Goal: Use online tool/utility: Use online tool/utility

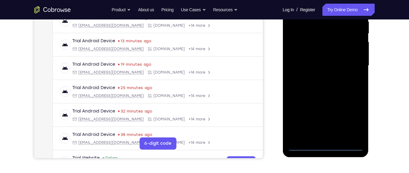
scroll to position [122, 0]
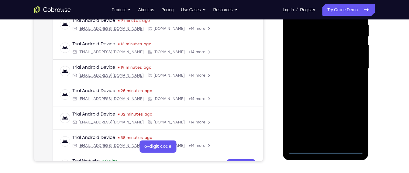
click at [321, 151] on div at bounding box center [325, 69] width 77 height 170
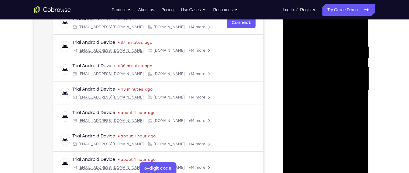
click at [357, 149] on div at bounding box center [325, 90] width 77 height 170
click at [316, 32] on div at bounding box center [325, 90] width 77 height 170
click at [351, 88] on div at bounding box center [325, 90] width 77 height 170
click at [319, 163] on div at bounding box center [325, 90] width 77 height 170
click at [323, 87] on div at bounding box center [325, 90] width 77 height 170
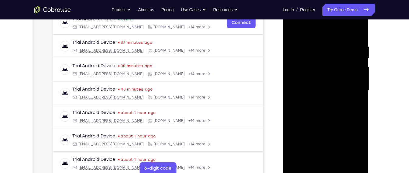
click at [327, 119] on div at bounding box center [325, 90] width 77 height 170
click at [320, 39] on div at bounding box center [325, 90] width 77 height 170
click at [364, 82] on div at bounding box center [325, 90] width 77 height 170
click at [357, 32] on div at bounding box center [325, 90] width 77 height 170
click at [336, 42] on div at bounding box center [325, 90] width 77 height 170
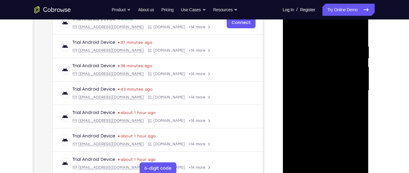
click at [363, 64] on div at bounding box center [325, 90] width 77 height 170
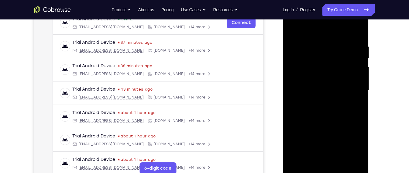
click at [363, 64] on div at bounding box center [325, 90] width 77 height 170
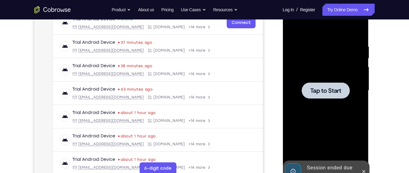
click at [332, 150] on div at bounding box center [325, 90] width 77 height 170
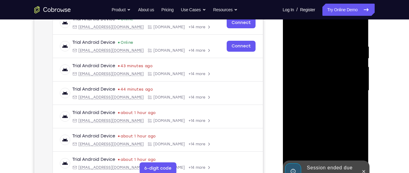
click at [330, 166] on div "Session ended due to inactivity" at bounding box center [330, 171] width 53 height 19
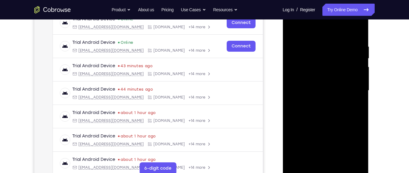
click at [327, 169] on div at bounding box center [325, 90] width 77 height 170
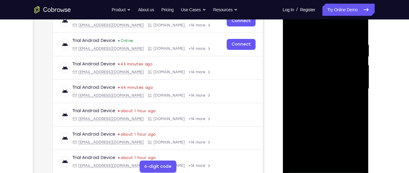
click at [354, 145] on div at bounding box center [325, 89] width 77 height 170
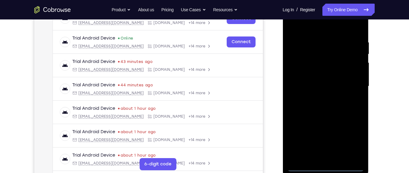
scroll to position [104, 0]
click at [325, 31] on div at bounding box center [325, 87] width 77 height 170
click at [351, 91] on div at bounding box center [325, 87] width 77 height 170
click at [322, 99] on div at bounding box center [325, 87] width 77 height 170
click at [328, 80] on div at bounding box center [325, 87] width 77 height 170
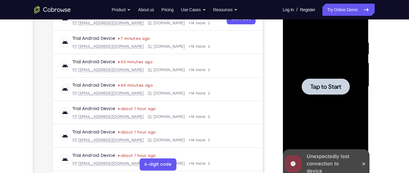
click at [325, 87] on span "Tap to Start" at bounding box center [325, 87] width 31 height 6
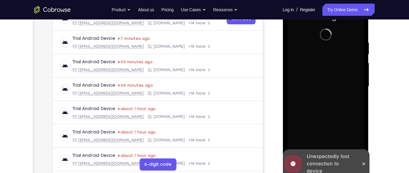
click at [325, 87] on div at bounding box center [325, 87] width 77 height 170
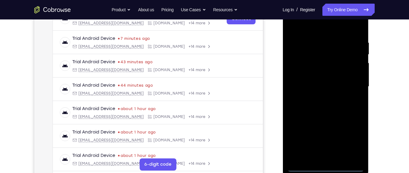
click at [326, 170] on div at bounding box center [325, 87] width 77 height 170
click at [353, 148] on div at bounding box center [325, 87] width 77 height 170
click at [310, 33] on div at bounding box center [325, 87] width 77 height 170
click at [351, 88] on div at bounding box center [325, 87] width 77 height 170
click at [317, 160] on div at bounding box center [325, 87] width 77 height 170
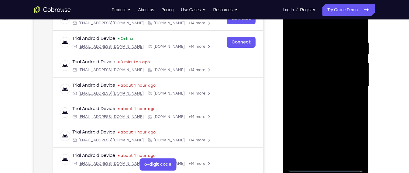
click at [314, 83] on div at bounding box center [325, 87] width 77 height 170
click at [344, 114] on div at bounding box center [325, 87] width 77 height 170
drag, startPoint x: 355, startPoint y: 110, endPoint x: 350, endPoint y: 71, distance: 40.2
click at [350, 71] on div at bounding box center [325, 87] width 77 height 170
drag, startPoint x: 340, startPoint y: 140, endPoint x: 339, endPoint y: 45, distance: 94.3
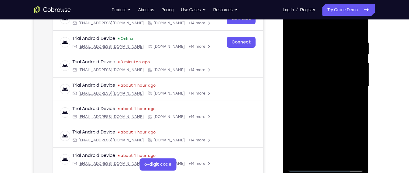
click at [339, 45] on div at bounding box center [325, 87] width 77 height 170
drag, startPoint x: 329, startPoint y: 99, endPoint x: 328, endPoint y: 19, distance: 79.7
click at [328, 19] on div at bounding box center [325, 87] width 77 height 170
drag, startPoint x: 360, startPoint y: 112, endPoint x: 343, endPoint y: 42, distance: 72.7
click at [343, 42] on div at bounding box center [325, 87] width 77 height 170
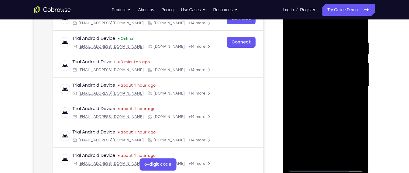
drag, startPoint x: 350, startPoint y: 83, endPoint x: 337, endPoint y: 22, distance: 62.8
click at [337, 22] on div at bounding box center [325, 87] width 77 height 170
drag, startPoint x: 341, startPoint y: 111, endPoint x: 327, endPoint y: 57, distance: 55.8
click at [327, 57] on div at bounding box center [325, 87] width 77 height 170
drag, startPoint x: 326, startPoint y: 68, endPoint x: 326, endPoint y: 51, distance: 16.4
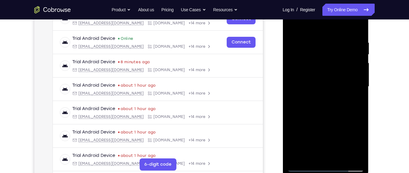
click at [326, 51] on div at bounding box center [325, 87] width 77 height 170
click at [340, 103] on div at bounding box center [325, 87] width 77 height 170
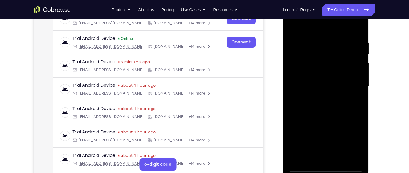
drag, startPoint x: 344, startPoint y: 131, endPoint x: 333, endPoint y: 71, distance: 60.6
click at [333, 71] on div at bounding box center [325, 87] width 77 height 170
drag, startPoint x: 333, startPoint y: 71, endPoint x: 314, endPoint y: -14, distance: 87.9
click at [314, 0] on html "Online web based iOS Simulators and Android Emulators. Run iPhone, iPad, Mobile…" at bounding box center [326, 88] width 87 height 183
drag, startPoint x: 325, startPoint y: 46, endPoint x: 334, endPoint y: 106, distance: 60.6
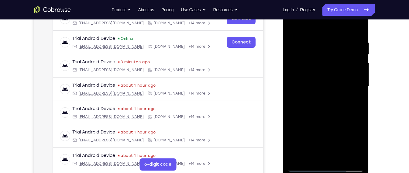
click at [334, 106] on div at bounding box center [325, 87] width 77 height 170
drag, startPoint x: 334, startPoint y: 106, endPoint x: 303, endPoint y: 1, distance: 109.8
click at [303, 1] on div at bounding box center [326, 87] width 86 height 181
drag, startPoint x: 331, startPoint y: 117, endPoint x: 336, endPoint y: 141, distance: 24.0
click at [336, 141] on div at bounding box center [325, 87] width 77 height 170
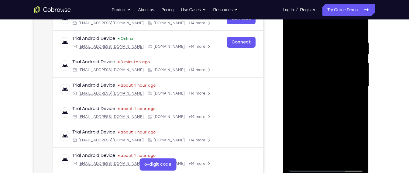
click at [341, 101] on div at bounding box center [325, 87] width 77 height 170
click at [362, 68] on div at bounding box center [325, 87] width 77 height 170
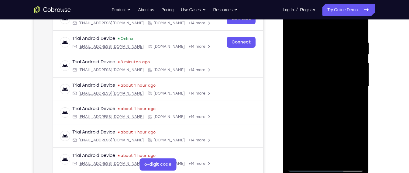
drag, startPoint x: 356, startPoint y: 68, endPoint x: 354, endPoint y: 80, distance: 12.6
click at [354, 80] on div at bounding box center [325, 87] width 77 height 170
drag, startPoint x: 328, startPoint y: 87, endPoint x: 328, endPoint y: 99, distance: 11.6
click at [328, 99] on div at bounding box center [325, 87] width 77 height 170
drag, startPoint x: 317, startPoint y: 104, endPoint x: 295, endPoint y: 50, distance: 58.5
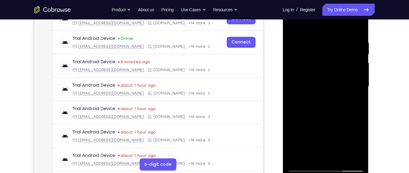
click at [295, 50] on div at bounding box center [325, 87] width 77 height 170
drag, startPoint x: 318, startPoint y: 91, endPoint x: 325, endPoint y: 36, distance: 55.9
click at [325, 36] on div at bounding box center [325, 87] width 77 height 170
drag, startPoint x: 332, startPoint y: 72, endPoint x: 326, endPoint y: 50, distance: 22.5
click at [326, 50] on div at bounding box center [325, 87] width 77 height 170
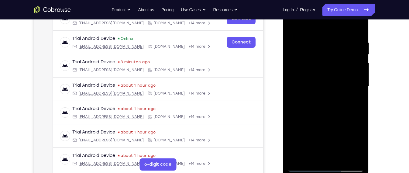
drag, startPoint x: 322, startPoint y: 102, endPoint x: 311, endPoint y: 72, distance: 31.9
click at [311, 72] on div at bounding box center [325, 87] width 77 height 170
click at [360, 72] on div at bounding box center [325, 87] width 77 height 170
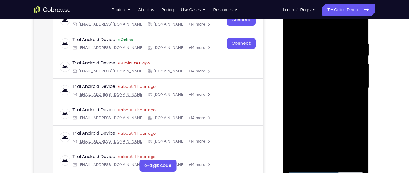
scroll to position [102, 0]
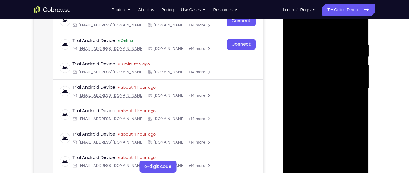
click at [360, 76] on div at bounding box center [325, 89] width 77 height 170
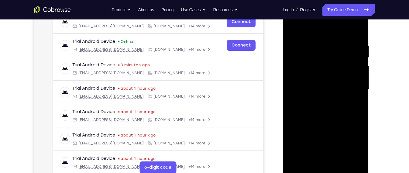
scroll to position [101, 0]
click at [360, 76] on div at bounding box center [325, 89] width 77 height 170
click at [293, 129] on div at bounding box center [325, 89] width 77 height 170
drag, startPoint x: 332, startPoint y: 131, endPoint x: 338, endPoint y: 165, distance: 34.2
click at [338, 165] on div at bounding box center [325, 89] width 77 height 170
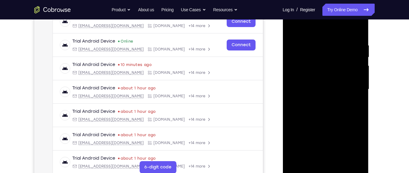
drag, startPoint x: 332, startPoint y: 103, endPoint x: 331, endPoint y: 108, distance: 4.7
click at [331, 108] on div at bounding box center [325, 89] width 77 height 170
click at [330, 69] on div at bounding box center [325, 89] width 77 height 170
drag, startPoint x: 332, startPoint y: 117, endPoint x: 339, endPoint y: 57, distance: 60.9
click at [339, 57] on div at bounding box center [325, 89] width 77 height 170
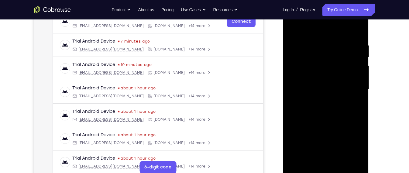
drag, startPoint x: 332, startPoint y: 125, endPoint x: 335, endPoint y: 88, distance: 37.8
click at [335, 88] on div at bounding box center [325, 89] width 77 height 170
drag, startPoint x: 329, startPoint y: 132, endPoint x: 335, endPoint y: 91, distance: 41.9
click at [335, 91] on div at bounding box center [325, 89] width 77 height 170
drag, startPoint x: 334, startPoint y: 133, endPoint x: 337, endPoint y: 82, distance: 50.9
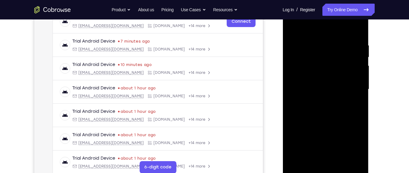
click at [337, 82] on div at bounding box center [325, 89] width 77 height 170
drag, startPoint x: 339, startPoint y: 139, endPoint x: 342, endPoint y: 104, distance: 34.8
click at [342, 104] on div at bounding box center [325, 89] width 77 height 170
drag, startPoint x: 335, startPoint y: 137, endPoint x: 347, endPoint y: 67, distance: 71.1
click at [347, 67] on div at bounding box center [325, 89] width 77 height 170
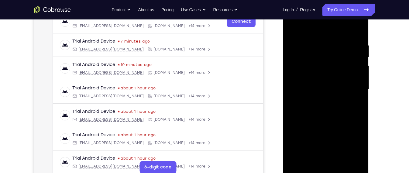
drag, startPoint x: 338, startPoint y: 134, endPoint x: 338, endPoint y: 70, distance: 64.5
click at [338, 70] on div at bounding box center [325, 89] width 77 height 170
click at [332, 40] on div at bounding box center [325, 89] width 77 height 170
click at [356, 95] on div at bounding box center [325, 89] width 77 height 170
click at [360, 96] on div at bounding box center [325, 89] width 77 height 170
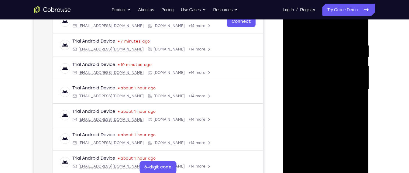
click at [360, 96] on div at bounding box center [325, 89] width 77 height 170
click at [345, 101] on div at bounding box center [325, 89] width 77 height 170
drag, startPoint x: 330, startPoint y: 121, endPoint x: 339, endPoint y: 84, distance: 38.2
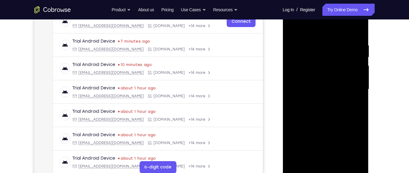
click at [339, 84] on div at bounding box center [325, 89] width 77 height 170
drag, startPoint x: 325, startPoint y: 135, endPoint x: 332, endPoint y: 77, distance: 58.0
click at [332, 77] on div at bounding box center [325, 89] width 77 height 170
click at [361, 102] on div at bounding box center [325, 89] width 77 height 170
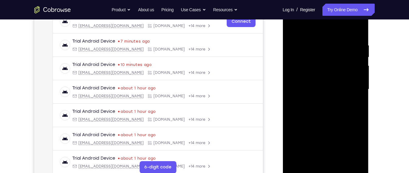
click at [361, 102] on div at bounding box center [325, 89] width 77 height 170
drag, startPoint x: 361, startPoint y: 102, endPoint x: 361, endPoint y: 42, distance: 60.2
click at [361, 42] on div at bounding box center [325, 89] width 77 height 170
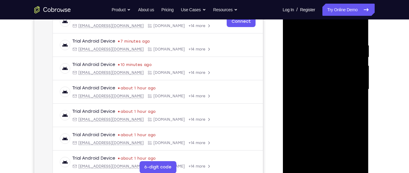
drag, startPoint x: 342, startPoint y: 121, endPoint x: 348, endPoint y: 68, distance: 53.6
click at [348, 68] on div at bounding box center [325, 89] width 77 height 170
drag, startPoint x: 342, startPoint y: 115, endPoint x: 347, endPoint y: 50, distance: 65.0
click at [347, 50] on div at bounding box center [325, 89] width 77 height 170
drag, startPoint x: 347, startPoint y: 50, endPoint x: 322, endPoint y: 143, distance: 96.1
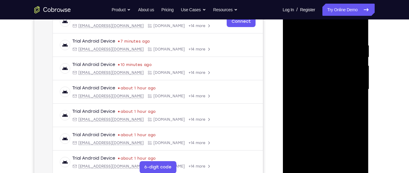
click at [322, 143] on div at bounding box center [325, 89] width 77 height 170
drag, startPoint x: 341, startPoint y: 85, endPoint x: 332, endPoint y: 137, distance: 53.0
click at [332, 137] on div at bounding box center [325, 89] width 77 height 170
drag, startPoint x: 349, startPoint y: 77, endPoint x: 348, endPoint y: 85, distance: 8.8
click at [348, 85] on div at bounding box center [325, 89] width 77 height 170
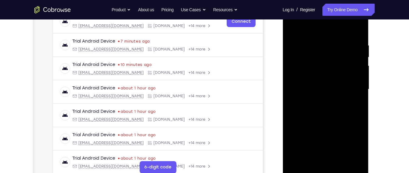
click at [363, 65] on div at bounding box center [325, 89] width 77 height 170
drag, startPoint x: 349, startPoint y: 91, endPoint x: 345, endPoint y: 107, distance: 16.5
click at [345, 107] on div at bounding box center [325, 89] width 77 height 170
click at [360, 89] on div at bounding box center [325, 89] width 77 height 170
drag, startPoint x: 350, startPoint y: 133, endPoint x: 360, endPoint y: 47, distance: 86.6
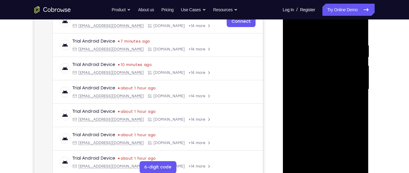
click at [360, 47] on div at bounding box center [325, 89] width 77 height 170
drag, startPoint x: 343, startPoint y: 107, endPoint x: 351, endPoint y: 57, distance: 51.2
click at [351, 57] on div at bounding box center [325, 89] width 77 height 170
drag, startPoint x: 338, startPoint y: 106, endPoint x: 347, endPoint y: 56, distance: 51.0
click at [347, 56] on div at bounding box center [325, 89] width 77 height 170
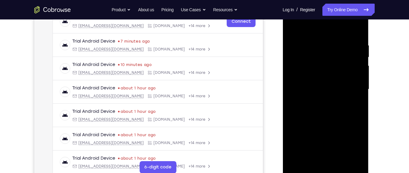
drag, startPoint x: 336, startPoint y: 112, endPoint x: 336, endPoint y: 109, distance: 3.4
click at [336, 109] on div at bounding box center [325, 89] width 77 height 170
click at [363, 86] on div at bounding box center [325, 89] width 77 height 170
click at [359, 93] on div at bounding box center [325, 89] width 77 height 170
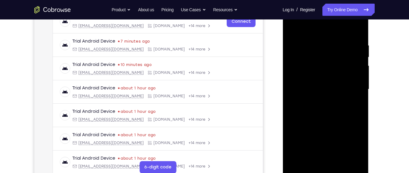
click at [359, 93] on div at bounding box center [325, 89] width 77 height 170
drag, startPoint x: 346, startPoint y: 117, endPoint x: 352, endPoint y: 62, distance: 55.1
click at [352, 62] on div at bounding box center [325, 89] width 77 height 170
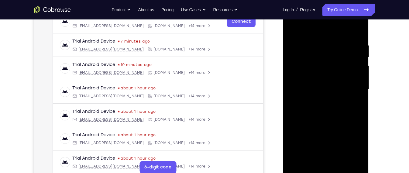
drag, startPoint x: 339, startPoint y: 111, endPoint x: 348, endPoint y: 64, distance: 47.8
click at [348, 64] on div at bounding box center [325, 89] width 77 height 170
drag, startPoint x: 348, startPoint y: 64, endPoint x: 323, endPoint y: -53, distance: 119.8
click at [323, 0] on html "Online web based iOS Simulators and Android Emulators. Run iPhone, iPad, Mobile…" at bounding box center [326, 91] width 87 height 183
drag, startPoint x: 353, startPoint y: 84, endPoint x: 350, endPoint y: 120, distance: 36.0
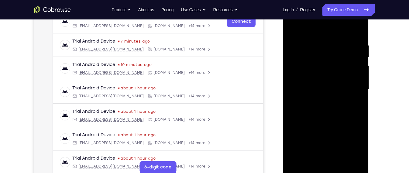
click at [350, 120] on div at bounding box center [325, 89] width 77 height 170
drag, startPoint x: 350, startPoint y: 120, endPoint x: 335, endPoint y: 10, distance: 111.5
click at [335, 10] on div at bounding box center [325, 89] width 77 height 170
drag, startPoint x: 347, startPoint y: 123, endPoint x: 331, endPoint y: 58, distance: 66.3
click at [331, 58] on div at bounding box center [325, 89] width 77 height 170
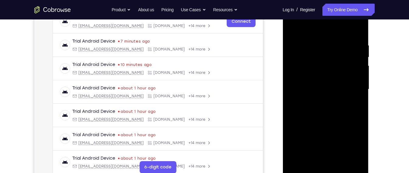
click at [342, 159] on div at bounding box center [325, 89] width 77 height 170
drag, startPoint x: 323, startPoint y: 101, endPoint x: 338, endPoint y: 180, distance: 80.1
click at [338, 173] on div at bounding box center [326, 90] width 86 height 181
drag, startPoint x: 313, startPoint y: 114, endPoint x: 312, endPoint y: 92, distance: 22.2
click at [312, 92] on div at bounding box center [325, 89] width 77 height 170
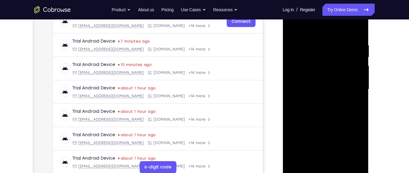
click at [355, 91] on div at bounding box center [325, 89] width 77 height 170
click at [362, 89] on div at bounding box center [325, 89] width 77 height 170
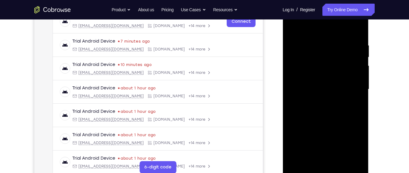
click at [362, 89] on div at bounding box center [325, 89] width 77 height 170
drag, startPoint x: 338, startPoint y: 98, endPoint x: 324, endPoint y: 70, distance: 31.8
click at [324, 70] on div at bounding box center [325, 89] width 77 height 170
drag, startPoint x: 351, startPoint y: 144, endPoint x: 353, endPoint y: 130, distance: 13.9
click at [353, 130] on div at bounding box center [325, 89] width 77 height 170
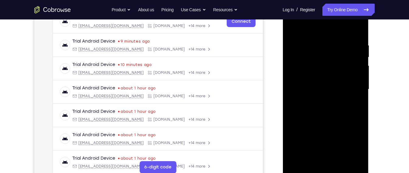
scroll to position [100, 0]
drag, startPoint x: 327, startPoint y: 133, endPoint x: 327, endPoint y: 152, distance: 19.8
click at [327, 152] on div at bounding box center [325, 90] width 77 height 170
drag, startPoint x: 336, startPoint y: 127, endPoint x: 339, endPoint y: 99, distance: 27.3
click at [339, 99] on div at bounding box center [325, 90] width 77 height 170
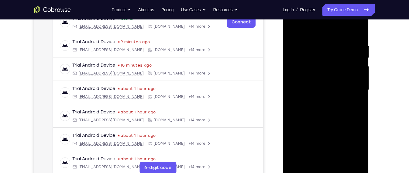
click at [360, 153] on div at bounding box center [325, 90] width 77 height 170
drag, startPoint x: 351, startPoint y: 133, endPoint x: 355, endPoint y: 97, distance: 36.4
click at [355, 97] on div at bounding box center [325, 90] width 77 height 170
drag, startPoint x: 340, startPoint y: 128, endPoint x: 350, endPoint y: 99, distance: 29.8
click at [350, 99] on div at bounding box center [325, 90] width 77 height 170
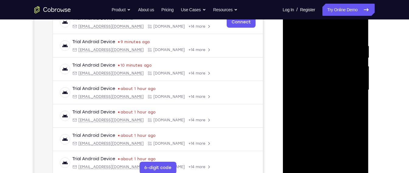
drag, startPoint x: 349, startPoint y: 91, endPoint x: 352, endPoint y: 67, distance: 23.5
click at [352, 67] on div at bounding box center [325, 90] width 77 height 170
drag, startPoint x: 347, startPoint y: 97, endPoint x: 352, endPoint y: 66, distance: 31.4
click at [352, 66] on div at bounding box center [325, 90] width 77 height 170
drag, startPoint x: 334, startPoint y: 138, endPoint x: 332, endPoint y: 156, distance: 18.0
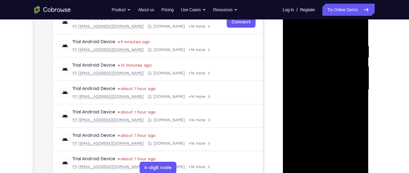
click at [332, 156] on div at bounding box center [325, 90] width 77 height 170
drag, startPoint x: 334, startPoint y: 149, endPoint x: 347, endPoint y: 99, distance: 51.7
click at [347, 99] on div at bounding box center [325, 90] width 77 height 170
drag, startPoint x: 342, startPoint y: 127, endPoint x: 346, endPoint y: 68, distance: 58.6
click at [346, 68] on div at bounding box center [325, 90] width 77 height 170
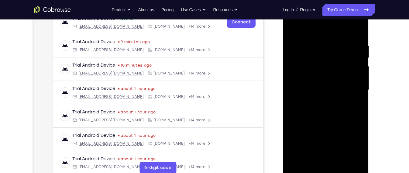
drag, startPoint x: 335, startPoint y: 133, endPoint x: 334, endPoint y: 158, distance: 25.6
click at [334, 158] on div at bounding box center [325, 90] width 77 height 170
click at [357, 106] on div at bounding box center [325, 90] width 77 height 170
click at [359, 108] on div at bounding box center [325, 90] width 77 height 170
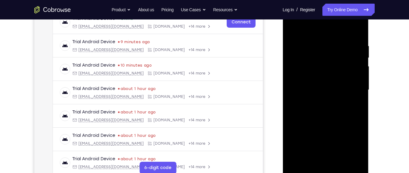
click at [359, 108] on div at bounding box center [325, 90] width 77 height 170
click at [340, 161] on div at bounding box center [325, 90] width 77 height 170
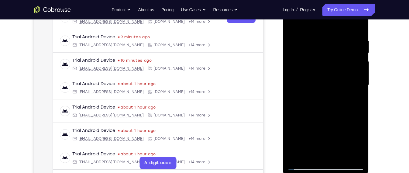
scroll to position [104, 0]
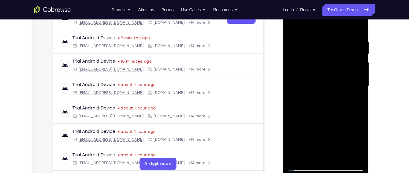
click at [331, 123] on div at bounding box center [325, 86] width 77 height 170
drag, startPoint x: 317, startPoint y: 145, endPoint x: 337, endPoint y: 73, distance: 74.9
click at [337, 73] on div at bounding box center [325, 86] width 77 height 170
click at [318, 151] on div at bounding box center [325, 86] width 77 height 170
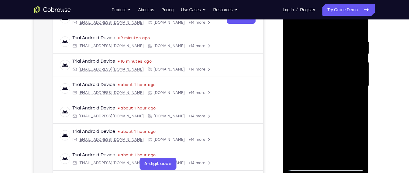
click at [318, 151] on div at bounding box center [325, 86] width 77 height 170
click at [316, 152] on div at bounding box center [325, 86] width 77 height 170
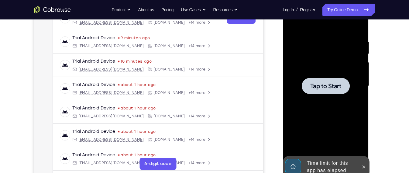
click at [315, 153] on div at bounding box center [325, 86] width 77 height 170
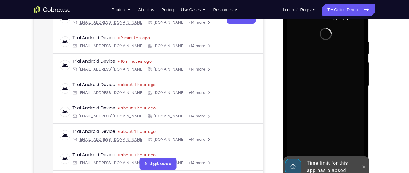
click at [336, 102] on div at bounding box center [325, 86] width 77 height 170
click at [338, 162] on div "Time limit for this app has elapsed" at bounding box center [330, 166] width 53 height 19
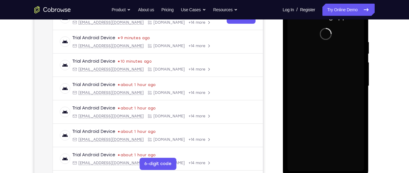
click at [328, 168] on div at bounding box center [325, 86] width 77 height 170
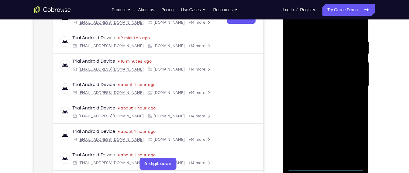
click at [326, 167] on div at bounding box center [325, 86] width 77 height 170
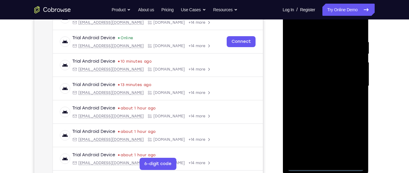
scroll to position [104, 0]
click at [360, 141] on div at bounding box center [325, 87] width 77 height 170
click at [355, 138] on div at bounding box center [325, 87] width 77 height 170
click at [320, 32] on div at bounding box center [325, 87] width 77 height 170
click at [351, 84] on div at bounding box center [325, 87] width 77 height 170
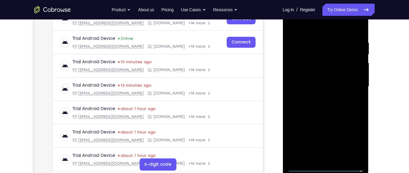
drag, startPoint x: 320, startPoint y: 159, endPoint x: 331, endPoint y: 160, distance: 11.3
click at [331, 160] on div at bounding box center [325, 87] width 77 height 170
click at [334, 80] on div at bounding box center [325, 87] width 77 height 170
click at [359, 77] on div at bounding box center [325, 87] width 77 height 170
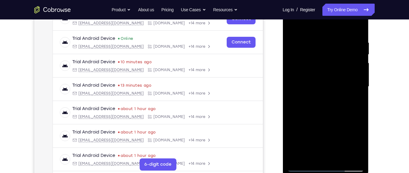
click at [316, 40] on div at bounding box center [325, 87] width 77 height 170
click at [359, 155] on div at bounding box center [325, 87] width 77 height 170
click at [361, 96] on div at bounding box center [325, 87] width 77 height 170
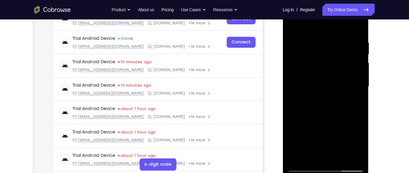
click at [361, 96] on div at bounding box center [325, 87] width 77 height 170
drag, startPoint x: 361, startPoint y: 96, endPoint x: 358, endPoint y: 96, distance: 3.7
click at [358, 96] on div at bounding box center [325, 87] width 77 height 170
drag, startPoint x: 347, startPoint y: 97, endPoint x: 351, endPoint y: 98, distance: 3.8
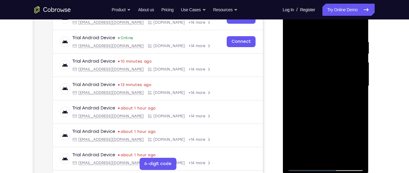
click at [351, 98] on div at bounding box center [325, 86] width 77 height 170
click at [359, 103] on div at bounding box center [325, 86] width 77 height 170
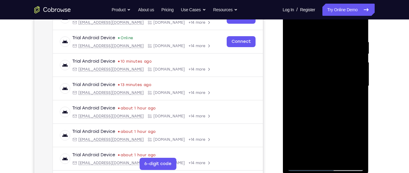
click at [362, 105] on div at bounding box center [325, 86] width 77 height 170
click at [360, 109] on div at bounding box center [325, 86] width 77 height 170
click at [354, 116] on div at bounding box center [325, 86] width 77 height 170
click at [355, 114] on div at bounding box center [325, 86] width 77 height 170
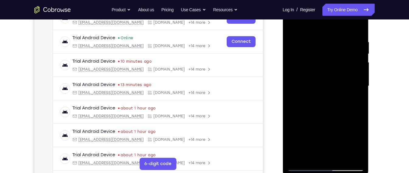
click at [358, 111] on div at bounding box center [325, 86] width 77 height 170
click at [361, 107] on div at bounding box center [325, 86] width 77 height 170
click at [357, 103] on div at bounding box center [325, 86] width 77 height 170
drag, startPoint x: 354, startPoint y: 112, endPoint x: 354, endPoint y: 89, distance: 23.1
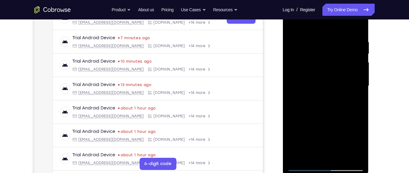
click at [354, 89] on div at bounding box center [325, 86] width 77 height 170
drag, startPoint x: 342, startPoint y: 115, endPoint x: 349, endPoint y: 37, distance: 78.8
click at [349, 37] on div at bounding box center [325, 86] width 77 height 170
drag, startPoint x: 334, startPoint y: 95, endPoint x: 338, endPoint y: 46, distance: 48.6
click at [338, 46] on div at bounding box center [325, 86] width 77 height 170
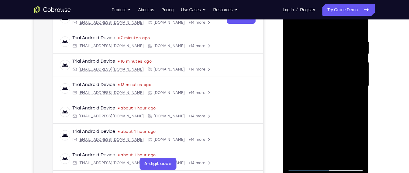
drag, startPoint x: 342, startPoint y: 96, endPoint x: 341, endPoint y: 48, distance: 47.8
click at [341, 48] on div at bounding box center [325, 86] width 77 height 170
drag, startPoint x: 335, startPoint y: 96, endPoint x: 339, endPoint y: 58, distance: 37.9
click at [339, 58] on div at bounding box center [325, 86] width 77 height 170
drag, startPoint x: 332, startPoint y: 99, endPoint x: 333, endPoint y: 77, distance: 22.9
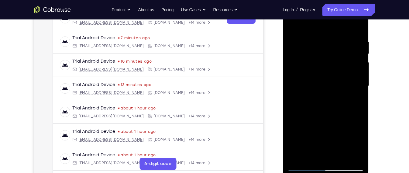
click at [333, 77] on div at bounding box center [325, 86] width 77 height 170
drag, startPoint x: 333, startPoint y: 95, endPoint x: 334, endPoint y: 64, distance: 31.0
click at [334, 64] on div at bounding box center [325, 86] width 77 height 170
drag, startPoint x: 334, startPoint y: 64, endPoint x: 349, endPoint y: 20, distance: 46.2
click at [349, 20] on div at bounding box center [325, 86] width 77 height 170
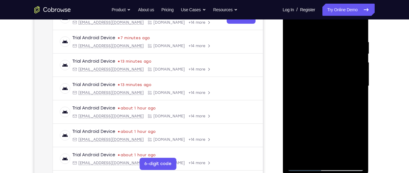
drag, startPoint x: 319, startPoint y: 134, endPoint x: 342, endPoint y: 34, distance: 102.6
click at [342, 34] on div at bounding box center [325, 86] width 77 height 170
click at [294, 128] on div at bounding box center [325, 86] width 77 height 170
drag, startPoint x: 331, startPoint y: 129, endPoint x: 342, endPoint y: 66, distance: 63.7
click at [342, 66] on div at bounding box center [325, 86] width 77 height 170
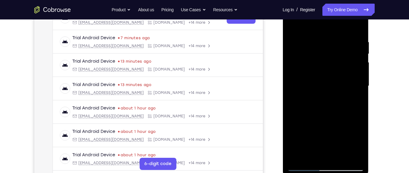
drag, startPoint x: 332, startPoint y: 113, endPoint x: 340, endPoint y: 70, distance: 43.7
click at [340, 70] on div at bounding box center [325, 86] width 77 height 170
drag, startPoint x: 333, startPoint y: 106, endPoint x: 342, endPoint y: 52, distance: 54.3
click at [342, 52] on div at bounding box center [325, 86] width 77 height 170
drag, startPoint x: 339, startPoint y: 85, endPoint x: 345, endPoint y: 30, distance: 54.7
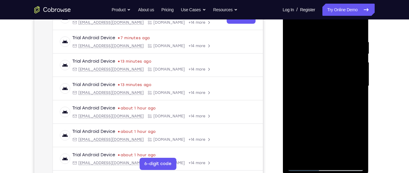
click at [345, 30] on div at bounding box center [325, 86] width 77 height 170
drag, startPoint x: 322, startPoint y: 119, endPoint x: 327, endPoint y: 81, distance: 38.4
click at [327, 81] on div at bounding box center [325, 86] width 77 height 170
drag, startPoint x: 317, startPoint y: 140, endPoint x: 325, endPoint y: 75, distance: 65.2
click at [325, 75] on div at bounding box center [325, 86] width 77 height 170
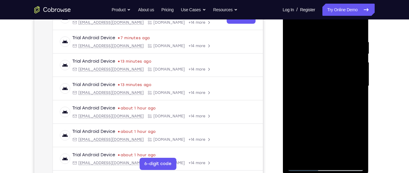
drag, startPoint x: 334, startPoint y: 128, endPoint x: 335, endPoint y: 82, distance: 46.3
click at [335, 82] on div at bounding box center [325, 86] width 77 height 170
drag, startPoint x: 333, startPoint y: 140, endPoint x: 334, endPoint y: 71, distance: 69.1
click at [334, 71] on div at bounding box center [325, 86] width 77 height 170
drag, startPoint x: 332, startPoint y: 128, endPoint x: 335, endPoint y: 53, distance: 74.9
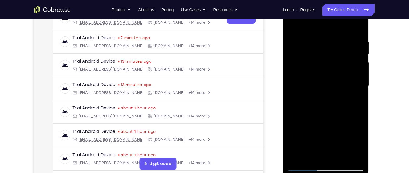
click at [335, 53] on div at bounding box center [325, 86] width 77 height 170
click at [300, 156] on div at bounding box center [325, 86] width 77 height 170
click at [355, 159] on div at bounding box center [325, 86] width 77 height 170
click at [325, 106] on div at bounding box center [325, 86] width 77 height 170
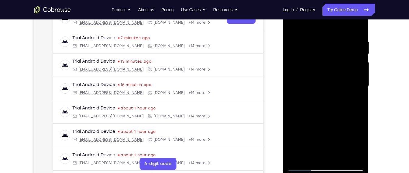
click at [292, 23] on div at bounding box center [325, 86] width 77 height 170
click at [326, 107] on div at bounding box center [325, 86] width 77 height 170
click at [302, 74] on div at bounding box center [325, 86] width 77 height 170
click at [352, 99] on div at bounding box center [325, 86] width 77 height 170
click at [293, 21] on div at bounding box center [325, 86] width 77 height 170
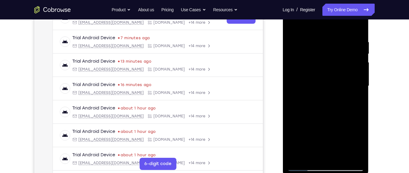
click at [293, 21] on div at bounding box center [325, 86] width 77 height 170
click at [306, 74] on div at bounding box center [325, 86] width 77 height 170
click at [295, 146] on div at bounding box center [325, 86] width 77 height 170
click at [360, 86] on div at bounding box center [325, 86] width 77 height 170
click at [360, 85] on div at bounding box center [325, 86] width 77 height 170
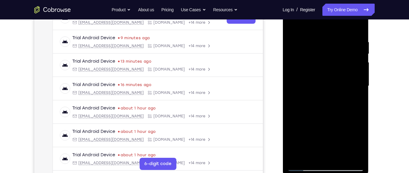
drag, startPoint x: 322, startPoint y: 96, endPoint x: 302, endPoint y: 6, distance: 92.5
click at [302, 6] on div at bounding box center [325, 86] width 77 height 170
drag, startPoint x: 321, startPoint y: 88, endPoint x: 305, endPoint y: 32, distance: 58.6
click at [305, 32] on div at bounding box center [325, 86] width 77 height 170
click at [295, 23] on div at bounding box center [325, 86] width 77 height 170
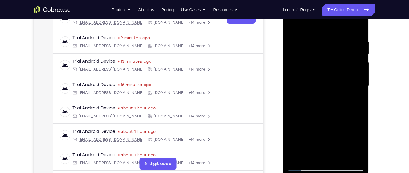
click at [292, 24] on div at bounding box center [325, 86] width 77 height 170
click at [330, 110] on div at bounding box center [325, 86] width 77 height 170
click at [357, 61] on div at bounding box center [325, 86] width 77 height 170
click at [360, 59] on div at bounding box center [325, 86] width 77 height 170
drag, startPoint x: 360, startPoint y: 59, endPoint x: 362, endPoint y: 103, distance: 44.1
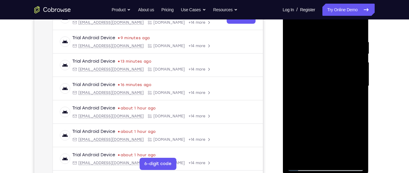
click at [362, 103] on div at bounding box center [325, 86] width 77 height 170
click at [358, 77] on div at bounding box center [325, 86] width 77 height 170
click at [333, 85] on div at bounding box center [325, 86] width 77 height 170
click at [291, 24] on div at bounding box center [325, 86] width 77 height 170
click at [321, 121] on div at bounding box center [325, 86] width 77 height 170
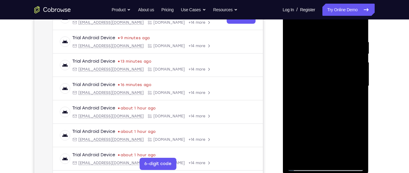
click at [356, 77] on div at bounding box center [325, 86] width 77 height 170
click at [292, 22] on div at bounding box center [325, 86] width 77 height 170
click at [298, 157] on div at bounding box center [325, 86] width 77 height 170
click at [355, 156] on div at bounding box center [325, 86] width 77 height 170
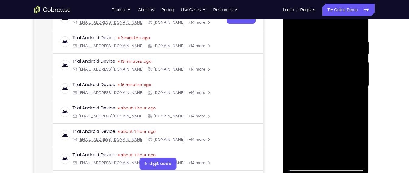
click at [299, 48] on div at bounding box center [325, 86] width 77 height 170
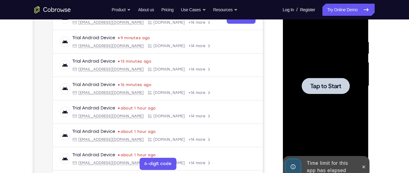
click at [322, 107] on div at bounding box center [325, 86] width 77 height 170
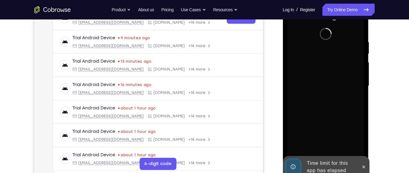
click at [306, 81] on div at bounding box center [325, 86] width 77 height 170
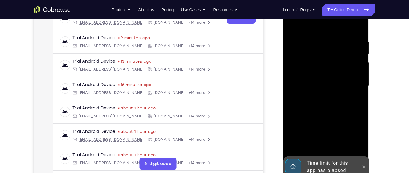
click at [350, 163] on div "Time limit for this app has elapsed" at bounding box center [330, 166] width 53 height 19
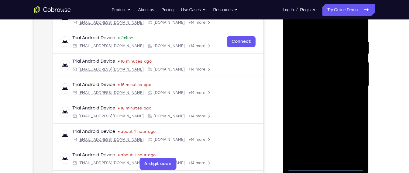
click at [327, 167] on div at bounding box center [325, 86] width 77 height 170
click at [346, 145] on div at bounding box center [325, 86] width 77 height 170
click at [352, 136] on div at bounding box center [325, 86] width 77 height 170
click at [305, 24] on div at bounding box center [325, 86] width 77 height 170
click at [352, 83] on div at bounding box center [325, 86] width 77 height 170
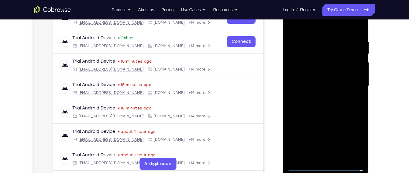
click at [320, 95] on div at bounding box center [325, 86] width 77 height 170
click at [321, 82] on div at bounding box center [325, 86] width 77 height 170
click at [323, 98] on div at bounding box center [325, 86] width 77 height 170
click at [334, 87] on div at bounding box center [325, 86] width 77 height 170
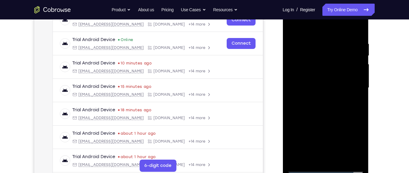
scroll to position [103, 0]
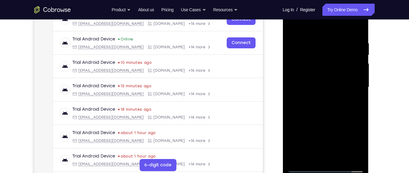
click at [339, 116] on div at bounding box center [325, 87] width 77 height 170
drag, startPoint x: 325, startPoint y: 35, endPoint x: 328, endPoint y: 11, distance: 23.9
click at [328, 11] on div at bounding box center [325, 87] width 77 height 170
click at [321, 36] on div at bounding box center [325, 87] width 77 height 170
click at [348, 82] on div at bounding box center [325, 87] width 77 height 170
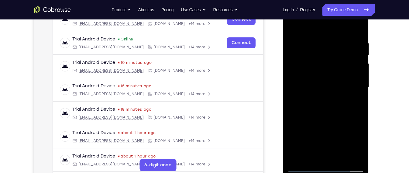
click at [358, 26] on div at bounding box center [325, 87] width 77 height 170
click at [353, 158] on div at bounding box center [325, 87] width 77 height 170
drag, startPoint x: 327, startPoint y: 96, endPoint x: 334, endPoint y: 69, distance: 28.0
click at [334, 69] on div at bounding box center [325, 87] width 77 height 170
click at [293, 69] on div at bounding box center [325, 87] width 77 height 170
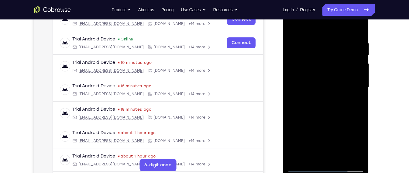
click at [332, 60] on div at bounding box center [325, 87] width 77 height 170
click at [358, 104] on div at bounding box center [325, 87] width 77 height 170
click at [353, 156] on div at bounding box center [325, 87] width 77 height 170
drag, startPoint x: 339, startPoint y: 127, endPoint x: 343, endPoint y: 73, distance: 54.0
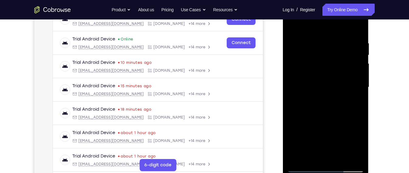
click at [343, 73] on div at bounding box center [325, 87] width 77 height 170
click at [352, 99] on div at bounding box center [325, 87] width 77 height 170
click at [298, 99] on div at bounding box center [325, 87] width 77 height 170
drag, startPoint x: 311, startPoint y: 48, endPoint x: 308, endPoint y: 98, distance: 50.3
click at [308, 98] on div at bounding box center [325, 87] width 77 height 170
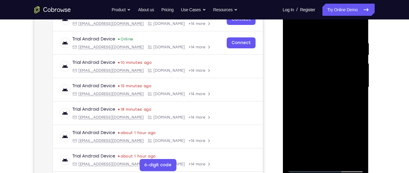
click at [294, 158] on div at bounding box center [325, 87] width 77 height 170
drag, startPoint x: 335, startPoint y: 120, endPoint x: 341, endPoint y: 68, distance: 52.1
click at [341, 68] on div at bounding box center [325, 87] width 77 height 170
click at [312, 157] on div at bounding box center [325, 87] width 77 height 170
drag, startPoint x: 329, startPoint y: 74, endPoint x: 322, endPoint y: 126, distance: 52.4
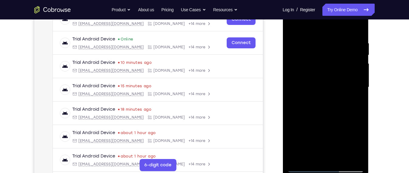
click at [322, 126] on div at bounding box center [325, 87] width 77 height 170
drag, startPoint x: 322, startPoint y: 126, endPoint x: 325, endPoint y: 94, distance: 32.1
click at [325, 94] on div at bounding box center [325, 87] width 77 height 170
drag, startPoint x: 322, startPoint y: 126, endPoint x: 326, endPoint y: 70, distance: 56.7
click at [326, 70] on div at bounding box center [325, 87] width 77 height 170
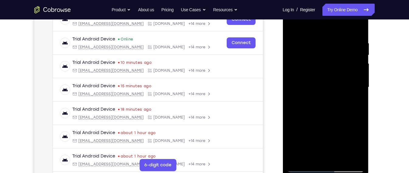
click at [298, 161] on div at bounding box center [325, 87] width 77 height 170
drag, startPoint x: 332, startPoint y: 43, endPoint x: 290, endPoint y: 53, distance: 43.8
click at [290, 53] on div at bounding box center [325, 87] width 77 height 170
drag, startPoint x: 325, startPoint y: 47, endPoint x: 323, endPoint y: 144, distance: 96.8
click at [323, 144] on div at bounding box center [325, 87] width 77 height 170
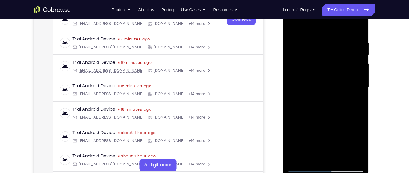
click at [361, 151] on div at bounding box center [325, 87] width 77 height 170
click at [341, 160] on div at bounding box center [325, 87] width 77 height 170
click at [320, 121] on div at bounding box center [325, 87] width 77 height 170
click at [309, 148] on div at bounding box center [325, 87] width 77 height 170
click at [308, 26] on div at bounding box center [325, 87] width 77 height 170
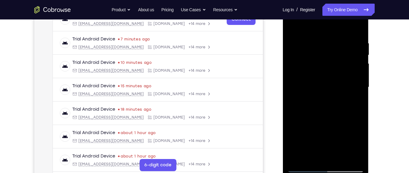
click at [352, 89] on div at bounding box center [325, 87] width 77 height 170
drag, startPoint x: 308, startPoint y: 113, endPoint x: 319, endPoint y: 67, distance: 48.0
click at [319, 67] on div at bounding box center [325, 87] width 77 height 170
drag, startPoint x: 308, startPoint y: 130, endPoint x: 321, endPoint y: 82, distance: 50.5
click at [321, 82] on div at bounding box center [325, 87] width 77 height 170
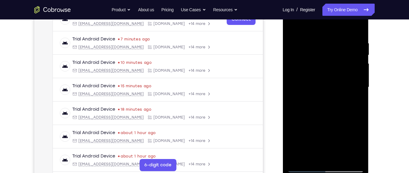
drag, startPoint x: 315, startPoint y: 134, endPoint x: 322, endPoint y: 78, distance: 56.7
click at [322, 78] on div at bounding box center [325, 87] width 77 height 170
drag, startPoint x: 314, startPoint y: 137, endPoint x: 326, endPoint y: 74, distance: 65.0
click at [326, 74] on div at bounding box center [325, 87] width 77 height 170
drag, startPoint x: 314, startPoint y: 144, endPoint x: 322, endPoint y: 80, distance: 64.7
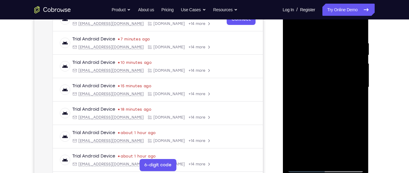
click at [322, 80] on div at bounding box center [325, 87] width 77 height 170
drag, startPoint x: 321, startPoint y: 125, endPoint x: 325, endPoint y: 80, distance: 45.2
click at [325, 80] on div at bounding box center [325, 87] width 77 height 170
drag, startPoint x: 319, startPoint y: 140, endPoint x: 318, endPoint y: 88, distance: 52.3
click at [318, 88] on div at bounding box center [325, 87] width 77 height 170
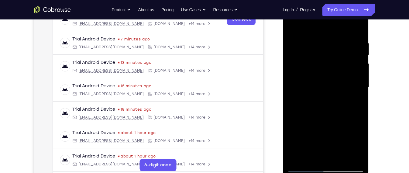
drag, startPoint x: 311, startPoint y: 137, endPoint x: 313, endPoint y: 66, distance: 71.5
click at [313, 66] on div at bounding box center [325, 87] width 77 height 170
drag, startPoint x: 307, startPoint y: 125, endPoint x: 319, endPoint y: 70, distance: 56.4
click at [319, 70] on div at bounding box center [325, 87] width 77 height 170
drag, startPoint x: 321, startPoint y: 138, endPoint x: 327, endPoint y: 71, distance: 67.2
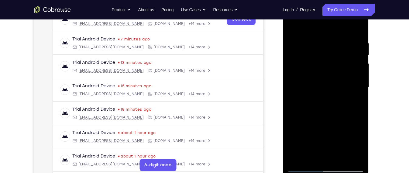
click at [327, 71] on div at bounding box center [325, 87] width 77 height 170
drag, startPoint x: 321, startPoint y: 147, endPoint x: 329, endPoint y: 57, distance: 90.1
click at [329, 57] on div at bounding box center [325, 87] width 77 height 170
drag, startPoint x: 325, startPoint y: 156, endPoint x: 332, endPoint y: 95, distance: 61.5
click at [332, 95] on div at bounding box center [325, 87] width 77 height 170
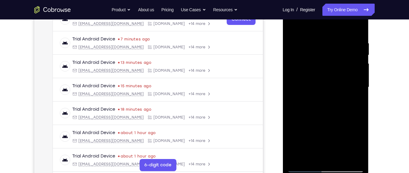
drag, startPoint x: 319, startPoint y: 142, endPoint x: 325, endPoint y: 73, distance: 69.5
click at [325, 73] on div at bounding box center [325, 87] width 77 height 170
drag, startPoint x: 318, startPoint y: 125, endPoint x: 325, endPoint y: 72, distance: 53.9
click at [325, 72] on div at bounding box center [325, 87] width 77 height 170
drag, startPoint x: 325, startPoint y: 138, endPoint x: 328, endPoint y: 94, distance: 44.2
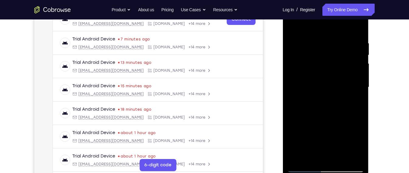
click at [328, 94] on div at bounding box center [325, 87] width 77 height 170
drag, startPoint x: 321, startPoint y: 152, endPoint x: 326, endPoint y: 95, distance: 57.4
click at [326, 95] on div at bounding box center [325, 87] width 77 height 170
drag, startPoint x: 322, startPoint y: 134, endPoint x: 328, endPoint y: 74, distance: 59.9
click at [328, 74] on div at bounding box center [325, 87] width 77 height 170
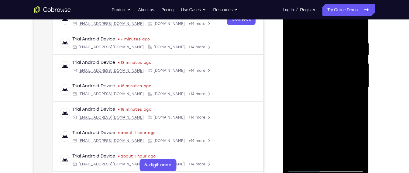
drag, startPoint x: 319, startPoint y: 139, endPoint x: 326, endPoint y: 64, distance: 74.9
click at [326, 64] on div at bounding box center [325, 87] width 77 height 170
drag, startPoint x: 322, startPoint y: 137, endPoint x: 328, endPoint y: 24, distance: 112.4
click at [328, 24] on div at bounding box center [325, 87] width 77 height 170
drag, startPoint x: 311, startPoint y: 120, endPoint x: 315, endPoint y: 60, distance: 60.1
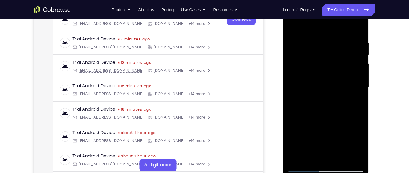
click at [315, 60] on div at bounding box center [325, 87] width 77 height 170
drag, startPoint x: 313, startPoint y: 139, endPoint x: 318, endPoint y: 36, distance: 102.6
click at [318, 36] on div at bounding box center [325, 87] width 77 height 170
drag, startPoint x: 326, startPoint y: 147, endPoint x: 326, endPoint y: 71, distance: 75.4
click at [326, 71] on div at bounding box center [325, 87] width 77 height 170
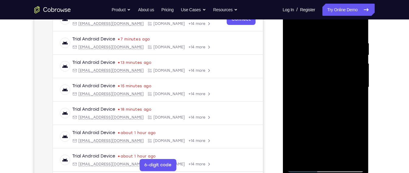
drag, startPoint x: 328, startPoint y: 140, endPoint x: 334, endPoint y: 67, distance: 73.2
click at [334, 67] on div at bounding box center [325, 87] width 77 height 170
drag, startPoint x: 323, startPoint y: 143, endPoint x: 337, endPoint y: 72, distance: 72.8
click at [337, 72] on div at bounding box center [325, 87] width 77 height 170
drag, startPoint x: 326, startPoint y: 135, endPoint x: 334, endPoint y: 64, distance: 71.0
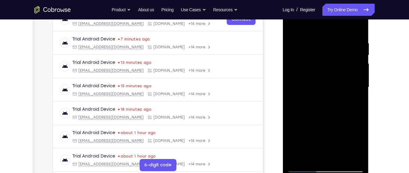
click at [334, 64] on div at bounding box center [325, 87] width 77 height 170
drag, startPoint x: 321, startPoint y: 137, endPoint x: 329, endPoint y: 80, distance: 57.7
click at [329, 80] on div at bounding box center [325, 87] width 77 height 170
drag, startPoint x: 319, startPoint y: 145, endPoint x: 323, endPoint y: 98, distance: 47.6
click at [323, 98] on div at bounding box center [325, 87] width 77 height 170
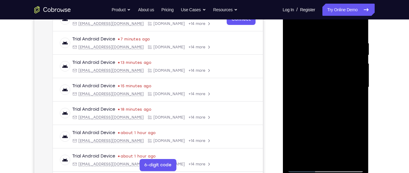
drag, startPoint x: 320, startPoint y: 130, endPoint x: 327, endPoint y: 87, distance: 44.4
click at [327, 87] on div at bounding box center [325, 87] width 77 height 170
drag, startPoint x: 319, startPoint y: 144, endPoint x: 330, endPoint y: 72, distance: 72.3
click at [330, 72] on div at bounding box center [325, 87] width 77 height 170
click at [351, 36] on div at bounding box center [325, 87] width 77 height 170
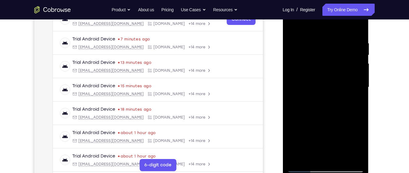
drag, startPoint x: 330, startPoint y: 130, endPoint x: 335, endPoint y: 84, distance: 46.3
click at [335, 84] on div at bounding box center [325, 87] width 77 height 170
drag, startPoint x: 322, startPoint y: 148, endPoint x: 334, endPoint y: 100, distance: 49.5
click at [334, 100] on div at bounding box center [325, 87] width 77 height 170
drag, startPoint x: 316, startPoint y: 156, endPoint x: 334, endPoint y: 96, distance: 62.8
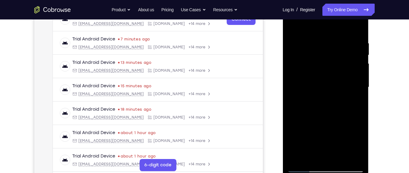
click at [334, 96] on div at bounding box center [325, 87] width 77 height 170
drag, startPoint x: 323, startPoint y: 141, endPoint x: 333, endPoint y: 69, distance: 71.8
click at [333, 69] on div at bounding box center [325, 87] width 77 height 170
drag, startPoint x: 322, startPoint y: 133, endPoint x: 332, endPoint y: 84, distance: 49.7
click at [332, 84] on div at bounding box center [325, 87] width 77 height 170
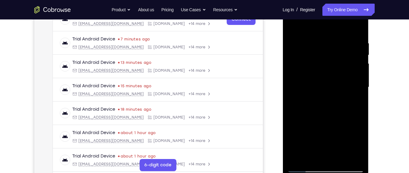
click at [355, 89] on div at bounding box center [325, 87] width 77 height 170
drag, startPoint x: 327, startPoint y: 134, endPoint x: 328, endPoint y: 102, distance: 32.6
click at [328, 102] on div at bounding box center [325, 87] width 77 height 170
drag, startPoint x: 318, startPoint y: 132, endPoint x: 324, endPoint y: 85, distance: 47.9
click at [324, 85] on div at bounding box center [325, 87] width 77 height 170
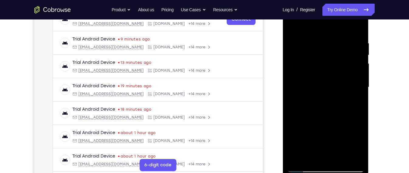
drag, startPoint x: 319, startPoint y: 119, endPoint x: 325, endPoint y: 87, distance: 32.7
click at [325, 87] on div at bounding box center [325, 87] width 77 height 170
drag, startPoint x: 318, startPoint y: 122, endPoint x: 320, endPoint y: 112, distance: 10.6
click at [320, 112] on div at bounding box center [325, 87] width 77 height 170
drag, startPoint x: 324, startPoint y: 91, endPoint x: 327, endPoint y: 61, distance: 30.0
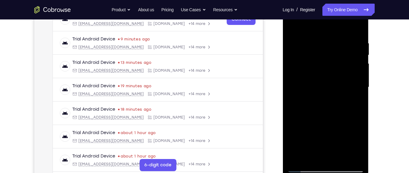
click at [327, 61] on div at bounding box center [325, 87] width 77 height 170
drag, startPoint x: 323, startPoint y: 97, endPoint x: 324, endPoint y: 82, distance: 15.6
click at [324, 82] on div at bounding box center [325, 87] width 77 height 170
click at [351, 93] on div at bounding box center [325, 87] width 77 height 170
drag, startPoint x: 328, startPoint y: 106, endPoint x: 332, endPoint y: 79, distance: 27.7
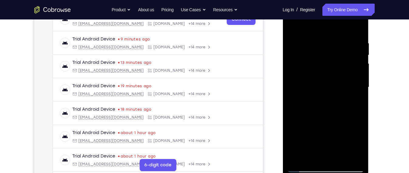
click at [332, 79] on div at bounding box center [325, 87] width 77 height 170
drag, startPoint x: 326, startPoint y: 101, endPoint x: 327, endPoint y: 67, distance: 33.5
click at [327, 67] on div at bounding box center [325, 87] width 77 height 170
drag, startPoint x: 319, startPoint y: 105, endPoint x: 321, endPoint y: 93, distance: 12.0
click at [321, 93] on div at bounding box center [325, 87] width 77 height 170
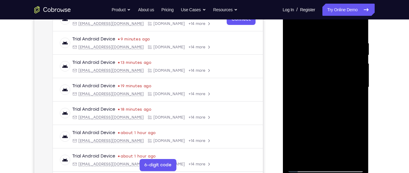
drag, startPoint x: 324, startPoint y: 102, endPoint x: 328, endPoint y: 73, distance: 29.5
click at [328, 73] on div at bounding box center [325, 87] width 77 height 170
drag, startPoint x: 333, startPoint y: 109, endPoint x: 337, endPoint y: 79, distance: 30.4
click at [337, 79] on div at bounding box center [325, 87] width 77 height 170
click at [352, 78] on div at bounding box center [325, 87] width 77 height 170
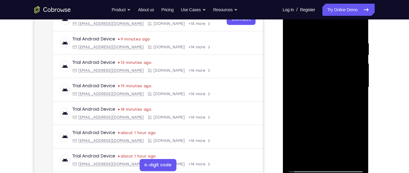
drag, startPoint x: 327, startPoint y: 113, endPoint x: 328, endPoint y: 91, distance: 22.0
click at [328, 91] on div at bounding box center [325, 87] width 77 height 170
drag, startPoint x: 315, startPoint y: 100, endPoint x: 318, endPoint y: 66, distance: 34.8
click at [318, 66] on div at bounding box center [325, 87] width 77 height 170
drag, startPoint x: 320, startPoint y: 103, endPoint x: 324, endPoint y: 54, distance: 49.5
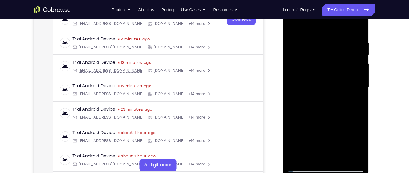
click at [324, 54] on div at bounding box center [325, 87] width 77 height 170
drag, startPoint x: 329, startPoint y: 94, endPoint x: 331, endPoint y: 75, distance: 18.9
click at [331, 75] on div at bounding box center [325, 87] width 77 height 170
drag, startPoint x: 324, startPoint y: 93, endPoint x: 329, endPoint y: 68, distance: 25.5
click at [329, 68] on div at bounding box center [325, 87] width 77 height 170
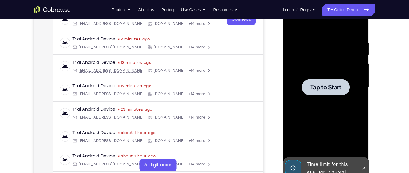
drag, startPoint x: 322, startPoint y: 113, endPoint x: 324, endPoint y: 78, distance: 34.4
click at [324, 78] on div at bounding box center [325, 87] width 77 height 170
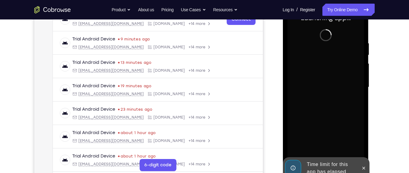
drag, startPoint x: 337, startPoint y: 114, endPoint x: 332, endPoint y: 129, distance: 16.0
click at [332, 129] on div at bounding box center [325, 87] width 77 height 170
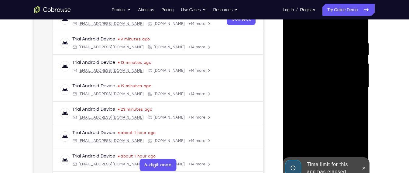
click at [330, 166] on div "Time limit for this app has elapsed" at bounding box center [330, 167] width 53 height 19
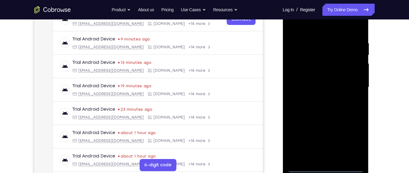
click at [327, 168] on div at bounding box center [325, 87] width 77 height 170
click at [347, 146] on div at bounding box center [325, 87] width 77 height 170
click at [321, 29] on div at bounding box center [325, 87] width 77 height 170
click at [353, 85] on div at bounding box center [325, 87] width 77 height 170
click at [317, 97] on div at bounding box center [325, 87] width 77 height 170
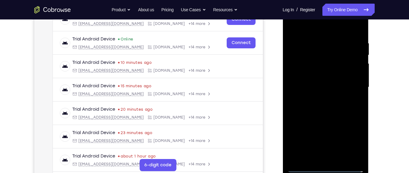
click at [325, 73] on div at bounding box center [325, 87] width 77 height 170
click at [325, 79] on div at bounding box center [325, 87] width 77 height 170
drag, startPoint x: 302, startPoint y: 31, endPoint x: 303, endPoint y: 6, distance: 25.6
click at [303, 6] on div at bounding box center [325, 87] width 77 height 170
click at [337, 116] on div at bounding box center [325, 87] width 77 height 170
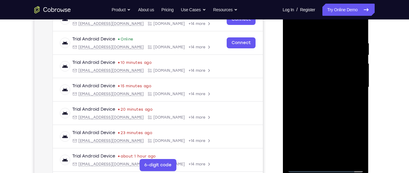
click at [337, 116] on div at bounding box center [325, 87] width 77 height 170
drag, startPoint x: 337, startPoint y: 116, endPoint x: 344, endPoint y: 65, distance: 50.7
click at [344, 65] on div at bounding box center [325, 87] width 77 height 170
drag, startPoint x: 340, startPoint y: 108, endPoint x: 343, endPoint y: 67, distance: 41.2
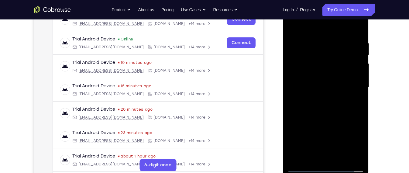
click at [343, 67] on div at bounding box center [325, 87] width 77 height 170
drag, startPoint x: 339, startPoint y: 125, endPoint x: 341, endPoint y: 33, distance: 91.3
click at [341, 33] on div at bounding box center [325, 87] width 77 height 170
drag, startPoint x: 341, startPoint y: 134, endPoint x: 343, endPoint y: 73, distance: 60.9
click at [343, 73] on div at bounding box center [325, 87] width 77 height 170
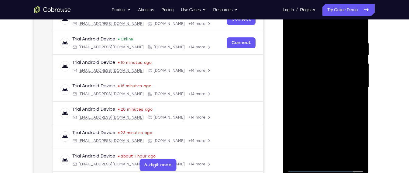
drag, startPoint x: 341, startPoint y: 135, endPoint x: 346, endPoint y: 105, distance: 31.1
click at [346, 105] on div at bounding box center [325, 87] width 77 height 170
drag, startPoint x: 347, startPoint y: 121, endPoint x: 347, endPoint y: 96, distance: 25.9
click at [347, 96] on div at bounding box center [325, 87] width 77 height 170
click at [324, 32] on div at bounding box center [325, 87] width 77 height 170
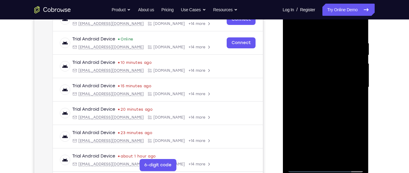
drag, startPoint x: 312, startPoint y: 118, endPoint x: 317, endPoint y: 73, distance: 45.3
click at [317, 73] on div at bounding box center [325, 87] width 77 height 170
drag, startPoint x: 322, startPoint y: 131, endPoint x: 329, endPoint y: 77, distance: 54.0
click at [329, 77] on div at bounding box center [325, 87] width 77 height 170
drag, startPoint x: 326, startPoint y: 39, endPoint x: 325, endPoint y: 56, distance: 17.3
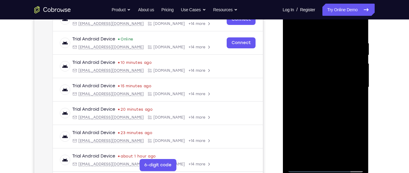
click at [325, 56] on div at bounding box center [325, 87] width 77 height 170
click at [323, 43] on div at bounding box center [325, 87] width 77 height 170
drag, startPoint x: 322, startPoint y: 100, endPoint x: 329, endPoint y: 66, distance: 34.8
click at [329, 66] on div at bounding box center [325, 87] width 77 height 170
drag, startPoint x: 327, startPoint y: 85, endPoint x: 335, endPoint y: 50, distance: 36.2
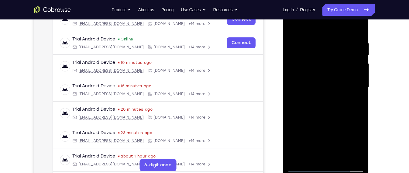
click at [335, 50] on div at bounding box center [325, 87] width 77 height 170
drag, startPoint x: 331, startPoint y: 123, endPoint x: 335, endPoint y: 40, distance: 83.5
click at [335, 40] on div at bounding box center [325, 87] width 77 height 170
drag, startPoint x: 329, startPoint y: 129, endPoint x: 335, endPoint y: 68, distance: 61.8
click at [335, 68] on div at bounding box center [325, 87] width 77 height 170
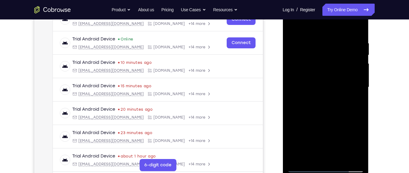
drag, startPoint x: 332, startPoint y: 119, endPoint x: 332, endPoint y: 79, distance: 40.5
click at [332, 79] on div at bounding box center [325, 87] width 77 height 170
drag, startPoint x: 332, startPoint y: 116, endPoint x: 339, endPoint y: 66, distance: 50.6
click at [339, 66] on div at bounding box center [325, 87] width 77 height 170
drag, startPoint x: 339, startPoint y: 99, endPoint x: 340, endPoint y: 13, distance: 85.8
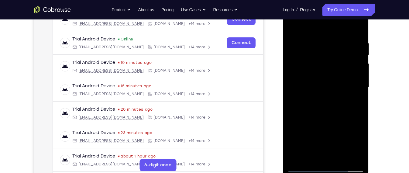
click at [340, 13] on div at bounding box center [325, 87] width 77 height 170
drag, startPoint x: 328, startPoint y: 156, endPoint x: 335, endPoint y: 101, distance: 54.9
click at [335, 101] on div at bounding box center [325, 87] width 77 height 170
drag, startPoint x: 328, startPoint y: 119, endPoint x: 330, endPoint y: 36, distance: 83.1
click at [330, 36] on div at bounding box center [325, 87] width 77 height 170
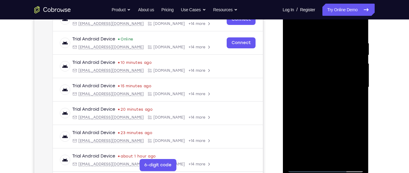
drag, startPoint x: 330, startPoint y: 134, endPoint x: 331, endPoint y: 123, distance: 11.3
click at [331, 123] on div at bounding box center [325, 87] width 77 height 170
drag, startPoint x: 331, startPoint y: 123, endPoint x: 340, endPoint y: 49, distance: 74.4
click at [340, 49] on div at bounding box center [325, 87] width 77 height 170
drag, startPoint x: 328, startPoint y: 116, endPoint x: 332, endPoint y: 55, distance: 61.0
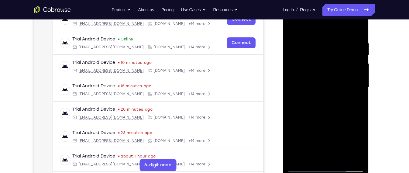
click at [332, 55] on div at bounding box center [325, 87] width 77 height 170
drag, startPoint x: 332, startPoint y: 55, endPoint x: 319, endPoint y: 140, distance: 85.8
click at [319, 140] on div at bounding box center [325, 87] width 77 height 170
drag, startPoint x: 336, startPoint y: 67, endPoint x: 328, endPoint y: 113, distance: 47.0
click at [328, 113] on div at bounding box center [325, 87] width 77 height 170
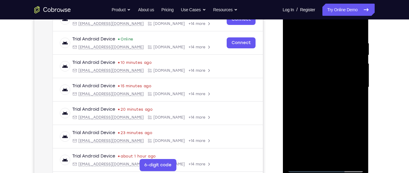
drag, startPoint x: 319, startPoint y: 98, endPoint x: 318, endPoint y: 140, distance: 42.0
click at [318, 140] on div at bounding box center [325, 87] width 77 height 170
click at [298, 163] on div at bounding box center [325, 87] width 77 height 170
click at [305, 155] on div at bounding box center [325, 87] width 77 height 170
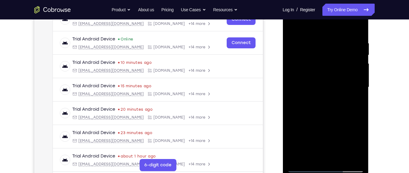
click at [301, 159] on div at bounding box center [325, 87] width 77 height 170
click at [345, 161] on div at bounding box center [325, 87] width 77 height 170
click at [327, 116] on div at bounding box center [325, 87] width 77 height 170
click at [353, 98] on div at bounding box center [325, 87] width 77 height 170
click at [361, 54] on div at bounding box center [325, 87] width 77 height 170
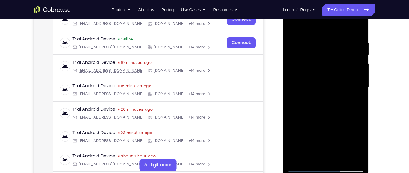
drag, startPoint x: 361, startPoint y: 54, endPoint x: 315, endPoint y: 126, distance: 85.2
click at [315, 126] on div at bounding box center [325, 87] width 77 height 170
drag, startPoint x: 315, startPoint y: 126, endPoint x: 322, endPoint y: 82, distance: 44.3
click at [322, 82] on div at bounding box center [325, 87] width 77 height 170
drag, startPoint x: 330, startPoint y: 155, endPoint x: 335, endPoint y: 88, distance: 67.7
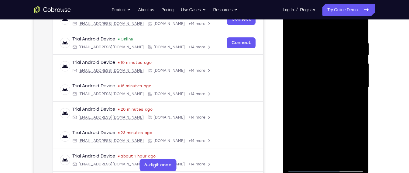
click at [335, 88] on div at bounding box center [325, 87] width 77 height 170
drag, startPoint x: 325, startPoint y: 86, endPoint x: 319, endPoint y: 156, distance: 70.5
click at [319, 156] on div at bounding box center [325, 87] width 77 height 170
drag, startPoint x: 328, startPoint y: 104, endPoint x: 319, endPoint y: 163, distance: 59.4
click at [319, 163] on div at bounding box center [325, 87] width 77 height 170
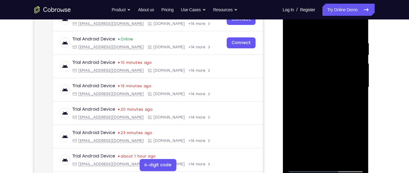
drag, startPoint x: 318, startPoint y: 78, endPoint x: 307, endPoint y: 124, distance: 47.2
click at [307, 124] on div at bounding box center [325, 87] width 77 height 170
click at [310, 150] on div at bounding box center [325, 87] width 77 height 170
click at [329, 155] on div at bounding box center [325, 87] width 77 height 170
click at [360, 141] on div at bounding box center [325, 87] width 77 height 170
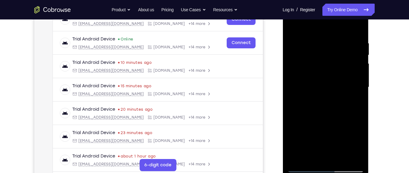
click at [360, 145] on div at bounding box center [325, 87] width 77 height 170
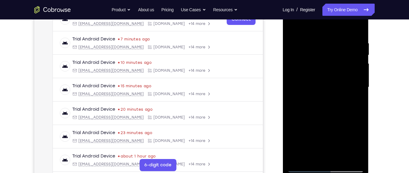
click at [294, 50] on div at bounding box center [325, 87] width 77 height 170
click at [307, 169] on div at bounding box center [325, 87] width 77 height 170
click at [310, 54] on div at bounding box center [325, 87] width 77 height 170
click at [360, 102] on div at bounding box center [325, 87] width 77 height 170
click at [359, 29] on div at bounding box center [325, 87] width 77 height 170
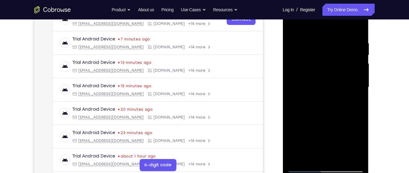
click at [308, 147] on div at bounding box center [325, 87] width 77 height 170
drag, startPoint x: 308, startPoint y: 151, endPoint x: 308, endPoint y: 147, distance: 4.3
click at [308, 147] on div at bounding box center [325, 87] width 77 height 170
click at [334, 124] on div at bounding box center [325, 87] width 77 height 170
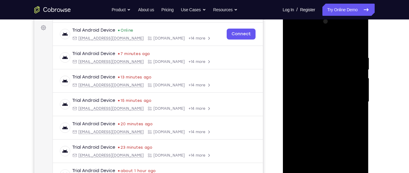
scroll to position [86, 0]
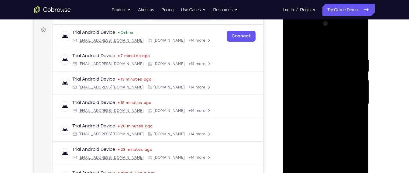
click at [360, 26] on div at bounding box center [325, 104] width 77 height 170
click at [293, 43] on div at bounding box center [325, 104] width 77 height 170
drag, startPoint x: 334, startPoint y: 66, endPoint x: 338, endPoint y: 47, distance: 19.0
click at [338, 47] on div at bounding box center [325, 104] width 77 height 170
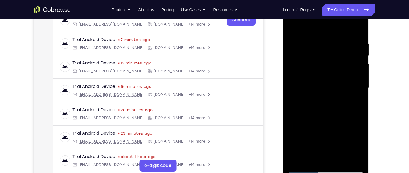
scroll to position [103, 0]
click at [356, 161] on div at bounding box center [325, 87] width 77 height 170
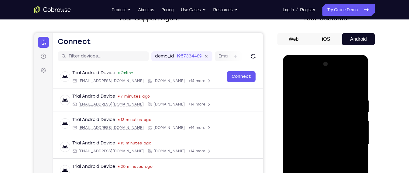
scroll to position [105, 0]
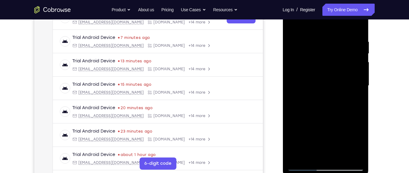
drag, startPoint x: 333, startPoint y: 19, endPoint x: 330, endPoint y: 118, distance: 98.9
click at [330, 118] on div at bounding box center [325, 86] width 77 height 170
click at [341, 45] on div at bounding box center [325, 86] width 77 height 170
drag, startPoint x: 335, startPoint y: 93, endPoint x: 338, endPoint y: 76, distance: 17.8
click at [338, 76] on div at bounding box center [325, 86] width 77 height 170
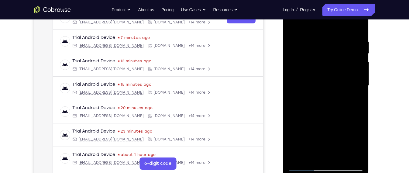
drag, startPoint x: 329, startPoint y: 123, endPoint x: 331, endPoint y: 96, distance: 27.2
click at [331, 96] on div at bounding box center [325, 86] width 77 height 170
drag, startPoint x: 332, startPoint y: 117, endPoint x: 336, endPoint y: 83, distance: 34.1
click at [336, 83] on div at bounding box center [325, 86] width 77 height 170
click at [342, 50] on div at bounding box center [325, 86] width 77 height 170
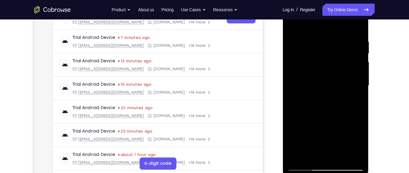
click at [360, 105] on div at bounding box center [325, 86] width 77 height 170
click at [291, 122] on div at bounding box center [325, 86] width 77 height 170
click at [291, 123] on div at bounding box center [325, 86] width 77 height 170
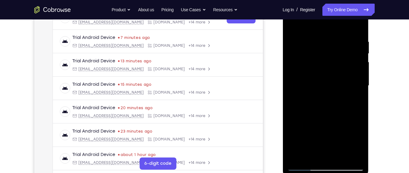
click at [291, 123] on div at bounding box center [325, 86] width 77 height 170
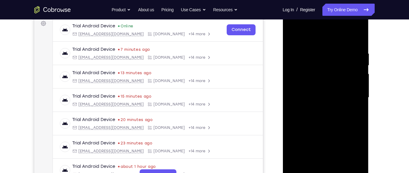
scroll to position [87, 0]
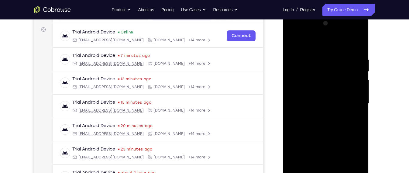
click at [361, 24] on div at bounding box center [325, 104] width 77 height 170
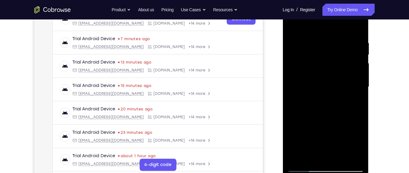
scroll to position [105, 0]
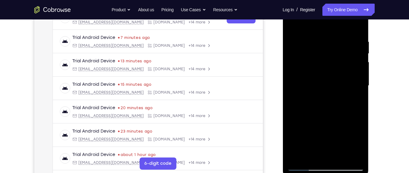
drag, startPoint x: 340, startPoint y: 100, endPoint x: 346, endPoint y: 61, distance: 39.7
click at [346, 61] on div at bounding box center [325, 86] width 77 height 170
drag, startPoint x: 339, startPoint y: 107, endPoint x: 345, endPoint y: 65, distance: 41.9
click at [345, 65] on div at bounding box center [325, 86] width 77 height 170
drag, startPoint x: 335, startPoint y: 100, endPoint x: 343, endPoint y: 66, distance: 34.8
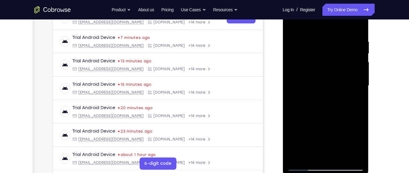
click at [343, 66] on div at bounding box center [325, 86] width 77 height 170
drag, startPoint x: 328, startPoint y: 120, endPoint x: 338, endPoint y: 84, distance: 37.6
click at [338, 84] on div at bounding box center [325, 86] width 77 height 170
drag, startPoint x: 329, startPoint y: 124, endPoint x: 331, endPoint y: 89, distance: 35.6
click at [331, 89] on div at bounding box center [325, 86] width 77 height 170
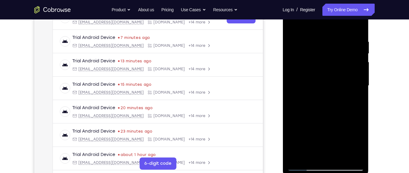
drag, startPoint x: 310, startPoint y: 85, endPoint x: 319, endPoint y: 35, distance: 51.7
click at [319, 35] on div at bounding box center [325, 86] width 77 height 170
drag, startPoint x: 336, startPoint y: 103, endPoint x: 334, endPoint y: 66, distance: 36.2
click at [334, 66] on div at bounding box center [325, 86] width 77 height 170
drag, startPoint x: 331, startPoint y: 107, endPoint x: 331, endPoint y: 83, distance: 24.0
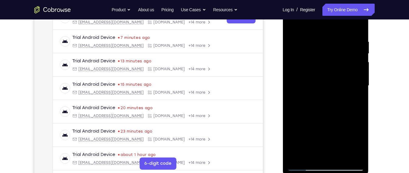
click at [331, 83] on div at bounding box center [325, 86] width 77 height 170
drag, startPoint x: 339, startPoint y: 130, endPoint x: 341, endPoint y: 102, distance: 28.1
click at [341, 102] on div at bounding box center [325, 86] width 77 height 170
drag, startPoint x: 341, startPoint y: 102, endPoint x: 341, endPoint y: 177, distance: 75.4
click at [341, 173] on div at bounding box center [326, 86] width 86 height 181
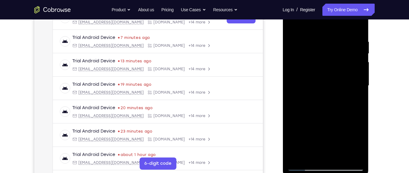
drag, startPoint x: 330, startPoint y: 130, endPoint x: 330, endPoint y: 147, distance: 17.6
click at [330, 147] on div at bounding box center [325, 86] width 77 height 170
drag, startPoint x: 348, startPoint y: 109, endPoint x: 346, endPoint y: 138, distance: 28.9
click at [346, 138] on div at bounding box center [325, 86] width 77 height 170
drag, startPoint x: 350, startPoint y: 84, endPoint x: 348, endPoint y: 108, distance: 23.8
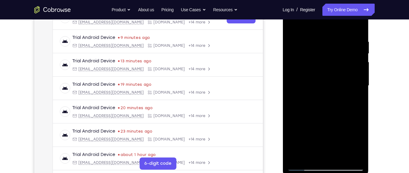
click at [348, 108] on div at bounding box center [325, 86] width 77 height 170
click at [302, 96] on div at bounding box center [325, 86] width 77 height 170
click at [357, 119] on div at bounding box center [325, 86] width 77 height 170
click at [286, 121] on div at bounding box center [326, 86] width 86 height 181
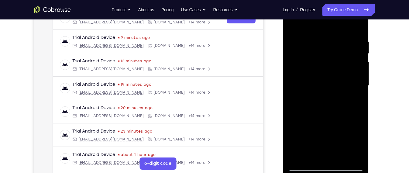
click at [290, 121] on div at bounding box center [325, 86] width 77 height 170
click at [355, 103] on div at bounding box center [325, 86] width 77 height 170
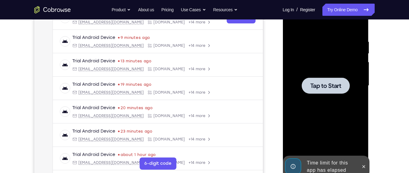
click at [355, 103] on div at bounding box center [325, 86] width 77 height 170
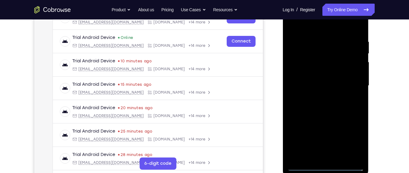
click at [330, 169] on div at bounding box center [325, 86] width 77 height 170
click at [348, 143] on div at bounding box center [325, 86] width 77 height 170
click at [334, 23] on div at bounding box center [325, 86] width 77 height 170
click at [353, 82] on div at bounding box center [325, 86] width 77 height 170
click at [332, 158] on div at bounding box center [325, 86] width 77 height 170
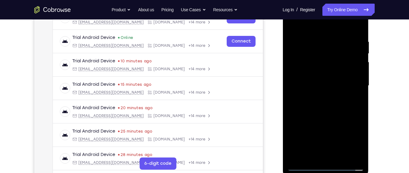
click at [311, 80] on div at bounding box center [325, 86] width 77 height 170
drag, startPoint x: 316, startPoint y: 31, endPoint x: 319, endPoint y: 16, distance: 15.5
click at [319, 16] on div at bounding box center [325, 86] width 77 height 170
click at [315, 40] on div at bounding box center [325, 86] width 77 height 170
click at [358, 33] on div at bounding box center [325, 86] width 77 height 170
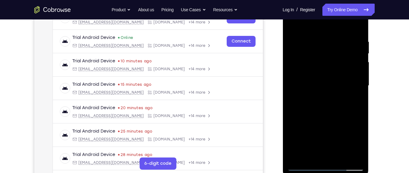
drag, startPoint x: 327, startPoint y: 101, endPoint x: 329, endPoint y: 94, distance: 7.2
click at [329, 94] on div at bounding box center [325, 86] width 77 height 170
click at [360, 107] on div at bounding box center [325, 86] width 77 height 170
click at [319, 37] on div at bounding box center [325, 86] width 77 height 170
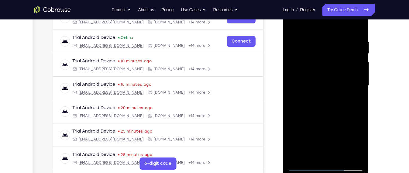
click at [360, 63] on div at bounding box center [325, 86] width 77 height 170
click at [361, 56] on div at bounding box center [325, 86] width 77 height 170
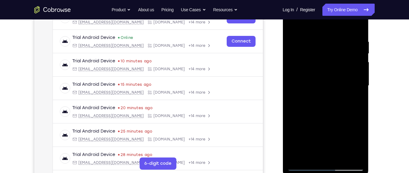
click at [361, 56] on div at bounding box center [325, 86] width 77 height 170
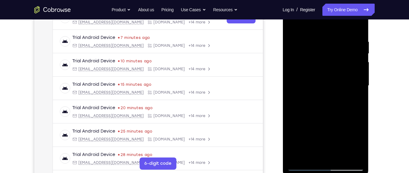
click at [361, 56] on div at bounding box center [325, 86] width 77 height 170
click at [358, 28] on div at bounding box center [325, 86] width 77 height 170
click at [360, 49] on div at bounding box center [325, 86] width 77 height 170
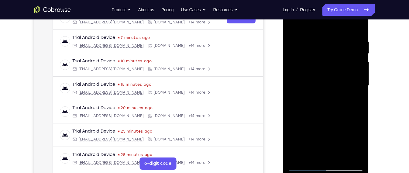
drag, startPoint x: 341, startPoint y: 43, endPoint x: 306, endPoint y: 36, distance: 35.6
click at [306, 36] on div at bounding box center [325, 86] width 77 height 170
drag, startPoint x: 352, startPoint y: 40, endPoint x: 312, endPoint y: 44, distance: 40.7
click at [312, 44] on div at bounding box center [325, 86] width 77 height 170
drag, startPoint x: 345, startPoint y: 42, endPoint x: 297, endPoint y: 33, distance: 48.8
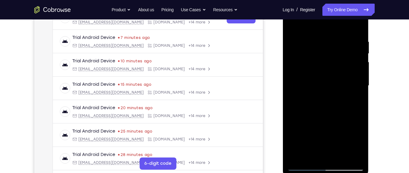
click at [297, 33] on div at bounding box center [325, 86] width 77 height 170
drag, startPoint x: 328, startPoint y: 44, endPoint x: 294, endPoint y: 44, distance: 33.8
click at [294, 44] on div at bounding box center [325, 86] width 77 height 170
drag, startPoint x: 333, startPoint y: 41, endPoint x: 295, endPoint y: 40, distance: 38.3
click at [295, 40] on div at bounding box center [325, 86] width 77 height 170
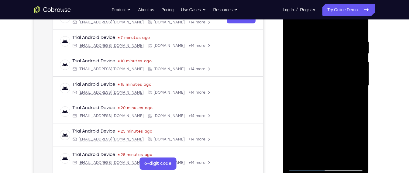
drag, startPoint x: 355, startPoint y: 40, endPoint x: 311, endPoint y: 39, distance: 44.4
click at [311, 39] on div at bounding box center [325, 86] width 77 height 170
drag, startPoint x: 338, startPoint y: 51, endPoint x: 329, endPoint y: 102, distance: 51.0
click at [329, 102] on div at bounding box center [325, 86] width 77 height 170
drag, startPoint x: 336, startPoint y: 62, endPoint x: 322, endPoint y: 127, distance: 67.1
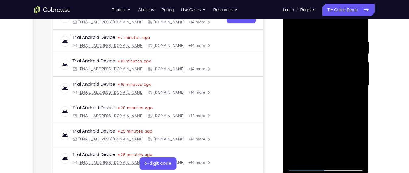
click at [322, 127] on div at bounding box center [325, 86] width 77 height 170
click at [361, 149] on div at bounding box center [325, 86] width 77 height 170
drag, startPoint x: 324, startPoint y: 107, endPoint x: 325, endPoint y: 62, distance: 45.0
click at [325, 62] on div at bounding box center [325, 86] width 77 height 170
drag, startPoint x: 325, startPoint y: 103, endPoint x: 332, endPoint y: 54, distance: 50.1
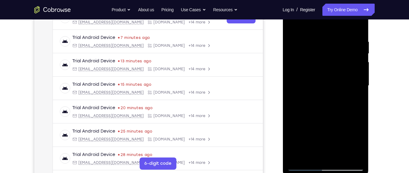
click at [332, 54] on div at bounding box center [325, 86] width 77 height 170
drag, startPoint x: 326, startPoint y: 107, endPoint x: 332, endPoint y: 56, distance: 52.0
click at [332, 56] on div at bounding box center [325, 86] width 77 height 170
drag, startPoint x: 331, startPoint y: 126, endPoint x: 334, endPoint y: 74, distance: 52.1
click at [334, 74] on div at bounding box center [325, 86] width 77 height 170
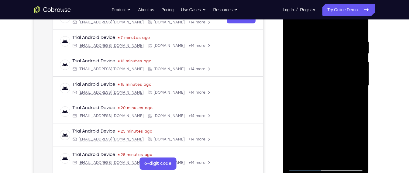
drag, startPoint x: 338, startPoint y: 116, endPoint x: 336, endPoint y: 56, distance: 60.6
click at [336, 56] on div at bounding box center [325, 86] width 77 height 170
click at [331, 103] on div at bounding box center [325, 86] width 77 height 170
drag, startPoint x: 331, startPoint y: 103, endPoint x: 329, endPoint y: 58, distance: 45.7
click at [329, 58] on div at bounding box center [325, 86] width 77 height 170
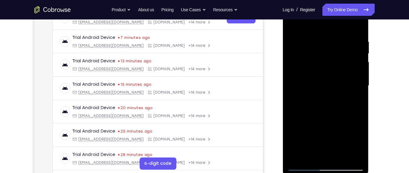
click at [315, 130] on div at bounding box center [325, 86] width 77 height 170
drag, startPoint x: 315, startPoint y: 130, endPoint x: 320, endPoint y: 109, distance: 22.2
click at [320, 109] on div at bounding box center [325, 86] width 77 height 170
drag, startPoint x: 320, startPoint y: 109, endPoint x: 323, endPoint y: 68, distance: 40.6
click at [323, 68] on div at bounding box center [325, 86] width 77 height 170
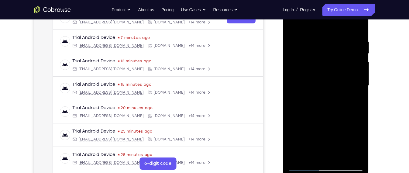
drag, startPoint x: 323, startPoint y: 137, endPoint x: 322, endPoint y: 50, distance: 86.7
click at [322, 50] on div at bounding box center [325, 86] width 77 height 170
drag, startPoint x: 322, startPoint y: 50, endPoint x: 320, endPoint y: 114, distance: 63.3
click at [320, 114] on div at bounding box center [325, 86] width 77 height 170
drag, startPoint x: 329, startPoint y: 74, endPoint x: 325, endPoint y: 102, distance: 28.2
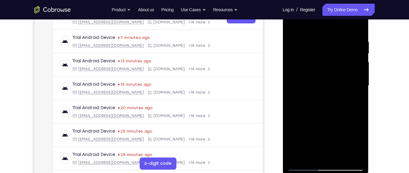
click at [325, 102] on div at bounding box center [325, 86] width 77 height 170
drag, startPoint x: 325, startPoint y: 102, endPoint x: 327, endPoint y: 20, distance: 81.8
click at [327, 20] on div at bounding box center [325, 86] width 77 height 170
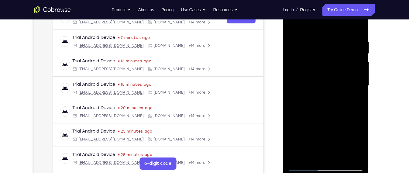
drag, startPoint x: 316, startPoint y: 89, endPoint x: 317, endPoint y: 55, distance: 33.8
click at [317, 55] on div at bounding box center [325, 86] width 77 height 170
drag, startPoint x: 326, startPoint y: 113, endPoint x: 328, endPoint y: 65, distance: 47.8
click at [328, 65] on div at bounding box center [325, 86] width 77 height 170
drag, startPoint x: 333, startPoint y: 118, endPoint x: 339, endPoint y: 81, distance: 37.5
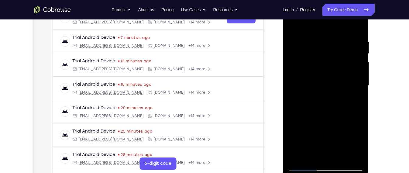
click at [339, 81] on div at bounding box center [325, 86] width 77 height 170
drag, startPoint x: 338, startPoint y: 113, endPoint x: 337, endPoint y: 71, distance: 41.1
click at [337, 71] on div at bounding box center [325, 86] width 77 height 170
drag, startPoint x: 344, startPoint y: 127, endPoint x: 339, endPoint y: 55, distance: 72.3
click at [339, 55] on div at bounding box center [325, 86] width 77 height 170
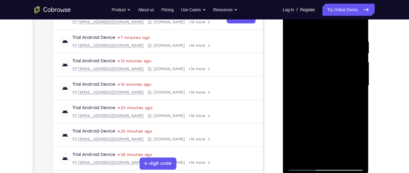
drag, startPoint x: 331, startPoint y: 110, endPoint x: 331, endPoint y: 88, distance: 21.3
click at [331, 88] on div at bounding box center [325, 86] width 77 height 170
drag, startPoint x: 332, startPoint y: 112, endPoint x: 336, endPoint y: 67, distance: 45.5
click at [336, 67] on div at bounding box center [325, 86] width 77 height 170
drag, startPoint x: 335, startPoint y: 112, endPoint x: 344, endPoint y: 42, distance: 71.1
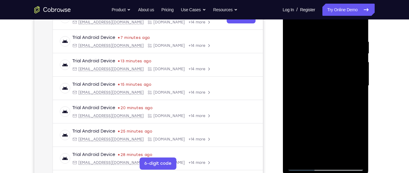
click at [344, 42] on div at bounding box center [325, 86] width 77 height 170
drag, startPoint x: 339, startPoint y: 93, endPoint x: 340, endPoint y: 36, distance: 57.5
click at [340, 36] on div at bounding box center [325, 86] width 77 height 170
drag, startPoint x: 339, startPoint y: 115, endPoint x: 339, endPoint y: 68, distance: 46.8
click at [339, 68] on div at bounding box center [325, 86] width 77 height 170
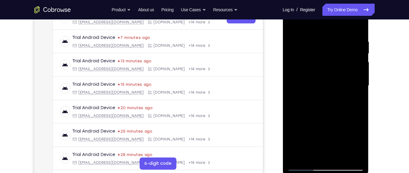
click at [359, 83] on div at bounding box center [325, 86] width 77 height 170
drag
click at [352, 96] on div at bounding box center [325, 86] width 77 height 170
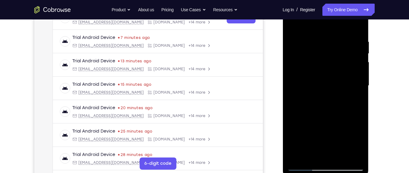
click at [347, 36] on div at bounding box center [325, 86] width 77 height 170
click at [326, 58] on div at bounding box center [325, 86] width 77 height 170
click at [339, 88] on div at bounding box center [325, 86] width 77 height 170
click at [360, 89] on div at bounding box center [325, 86] width 77 height 170
click at [359, 82] on div at bounding box center [325, 86] width 77 height 170
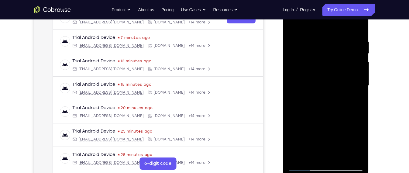
click at [316, 43] on div at bounding box center [325, 86] width 77 height 170
click at [317, 26] on div at bounding box center [325, 86] width 77 height 170
click at [313, 50] on div at bounding box center [325, 86] width 77 height 170
click at [319, 86] on div at bounding box center [325, 86] width 77 height 170
click at [339, 157] on div at bounding box center [325, 86] width 77 height 170
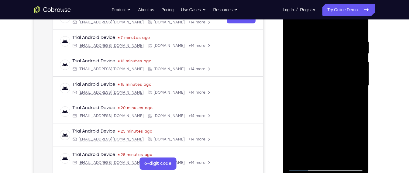
click at [319, 115] on div at bounding box center [325, 86] width 77 height 170
click at [339, 96] on div at bounding box center [325, 86] width 77 height 170
click at [328, 87] on div at bounding box center [325, 86] width 77 height 170
click at [305, 165] on div at bounding box center [325, 86] width 77 height 170
click at [356, 158] on div at bounding box center [325, 86] width 77 height 170
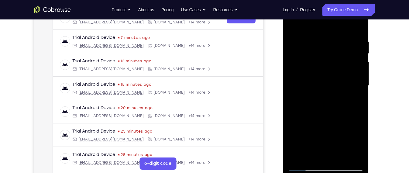
click at [310, 130] on div at bounding box center [325, 86] width 77 height 170
click at [332, 100] on div at bounding box center [325, 86] width 77 height 170
drag, startPoint x: 332, startPoint y: 100, endPoint x: 331, endPoint y: 116, distance: 15.8
click at [331, 116] on div at bounding box center [325, 86] width 77 height 170
drag, startPoint x: 331, startPoint y: 116, endPoint x: 332, endPoint y: 106, distance: 9.2
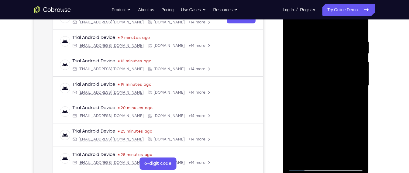
click at [332, 106] on div at bounding box center [325, 86] width 77 height 170
click at [358, 81] on div at bounding box center [325, 86] width 77 height 170
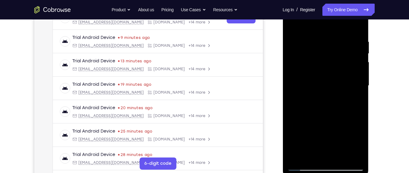
click at [291, 83] on div at bounding box center [325, 86] width 77 height 170
click at [291, 82] on div at bounding box center [325, 86] width 77 height 170
click at [360, 82] on div at bounding box center [325, 86] width 77 height 170
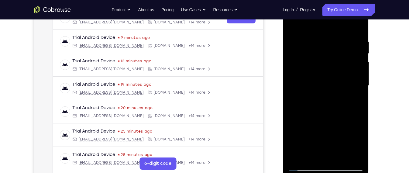
click at [360, 82] on div at bounding box center [325, 86] width 77 height 170
drag, startPoint x: 353, startPoint y: 81, endPoint x: 351, endPoint y: 94, distance: 13.5
click at [351, 94] on div at bounding box center [325, 86] width 77 height 170
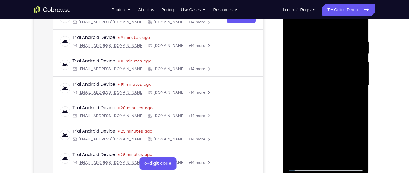
drag, startPoint x: 319, startPoint y: 116, endPoint x: 319, endPoint y: 79, distance: 36.8
click at [319, 79] on div at bounding box center [325, 86] width 77 height 170
click at [358, 149] on div at bounding box center [325, 86] width 77 height 170
click at [361, 149] on div at bounding box center [325, 86] width 77 height 170
click at [301, 156] on div at bounding box center [325, 86] width 77 height 170
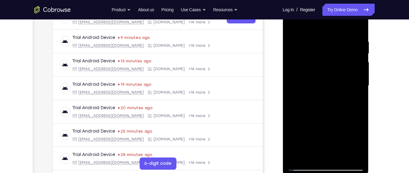
click at [301, 156] on div at bounding box center [325, 86] width 77 height 170
click at [315, 156] on div at bounding box center [325, 86] width 77 height 170
drag, startPoint x: 327, startPoint y: 126, endPoint x: 328, endPoint y: 73, distance: 52.6
click at [328, 73] on div at bounding box center [325, 86] width 77 height 170
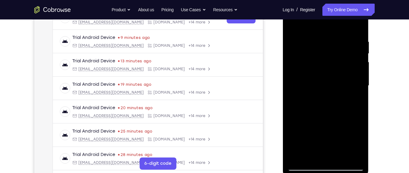
click at [307, 112] on div at bounding box center [325, 86] width 77 height 170
drag, startPoint x: 331, startPoint y: 74, endPoint x: 326, endPoint y: 131, distance: 57.4
click at [326, 131] on div at bounding box center [325, 86] width 77 height 170
drag, startPoint x: 337, startPoint y: 68, endPoint x: 336, endPoint y: 105, distance: 36.5
click at [336, 105] on div at bounding box center [325, 86] width 77 height 170
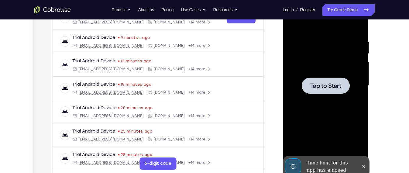
click at [358, 92] on div at bounding box center [325, 86] width 77 height 170
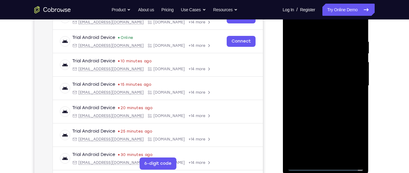
click at [326, 168] on div at bounding box center [325, 86] width 77 height 170
click at [353, 143] on div at bounding box center [325, 86] width 77 height 170
click at [318, 40] on div at bounding box center [325, 86] width 77 height 170
click at [317, 27] on div at bounding box center [325, 86] width 77 height 170
click at [351, 86] on div at bounding box center [325, 86] width 77 height 170
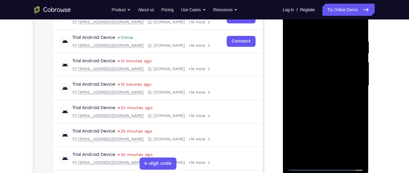
click at [320, 95] on div at bounding box center [325, 86] width 77 height 170
click at [331, 82] on div at bounding box center [325, 86] width 77 height 170
click at [343, 118] on div at bounding box center [325, 86] width 77 height 170
drag, startPoint x: 332, startPoint y: 134, endPoint x: 331, endPoint y: 64, distance: 70.0
click at [331, 64] on div at bounding box center [325, 86] width 77 height 170
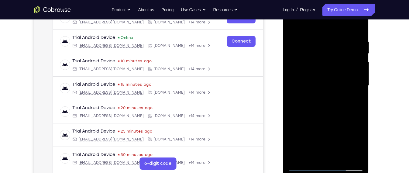
drag, startPoint x: 324, startPoint y: 131, endPoint x: 329, endPoint y: 64, distance: 67.4
click at [329, 64] on div at bounding box center [325, 86] width 77 height 170
drag, startPoint x: 332, startPoint y: 116, endPoint x: 327, endPoint y: 70, distance: 46.3
click at [327, 70] on div at bounding box center [325, 86] width 77 height 170
drag, startPoint x: 332, startPoint y: 132, endPoint x: 334, endPoint y: 59, distance: 73.3
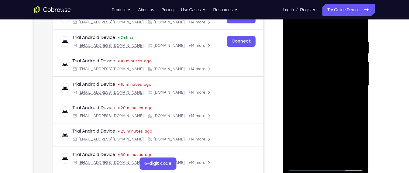
click at [334, 59] on div at bounding box center [325, 86] width 77 height 170
drag, startPoint x: 329, startPoint y: 139, endPoint x: 325, endPoint y: 74, distance: 65.2
click at [325, 74] on div at bounding box center [325, 86] width 77 height 170
drag, startPoint x: 321, startPoint y: 117, endPoint x: 324, endPoint y: 76, distance: 41.2
click at [324, 76] on div at bounding box center [325, 86] width 77 height 170
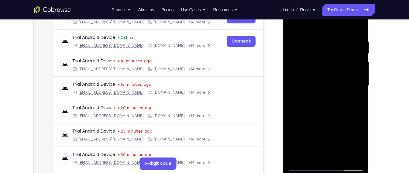
drag, startPoint x: 324, startPoint y: 124, endPoint x: 322, endPoint y: 65, distance: 59.0
click at [322, 65] on div at bounding box center [325, 86] width 77 height 170
drag, startPoint x: 341, startPoint y: 128, endPoint x: 348, endPoint y: 71, distance: 57.0
click at [348, 71] on div at bounding box center [325, 86] width 77 height 170
drag, startPoint x: 342, startPoint y: 120, endPoint x: 325, endPoint y: 33, distance: 88.3
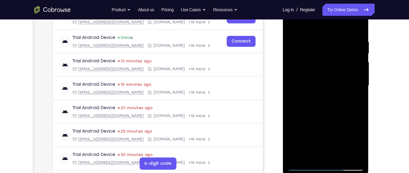
click at [325, 33] on div at bounding box center [325, 86] width 77 height 170
click at [356, 157] on div at bounding box center [325, 86] width 77 height 170
drag, startPoint x: 327, startPoint y: 89, endPoint x: 327, endPoint y: 118, distance: 29.8
click at [327, 118] on div at bounding box center [325, 86] width 77 height 170
drag, startPoint x: 322, startPoint y: 72, endPoint x: 324, endPoint y: 108, distance: 36.0
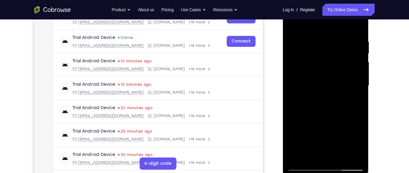
click at [324, 108] on div at bounding box center [325, 86] width 77 height 170
drag, startPoint x: 324, startPoint y: 90, endPoint x: 324, endPoint y: 100, distance: 9.7
click at [324, 100] on div at bounding box center [325, 86] width 77 height 170
click at [299, 38] on div at bounding box center [325, 86] width 77 height 170
click at [313, 84] on div at bounding box center [325, 86] width 77 height 170
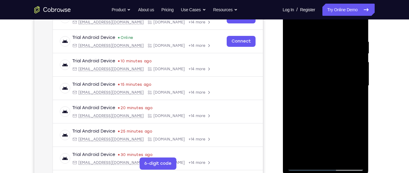
drag, startPoint x: 314, startPoint y: 104, endPoint x: 318, endPoint y: 84, distance: 21.1
click at [318, 84] on div at bounding box center [325, 86] width 77 height 170
drag, startPoint x: 318, startPoint y: 84, endPoint x: 311, endPoint y: 119, distance: 36.2
click at [311, 119] on div at bounding box center [325, 86] width 77 height 170
click at [297, 160] on div at bounding box center [325, 86] width 77 height 170
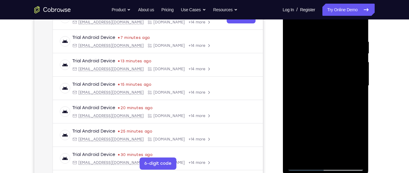
click at [304, 43] on div at bounding box center [325, 86] width 77 height 170
click at [332, 90] on div at bounding box center [325, 86] width 77 height 170
click at [305, 37] on div at bounding box center [325, 86] width 77 height 170
click at [329, 97] on div at bounding box center [325, 86] width 77 height 170
drag, startPoint x: 356, startPoint y: 124, endPoint x: 328, endPoint y: 118, distance: 28.3
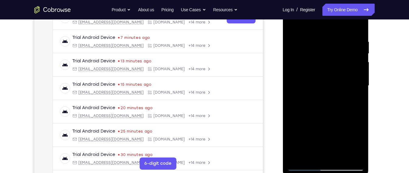
click at [328, 118] on div at bounding box center [325, 86] width 77 height 170
click at [359, 130] on div at bounding box center [325, 86] width 77 height 170
click at [317, 132] on div at bounding box center [325, 86] width 77 height 170
click at [325, 145] on div at bounding box center [325, 86] width 77 height 170
click at [326, 150] on div at bounding box center [325, 86] width 77 height 170
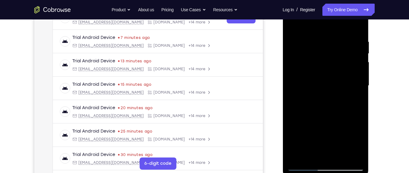
click at [327, 151] on div at bounding box center [325, 86] width 77 height 170
click at [299, 40] on div at bounding box center [325, 86] width 77 height 170
drag, startPoint x: 328, startPoint y: 63, endPoint x: 328, endPoint y: 119, distance: 55.7
click at [328, 119] on div at bounding box center [325, 86] width 77 height 170
click at [336, 95] on div at bounding box center [325, 86] width 77 height 170
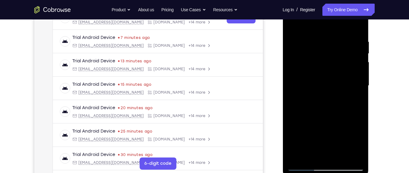
click at [349, 24] on div at bounding box center [325, 86] width 77 height 170
drag, startPoint x: 327, startPoint y: 47, endPoint x: 346, endPoint y: 87, distance: 44.4
click at [346, 87] on div at bounding box center [325, 86] width 77 height 170
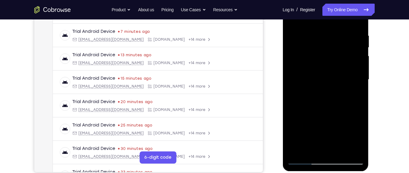
scroll to position [105, 0]
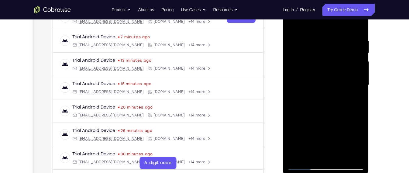
click at [306, 167] on div at bounding box center [325, 85] width 77 height 170
click at [297, 152] on div at bounding box center [325, 85] width 77 height 170
click at [298, 158] on div at bounding box center [325, 85] width 77 height 170
drag, startPoint x: 340, startPoint y: 116, endPoint x: 336, endPoint y: 79, distance: 36.8
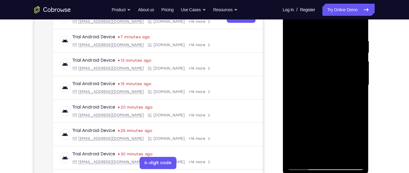
click at [336, 79] on div at bounding box center [325, 85] width 77 height 170
click at [300, 133] on div at bounding box center [325, 85] width 77 height 170
drag, startPoint x: 328, startPoint y: 103, endPoint x: 331, endPoint y: 156, distance: 53.0
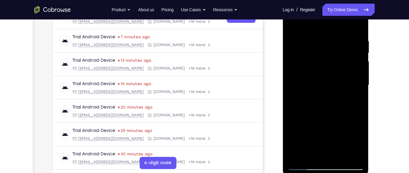
click at [331, 156] on div at bounding box center [325, 85] width 77 height 170
drag, startPoint x: 331, startPoint y: 82, endPoint x: 328, endPoint y: 110, distance: 28.4
click at [328, 110] on div at bounding box center [325, 85] width 77 height 170
drag, startPoint x: 328, startPoint y: 110, endPoint x: 332, endPoint y: 48, distance: 62.2
click at [332, 48] on div at bounding box center [325, 85] width 77 height 170
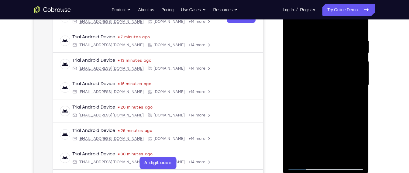
drag, startPoint x: 326, startPoint y: 94, endPoint x: 327, endPoint y: 61, distance: 32.6
click at [327, 61] on div at bounding box center [325, 85] width 77 height 170
drag, startPoint x: 324, startPoint y: 106, endPoint x: 325, endPoint y: 59, distance: 47.2
click at [325, 59] on div at bounding box center [325, 85] width 77 height 170
drag, startPoint x: 325, startPoint y: 89, endPoint x: 327, endPoint y: 54, distance: 35.3
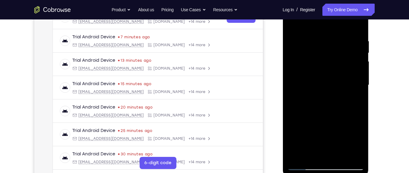
click at [327, 54] on div at bounding box center [325, 85] width 77 height 170
drag, startPoint x: 332, startPoint y: 107, endPoint x: 332, endPoint y: 51, distance: 56.6
click at [332, 51] on div at bounding box center [325, 85] width 77 height 170
click at [317, 132] on div at bounding box center [325, 85] width 77 height 170
click at [312, 156] on div at bounding box center [325, 85] width 77 height 170
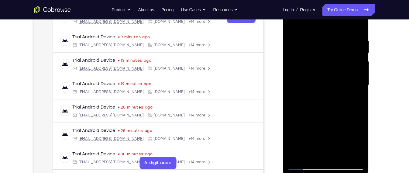
click at [342, 129] on div at bounding box center [325, 85] width 77 height 170
drag, startPoint x: 352, startPoint y: 111, endPoint x: 319, endPoint y: 110, distance: 32.3
click at [319, 110] on div at bounding box center [325, 85] width 77 height 170
click at [356, 108] on div at bounding box center [325, 85] width 77 height 170
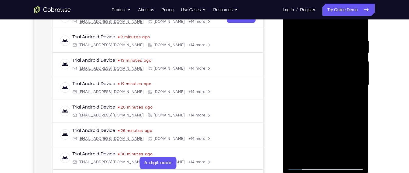
click at [290, 118] on div at bounding box center [325, 85] width 77 height 170
click at [357, 90] on div at bounding box center [325, 85] width 77 height 170
drag, startPoint x: 298, startPoint y: 44, endPoint x: 295, endPoint y: 92, distance: 48.2
click at [295, 92] on div at bounding box center [325, 85] width 77 height 170
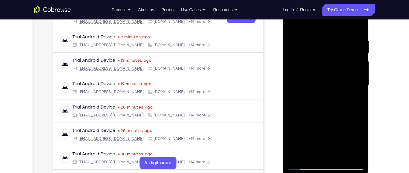
drag, startPoint x: 317, startPoint y: 49, endPoint x: 305, endPoint y: 96, distance: 48.2
click at [305, 96] on div at bounding box center [325, 85] width 77 height 170
click at [291, 23] on div at bounding box center [325, 85] width 77 height 170
click at [294, 23] on div at bounding box center [325, 85] width 77 height 170
click at [299, 158] on div at bounding box center [325, 85] width 77 height 170
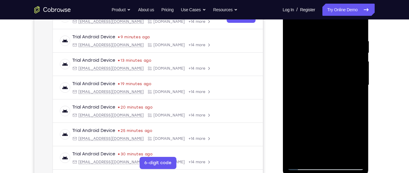
click at [353, 158] on div at bounding box center [325, 85] width 77 height 170
click at [312, 157] on div at bounding box center [325, 85] width 77 height 170
click at [298, 158] on div at bounding box center [325, 85] width 77 height 170
drag, startPoint x: 329, startPoint y: 102, endPoint x: 333, endPoint y: 48, distance: 53.7
click at [333, 48] on div at bounding box center [325, 85] width 77 height 170
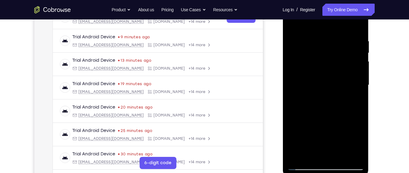
drag, startPoint x: 315, startPoint y: 152, endPoint x: 321, endPoint y: 95, distance: 57.8
click at [321, 95] on div at bounding box center [325, 85] width 77 height 170
drag, startPoint x: 314, startPoint y: 131, endPoint x: 319, endPoint y: 82, distance: 49.2
click at [319, 82] on div at bounding box center [325, 85] width 77 height 170
drag, startPoint x: 313, startPoint y: 123, endPoint x: 294, endPoint y: -53, distance: 176.2
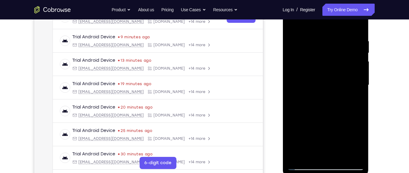
click at [294, 0] on html "Online web based iOS Simulators and Android Emulators. Run iPhone, iPad, Mobile…" at bounding box center [326, 86] width 87 height 183
drag, startPoint x: 333, startPoint y: 70, endPoint x: 331, endPoint y: 148, distance: 78.5
click at [331, 148] on div at bounding box center [325, 85] width 77 height 170
drag, startPoint x: 327, startPoint y: 74, endPoint x: 325, endPoint y: 90, distance: 16.0
click at [325, 90] on div at bounding box center [325, 85] width 77 height 170
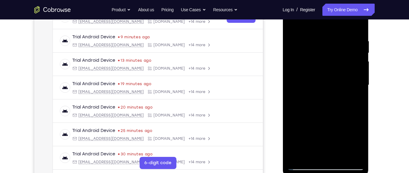
drag, startPoint x: 325, startPoint y: 90, endPoint x: 344, endPoint y: 16, distance: 76.8
click at [344, 16] on div at bounding box center [325, 85] width 77 height 170
drag, startPoint x: 335, startPoint y: 104, endPoint x: 335, endPoint y: 36, distance: 68.1
click at [335, 36] on div at bounding box center [325, 85] width 77 height 170
drag, startPoint x: 335, startPoint y: 36, endPoint x: 330, endPoint y: 190, distance: 154.3
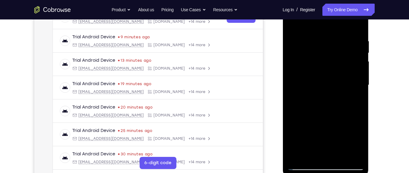
click at [330, 173] on html "Online web based iOS Simulators and Android Emulators. Run iPhone, iPad, Mobile…" at bounding box center [326, 86] width 87 height 183
drag, startPoint x: 327, startPoint y: 106, endPoint x: 323, endPoint y: 137, distance: 31.0
click at [323, 137] on div at bounding box center [325, 85] width 77 height 170
drag, startPoint x: 325, startPoint y: 56, endPoint x: 322, endPoint y: 105, distance: 48.8
click at [322, 105] on div at bounding box center [325, 85] width 77 height 170
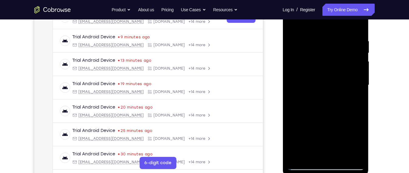
drag, startPoint x: 322, startPoint y: 111, endPoint x: 323, endPoint y: 94, distance: 17.1
click at [323, 94] on div at bounding box center [325, 85] width 77 height 170
drag, startPoint x: 323, startPoint y: 116, endPoint x: 328, endPoint y: 27, distance: 88.9
click at [328, 27] on div at bounding box center [325, 85] width 77 height 170
drag, startPoint x: 325, startPoint y: 105, endPoint x: 331, endPoint y: 55, distance: 50.3
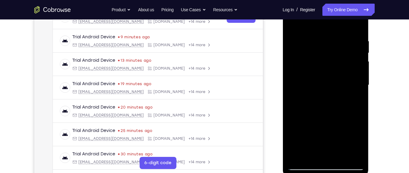
click at [331, 55] on div at bounding box center [325, 85] width 77 height 170
drag, startPoint x: 325, startPoint y: 149, endPoint x: 335, endPoint y: 70, distance: 79.7
click at [335, 70] on div at bounding box center [325, 85] width 77 height 170
drag, startPoint x: 329, startPoint y: 116, endPoint x: 335, endPoint y: 77, distance: 39.4
click at [335, 77] on div at bounding box center [325, 85] width 77 height 170
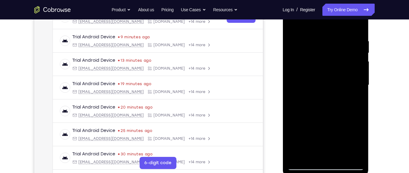
drag, startPoint x: 327, startPoint y: 118, endPoint x: 330, endPoint y: 48, distance: 69.4
click at [330, 48] on div at bounding box center [325, 85] width 77 height 170
drag, startPoint x: 340, startPoint y: 117, endPoint x: 345, endPoint y: 77, distance: 40.4
click at [345, 77] on div at bounding box center [325, 85] width 77 height 170
drag, startPoint x: 326, startPoint y: 122, endPoint x: 331, endPoint y: 60, distance: 61.6
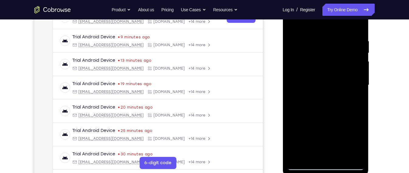
click at [331, 60] on div at bounding box center [325, 85] width 77 height 170
drag, startPoint x: 308, startPoint y: 99, endPoint x: 290, endPoint y: 13, distance: 87.1
click at [290, 13] on div at bounding box center [325, 85] width 77 height 170
drag, startPoint x: 321, startPoint y: 64, endPoint x: 315, endPoint y: 146, distance: 81.7
click at [315, 146] on div at bounding box center [325, 85] width 77 height 170
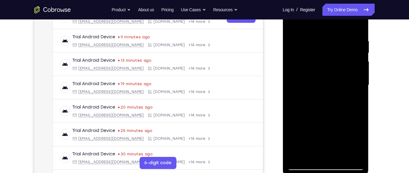
drag, startPoint x: 332, startPoint y: 81, endPoint x: 319, endPoint y: 130, distance: 50.8
click at [319, 130] on div at bounding box center [325, 85] width 77 height 170
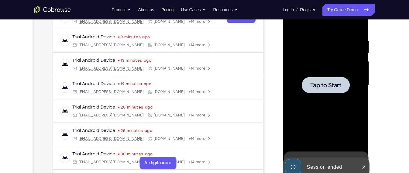
click at [319, 130] on div at bounding box center [325, 85] width 77 height 170
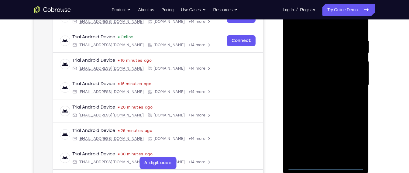
click at [324, 163] on div at bounding box center [325, 85] width 77 height 170
click at [326, 166] on div at bounding box center [325, 85] width 77 height 170
click at [353, 134] on div at bounding box center [325, 85] width 77 height 170
click at [322, 30] on div at bounding box center [325, 85] width 77 height 170
click at [357, 85] on div at bounding box center [325, 85] width 77 height 170
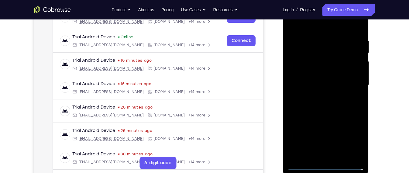
click at [325, 99] on div at bounding box center [325, 85] width 77 height 170
click at [325, 81] on div at bounding box center [325, 85] width 77 height 170
click at [357, 28] on div at bounding box center [325, 85] width 77 height 170
click at [313, 35] on div at bounding box center [325, 85] width 77 height 170
click at [356, 28] on div at bounding box center [325, 85] width 77 height 170
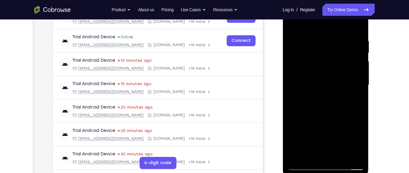
click at [355, 156] on div at bounding box center [325, 85] width 77 height 170
click at [296, 158] on div at bounding box center [325, 85] width 77 height 170
click at [341, 157] on div at bounding box center [325, 85] width 77 height 170
click at [324, 118] on div at bounding box center [325, 85] width 77 height 170
click at [308, 67] on div at bounding box center [325, 85] width 77 height 170
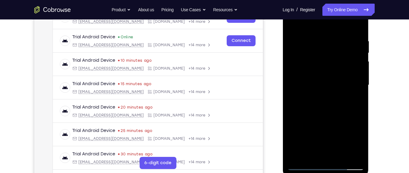
click at [307, 25] on div at bounding box center [325, 85] width 77 height 170
click at [355, 92] on div at bounding box center [325, 85] width 77 height 170
drag, startPoint x: 319, startPoint y: 119, endPoint x: 321, endPoint y: 96, distance: 23.2
click at [321, 96] on div at bounding box center [325, 85] width 77 height 170
drag, startPoint x: 315, startPoint y: 134, endPoint x: 319, endPoint y: 52, distance: 82.2
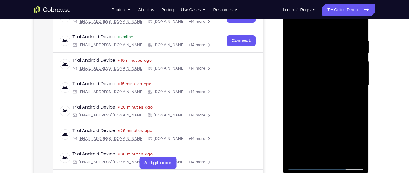
click at [319, 52] on div at bounding box center [325, 85] width 77 height 170
drag, startPoint x: 324, startPoint y: 119, endPoint x: 324, endPoint y: 8, distance: 111.6
click at [324, 8] on div at bounding box center [325, 85] width 77 height 170
drag, startPoint x: 322, startPoint y: 98, endPoint x: 324, endPoint y: 19, distance: 78.2
click at [324, 19] on div at bounding box center [325, 85] width 77 height 170
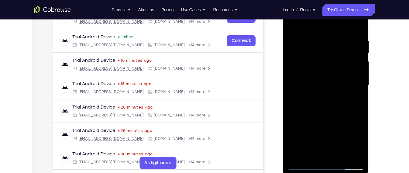
drag, startPoint x: 310, startPoint y: 120, endPoint x: 317, endPoint y: 44, distance: 77.0
click at [317, 44] on div at bounding box center [325, 85] width 77 height 170
drag, startPoint x: 322, startPoint y: 124, endPoint x: 325, endPoint y: 27, distance: 97.7
click at [325, 27] on div at bounding box center [325, 85] width 77 height 170
drag, startPoint x: 298, startPoint y: 131, endPoint x: 300, endPoint y: 56, distance: 75.5
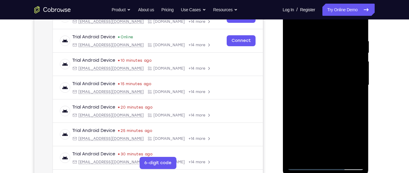
click at [300, 56] on div at bounding box center [325, 85] width 77 height 170
drag, startPoint x: 299, startPoint y: 165, endPoint x: 320, endPoint y: 73, distance: 93.8
click at [320, 73] on div at bounding box center [325, 85] width 77 height 170
drag, startPoint x: 304, startPoint y: 122, endPoint x: 303, endPoint y: 39, distance: 83.7
click at [303, 39] on div at bounding box center [325, 85] width 77 height 170
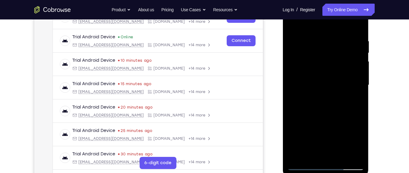
drag, startPoint x: 308, startPoint y: 130, endPoint x: 318, endPoint y: 41, distance: 89.1
click at [318, 41] on div at bounding box center [325, 85] width 77 height 170
drag, startPoint x: 300, startPoint y: 143, endPoint x: 297, endPoint y: 26, distance: 117.2
click at [297, 26] on div at bounding box center [325, 85] width 77 height 170
drag, startPoint x: 299, startPoint y: 115, endPoint x: 299, endPoint y: 45, distance: 69.7
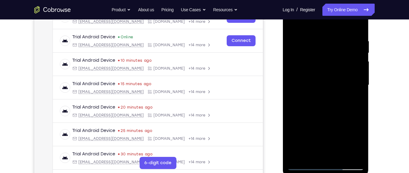
click at [299, 45] on div at bounding box center [325, 85] width 77 height 170
drag, startPoint x: 312, startPoint y: 150, endPoint x: 314, endPoint y: 74, distance: 76.1
click at [314, 74] on div at bounding box center [325, 85] width 77 height 170
drag, startPoint x: 308, startPoint y: 136, endPoint x: 305, endPoint y: 20, distance: 115.6
click at [305, 20] on div at bounding box center [325, 85] width 77 height 170
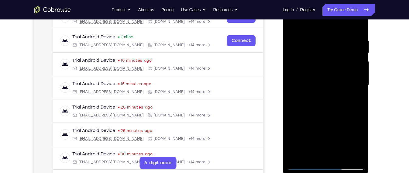
drag, startPoint x: 295, startPoint y: 128, endPoint x: 296, endPoint y: 71, distance: 56.9
click at [296, 71] on div at bounding box center [325, 85] width 77 height 170
drag, startPoint x: 299, startPoint y: 135, endPoint x: 302, endPoint y: 56, distance: 79.1
click at [302, 56] on div at bounding box center [325, 85] width 77 height 170
drag, startPoint x: 305, startPoint y: 130, endPoint x: 309, endPoint y: 54, distance: 76.2
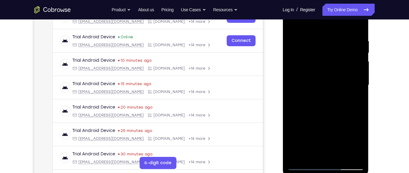
click at [309, 54] on div at bounding box center [325, 85] width 77 height 170
drag, startPoint x: 305, startPoint y: 113, endPoint x: 311, endPoint y: 58, distance: 55.1
click at [311, 58] on div at bounding box center [325, 85] width 77 height 170
drag, startPoint x: 319, startPoint y: 138, endPoint x: 319, endPoint y: 65, distance: 72.4
click at [319, 65] on div at bounding box center [325, 85] width 77 height 170
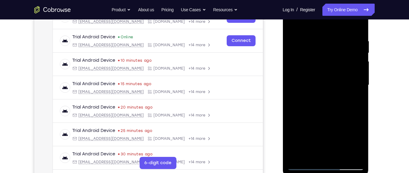
drag, startPoint x: 311, startPoint y: 129, endPoint x: 316, endPoint y: 97, distance: 32.1
click at [316, 97] on div at bounding box center [325, 85] width 77 height 170
drag, startPoint x: 315, startPoint y: 127, endPoint x: 318, endPoint y: 101, distance: 26.0
click at [318, 101] on div at bounding box center [325, 85] width 77 height 170
drag, startPoint x: 312, startPoint y: 131, endPoint x: 326, endPoint y: 86, distance: 47.3
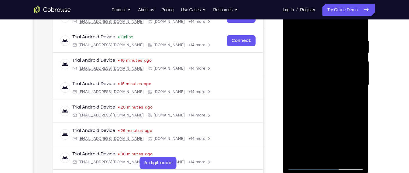
click at [326, 86] on div at bounding box center [325, 85] width 77 height 170
drag, startPoint x: 313, startPoint y: 125, endPoint x: 321, endPoint y: 78, distance: 47.3
click at [321, 78] on div at bounding box center [325, 85] width 77 height 170
drag, startPoint x: 316, startPoint y: 142, endPoint x: 320, endPoint y: 82, distance: 60.0
click at [320, 82] on div at bounding box center [325, 85] width 77 height 170
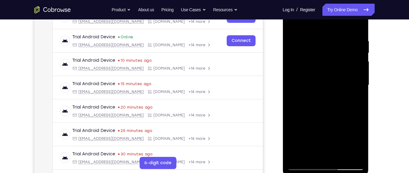
drag, startPoint x: 316, startPoint y: 122, endPoint x: 321, endPoint y: 69, distance: 52.9
click at [321, 69] on div at bounding box center [325, 85] width 77 height 170
drag, startPoint x: 315, startPoint y: 131, endPoint x: 322, endPoint y: 73, distance: 58.5
click at [322, 73] on div at bounding box center [325, 85] width 77 height 170
drag, startPoint x: 304, startPoint y: 131, endPoint x: 309, endPoint y: 103, distance: 28.7
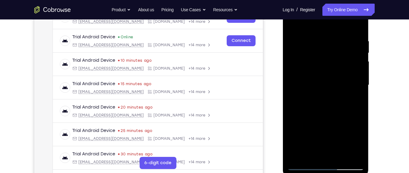
click at [309, 103] on div at bounding box center [325, 85] width 77 height 170
drag, startPoint x: 309, startPoint y: 142, endPoint x: 323, endPoint y: 84, distance: 59.7
click at [323, 84] on div at bounding box center [325, 85] width 77 height 170
drag, startPoint x: 293, startPoint y: 153, endPoint x: 308, endPoint y: 102, distance: 53.5
click at [308, 102] on div at bounding box center [325, 85] width 77 height 170
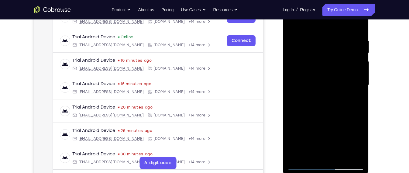
drag, startPoint x: 307, startPoint y: 141, endPoint x: 309, endPoint y: 127, distance: 14.4
click at [309, 127] on div at bounding box center [325, 85] width 77 height 170
click at [312, 70] on div at bounding box center [325, 85] width 77 height 170
click at [324, 65] on div at bounding box center [325, 85] width 77 height 170
click at [323, 62] on div at bounding box center [325, 85] width 77 height 170
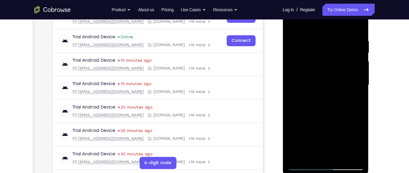
click at [317, 76] on div at bounding box center [325, 85] width 77 height 170
click at [328, 81] on div at bounding box center [325, 85] width 77 height 170
click at [324, 99] on div at bounding box center [325, 85] width 77 height 170
click at [318, 88] on div at bounding box center [325, 85] width 77 height 170
click at [324, 102] on div at bounding box center [325, 85] width 77 height 170
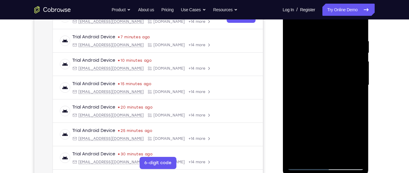
click at [325, 79] on div at bounding box center [325, 85] width 77 height 170
click at [311, 84] on div at bounding box center [325, 85] width 77 height 170
drag, startPoint x: 307, startPoint y: 126, endPoint x: 315, endPoint y: 91, distance: 35.6
click at [315, 91] on div at bounding box center [325, 85] width 77 height 170
drag, startPoint x: 315, startPoint y: 122, endPoint x: 318, endPoint y: 90, distance: 31.8
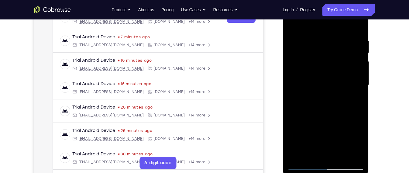
click at [318, 90] on div at bounding box center [325, 85] width 77 height 170
click at [350, 88] on div at bounding box center [325, 85] width 77 height 170
drag, startPoint x: 327, startPoint y: 146, endPoint x: 330, endPoint y: 114, distance: 31.5
click at [330, 114] on div at bounding box center [325, 85] width 77 height 170
drag, startPoint x: 318, startPoint y: 129, endPoint x: 321, endPoint y: 111, distance: 18.5
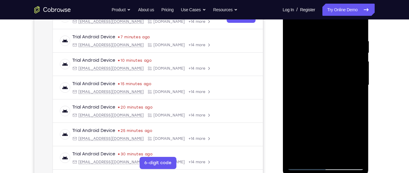
click at [321, 111] on div at bounding box center [325, 85] width 77 height 170
drag, startPoint x: 320, startPoint y: 127, endPoint x: 322, endPoint y: 96, distance: 31.1
click at [322, 96] on div at bounding box center [325, 85] width 77 height 170
drag, startPoint x: 312, startPoint y: 133, endPoint x: 315, endPoint y: 95, distance: 37.8
click at [315, 95] on div at bounding box center [325, 85] width 77 height 170
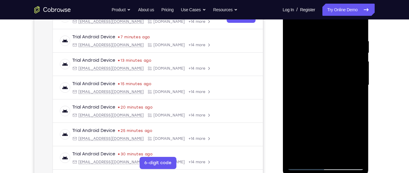
drag, startPoint x: 308, startPoint y: 133, endPoint x: 314, endPoint y: 86, distance: 47.2
click at [314, 86] on div at bounding box center [325, 85] width 77 height 170
drag, startPoint x: 315, startPoint y: 141, endPoint x: 316, endPoint y: 91, distance: 50.8
click at [316, 91] on div at bounding box center [325, 85] width 77 height 170
drag, startPoint x: 318, startPoint y: 129, endPoint x: 322, endPoint y: 99, distance: 30.6
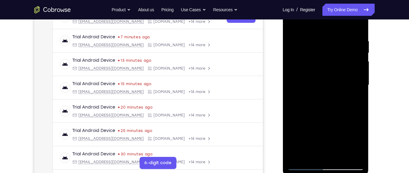
click at [322, 99] on div at bounding box center [325, 85] width 77 height 170
drag, startPoint x: 319, startPoint y: 127, endPoint x: 321, endPoint y: 81, distance: 46.3
click at [321, 81] on div at bounding box center [325, 85] width 77 height 170
drag, startPoint x: 321, startPoint y: 127, endPoint x: 326, endPoint y: 92, distance: 35.4
click at [326, 92] on div at bounding box center [325, 85] width 77 height 170
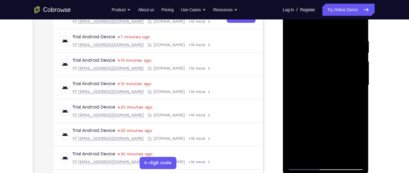
drag, startPoint x: 318, startPoint y: 119, endPoint x: 318, endPoint y: 103, distance: 16.1
click at [318, 103] on div at bounding box center [325, 85] width 77 height 170
drag, startPoint x: 311, startPoint y: 113, endPoint x: 315, endPoint y: 93, distance: 20.3
click at [315, 93] on div at bounding box center [325, 85] width 77 height 170
drag, startPoint x: 317, startPoint y: 105, endPoint x: 321, endPoint y: 62, distance: 43.7
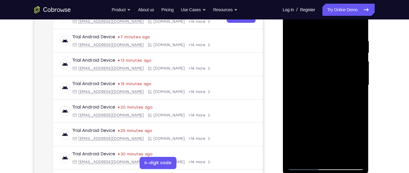
click at [321, 62] on div at bounding box center [325, 85] width 77 height 170
drag, startPoint x: 317, startPoint y: 130, endPoint x: 318, endPoint y: 113, distance: 18.0
click at [318, 113] on div at bounding box center [325, 85] width 77 height 170
drag, startPoint x: 315, startPoint y: 111, endPoint x: 320, endPoint y: 85, distance: 26.5
click at [320, 85] on div at bounding box center [325, 85] width 77 height 170
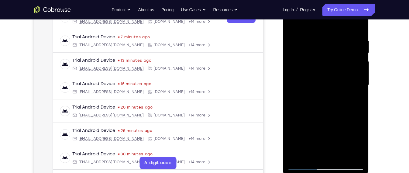
drag, startPoint x: 317, startPoint y: 132, endPoint x: 318, endPoint y: 104, distance: 27.7
click at [318, 104] on div at bounding box center [325, 85] width 77 height 170
drag, startPoint x: 320, startPoint y: 129, endPoint x: 320, endPoint y: 123, distance: 6.1
click at [320, 123] on div at bounding box center [325, 85] width 77 height 170
click at [353, 49] on div at bounding box center [325, 85] width 77 height 170
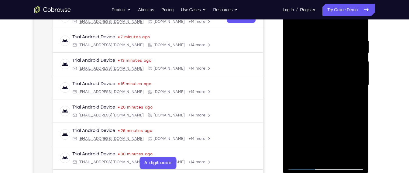
drag, startPoint x: 318, startPoint y: 130, endPoint x: 321, endPoint y: 90, distance: 40.6
click at [321, 90] on div at bounding box center [325, 85] width 77 height 170
drag, startPoint x: 316, startPoint y: 105, endPoint x: 319, endPoint y: 89, distance: 17.0
click at [319, 89] on div at bounding box center [325, 85] width 77 height 170
drag, startPoint x: 314, startPoint y: 114, endPoint x: 319, endPoint y: 88, distance: 26.0
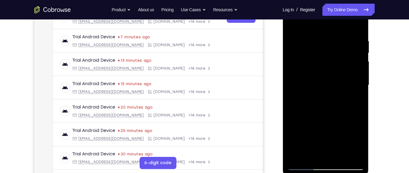
click at [319, 88] on div at bounding box center [325, 85] width 77 height 170
drag, startPoint x: 318, startPoint y: 106, endPoint x: 318, endPoint y: 88, distance: 18.0
click at [318, 88] on div at bounding box center [325, 85] width 77 height 170
drag, startPoint x: 308, startPoint y: 101, endPoint x: 311, endPoint y: 77, distance: 24.2
click at [311, 77] on div at bounding box center [325, 85] width 77 height 170
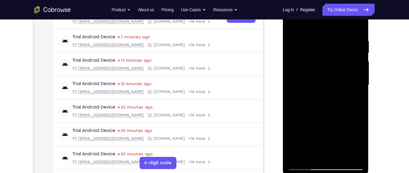
drag, startPoint x: 311, startPoint y: 110, endPoint x: 312, endPoint y: 97, distance: 12.5
click at [312, 97] on div at bounding box center [325, 85] width 77 height 170
drag, startPoint x: 312, startPoint y: 97, endPoint x: 311, endPoint y: 88, distance: 9.8
click at [311, 88] on div at bounding box center [325, 85] width 77 height 170
drag, startPoint x: 313, startPoint y: 102, endPoint x: 315, endPoint y: 88, distance: 13.6
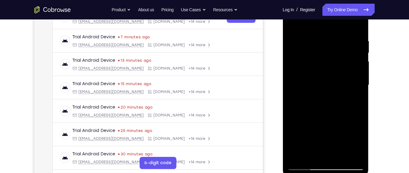
click at [315, 88] on div at bounding box center [325, 85] width 77 height 170
drag, startPoint x: 314, startPoint y: 103, endPoint x: 318, endPoint y: 81, distance: 22.9
click at [318, 81] on div at bounding box center [325, 85] width 77 height 170
drag, startPoint x: 315, startPoint y: 118, endPoint x: 318, endPoint y: 89, distance: 28.8
click at [318, 89] on div at bounding box center [325, 85] width 77 height 170
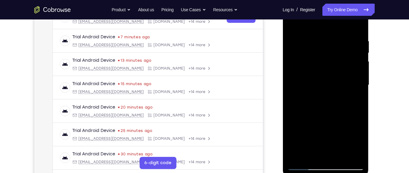
drag, startPoint x: 317, startPoint y: 111, endPoint x: 322, endPoint y: 97, distance: 14.9
click at [322, 97] on div at bounding box center [325, 85] width 77 height 170
click at [348, 82] on div at bounding box center [325, 85] width 77 height 170
drag, startPoint x: 328, startPoint y: 107, endPoint x: 331, endPoint y: 82, distance: 25.1
click at [331, 82] on div at bounding box center [325, 85] width 77 height 170
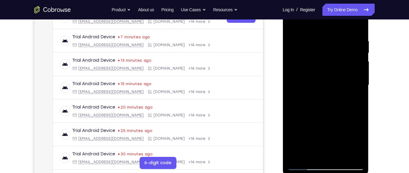
drag, startPoint x: 329, startPoint y: 124, endPoint x: 329, endPoint y: 91, distance: 32.6
click at [329, 91] on div at bounding box center [325, 85] width 77 height 170
drag, startPoint x: 326, startPoint y: 108, endPoint x: 328, endPoint y: 90, distance: 18.0
click at [328, 90] on div at bounding box center [325, 85] width 77 height 170
drag, startPoint x: 325, startPoint y: 120, endPoint x: 327, endPoint y: 92, distance: 27.1
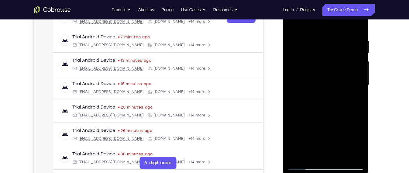
click at [327, 92] on div at bounding box center [325, 85] width 77 height 170
drag, startPoint x: 323, startPoint y: 114, endPoint x: 325, endPoint y: 104, distance: 10.7
click at [325, 104] on div at bounding box center [325, 85] width 77 height 170
click at [349, 78] on div at bounding box center [325, 85] width 77 height 170
drag, startPoint x: 334, startPoint y: 101, endPoint x: 336, endPoint y: 84, distance: 17.8
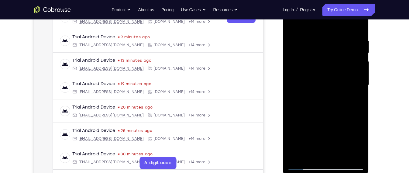
click at [336, 84] on div at bounding box center [325, 85] width 77 height 170
drag, startPoint x: 333, startPoint y: 108, endPoint x: 336, endPoint y: 74, distance: 34.0
click at [336, 74] on div at bounding box center [325, 85] width 77 height 170
drag, startPoint x: 326, startPoint y: 112, endPoint x: 327, endPoint y: 101, distance: 11.0
click at [327, 101] on div at bounding box center [325, 85] width 77 height 170
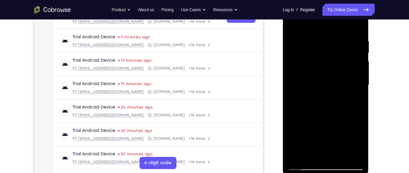
drag, startPoint x: 327, startPoint y: 117, endPoint x: 332, endPoint y: 96, distance: 21.3
click at [332, 96] on div at bounding box center [325, 85] width 77 height 170
drag, startPoint x: 329, startPoint y: 122, endPoint x: 328, endPoint y: 95, distance: 26.8
click at [328, 95] on div at bounding box center [325, 85] width 77 height 170
drag, startPoint x: 329, startPoint y: 119, endPoint x: 328, endPoint y: 103, distance: 15.8
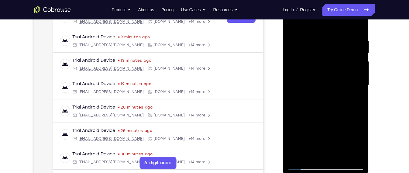
click at [328, 103] on div at bounding box center [325, 85] width 77 height 170
drag, startPoint x: 330, startPoint y: 125, endPoint x: 330, endPoint y: 107, distance: 18.6
click at [330, 107] on div at bounding box center [325, 85] width 77 height 170
drag, startPoint x: 328, startPoint y: 120, endPoint x: 329, endPoint y: 115, distance: 4.6
click at [329, 115] on div at bounding box center [325, 85] width 77 height 170
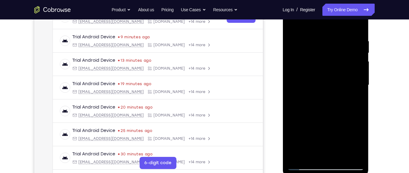
drag, startPoint x: 326, startPoint y: 123, endPoint x: 326, endPoint y: 102, distance: 21.3
click at [326, 102] on div at bounding box center [325, 85] width 77 height 170
drag, startPoint x: 326, startPoint y: 111, endPoint x: 325, endPoint y: 96, distance: 15.2
click at [325, 96] on div at bounding box center [325, 85] width 77 height 170
drag, startPoint x: 327, startPoint y: 110, endPoint x: 327, endPoint y: 86, distance: 23.7
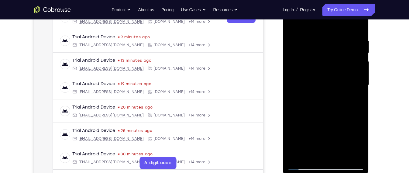
click at [327, 86] on div at bounding box center [325, 85] width 77 height 170
drag, startPoint x: 327, startPoint y: 112, endPoint x: 325, endPoint y: 86, distance: 25.9
click at [325, 86] on div at bounding box center [325, 85] width 77 height 170
drag, startPoint x: 331, startPoint y: 119, endPoint x: 333, endPoint y: 80, distance: 39.3
click at [333, 80] on div at bounding box center [325, 85] width 77 height 170
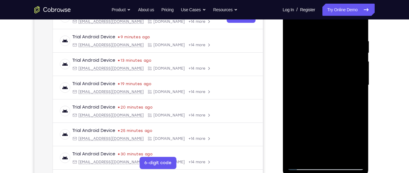
drag, startPoint x: 330, startPoint y: 121, endPoint x: 331, endPoint y: 81, distance: 39.9
click at [331, 81] on div at bounding box center [325, 85] width 77 height 170
drag, startPoint x: 323, startPoint y: 116, endPoint x: 322, endPoint y: 99, distance: 17.1
click at [322, 99] on div at bounding box center [325, 85] width 77 height 170
drag, startPoint x: 324, startPoint y: 117, endPoint x: 325, endPoint y: 100, distance: 17.4
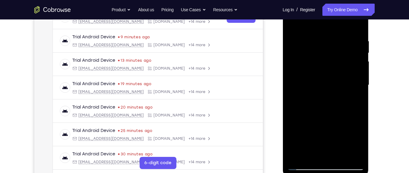
click at [325, 100] on div at bounding box center [325, 85] width 77 height 170
drag, startPoint x: 325, startPoint y: 125, endPoint x: 325, endPoint y: 91, distance: 33.5
click at [325, 91] on div at bounding box center [325, 85] width 77 height 170
drag, startPoint x: 327, startPoint y: 121, endPoint x: 327, endPoint y: 96, distance: 25.3
click at [327, 96] on div at bounding box center [325, 85] width 77 height 170
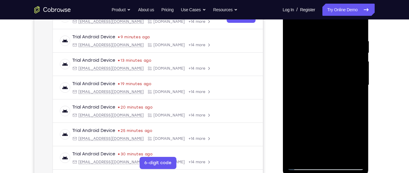
drag, startPoint x: 328, startPoint y: 128, endPoint x: 330, endPoint y: 103, distance: 25.6
click at [330, 103] on div at bounding box center [325, 85] width 77 height 170
drag, startPoint x: 332, startPoint y: 125, endPoint x: 330, endPoint y: 90, distance: 35.6
click at [330, 90] on div at bounding box center [325, 85] width 77 height 170
click at [351, 91] on div at bounding box center [325, 85] width 77 height 170
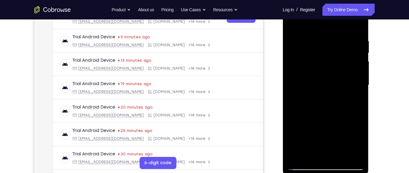
drag, startPoint x: 339, startPoint y: 114, endPoint x: 339, endPoint y: 98, distance: 15.8
click at [339, 98] on div at bounding box center [325, 85] width 77 height 170
click at [346, 100] on div at bounding box center [325, 85] width 77 height 170
click at [342, 96] on div at bounding box center [325, 85] width 77 height 170
click at [350, 98] on div at bounding box center [325, 85] width 77 height 170
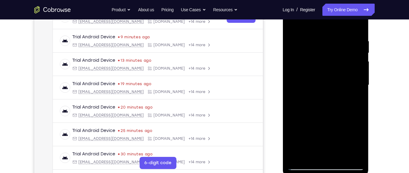
click at [351, 100] on div at bounding box center [325, 85] width 77 height 170
drag, startPoint x: 339, startPoint y: 114, endPoint x: 338, endPoint y: 92, distance: 21.6
click at [338, 92] on div at bounding box center [325, 85] width 77 height 170
drag, startPoint x: 337, startPoint y: 111, endPoint x: 341, endPoint y: 94, distance: 17.8
click at [341, 94] on div at bounding box center [325, 85] width 77 height 170
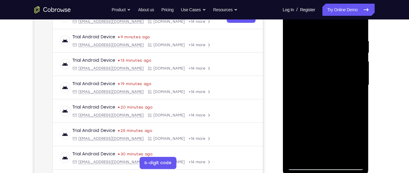
drag, startPoint x: 330, startPoint y: 106, endPoint x: 331, endPoint y: 87, distance: 19.5
click at [331, 87] on div at bounding box center [325, 85] width 77 height 170
drag, startPoint x: 328, startPoint y: 112, endPoint x: 332, endPoint y: 78, distance: 34.0
click at [332, 78] on div at bounding box center [325, 85] width 77 height 170
drag, startPoint x: 328, startPoint y: 114, endPoint x: 330, endPoint y: 98, distance: 16.0
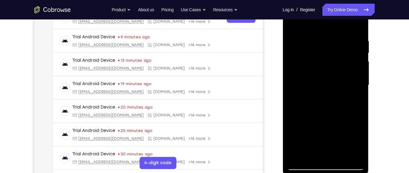
click at [330, 98] on div at bounding box center [325, 85] width 77 height 170
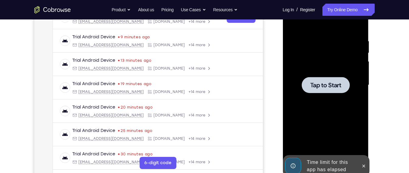
drag, startPoint x: 337, startPoint y: 113, endPoint x: 340, endPoint y: 94, distance: 18.6
click at [340, 94] on div at bounding box center [325, 85] width 77 height 170
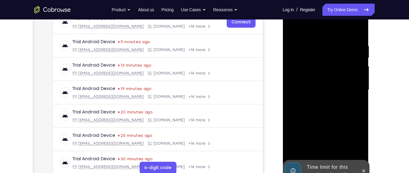
scroll to position [101, 0]
click at [360, 166] on div at bounding box center [364, 171] width 10 height 22
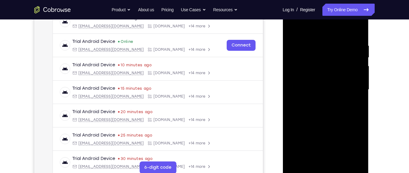
click at [326, 168] on div at bounding box center [325, 90] width 77 height 170
click at [322, 167] on div at bounding box center [325, 90] width 77 height 170
click at [322, 169] on div at bounding box center [325, 90] width 77 height 170
click at [358, 140] on div at bounding box center [325, 90] width 77 height 170
click at [324, 31] on div at bounding box center [325, 90] width 77 height 170
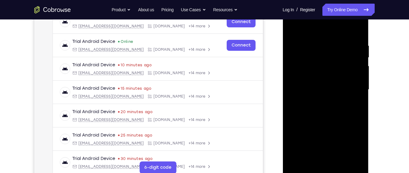
click at [351, 89] on div at bounding box center [325, 90] width 77 height 170
click at [323, 101] on div at bounding box center [325, 90] width 77 height 170
click at [321, 89] on div at bounding box center [325, 90] width 77 height 170
click at [359, 36] on div at bounding box center [325, 90] width 77 height 170
click at [361, 28] on div at bounding box center [325, 90] width 77 height 170
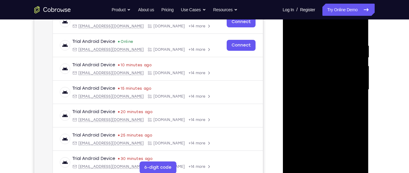
click at [298, 62] on div at bounding box center [325, 90] width 77 height 170
click at [315, 158] on div at bounding box center [325, 90] width 77 height 170
click at [338, 95] on div at bounding box center [325, 90] width 77 height 170
click at [339, 157] on div at bounding box center [325, 90] width 77 height 170
click at [355, 157] on div at bounding box center [325, 90] width 77 height 170
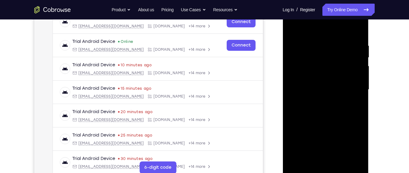
click at [358, 99] on div at bounding box center [325, 90] width 77 height 170
click at [293, 22] on div at bounding box center [325, 90] width 77 height 170
click at [293, 30] on div at bounding box center [325, 90] width 77 height 170
click at [301, 70] on div at bounding box center [325, 90] width 77 height 170
click at [360, 28] on div at bounding box center [325, 90] width 77 height 170
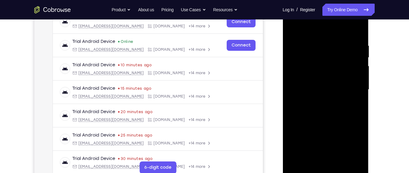
click at [322, 37] on div at bounding box center [325, 90] width 77 height 170
click at [335, 61] on div at bounding box center [325, 90] width 77 height 170
drag, startPoint x: 319, startPoint y: 78, endPoint x: 323, endPoint y: 50, distance: 28.6
click at [323, 50] on div at bounding box center [325, 90] width 77 height 170
drag, startPoint x: 318, startPoint y: 97, endPoint x: 319, endPoint y: 71, distance: 26.2
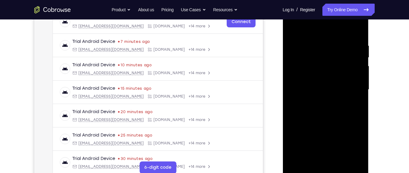
click at [319, 71] on div at bounding box center [325, 90] width 77 height 170
drag, startPoint x: 315, startPoint y: 107, endPoint x: 318, endPoint y: 65, distance: 41.5
click at [318, 65] on div at bounding box center [325, 90] width 77 height 170
drag, startPoint x: 309, startPoint y: 107, endPoint x: 312, endPoint y: 89, distance: 19.1
click at [312, 89] on div at bounding box center [325, 90] width 77 height 170
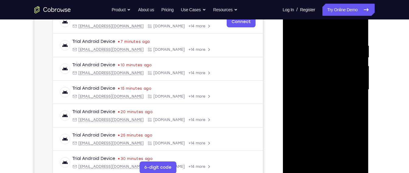
drag, startPoint x: 313, startPoint y: 117, endPoint x: 315, endPoint y: 88, distance: 29.6
click at [315, 88] on div at bounding box center [325, 90] width 77 height 170
click at [294, 83] on div at bounding box center [325, 90] width 77 height 170
click at [306, 82] on div at bounding box center [325, 90] width 77 height 170
drag, startPoint x: 348, startPoint y: 53, endPoint x: 346, endPoint y: 99, distance: 46.6
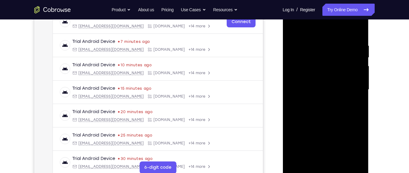
click at [346, 99] on div at bounding box center [325, 90] width 77 height 170
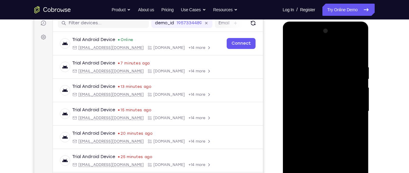
scroll to position [79, 0]
click at [346, 99] on div at bounding box center [325, 111] width 77 height 170
click at [294, 33] on div at bounding box center [325, 111] width 77 height 170
drag, startPoint x: 320, startPoint y: 117, endPoint x: 329, endPoint y: 79, distance: 39.0
click at [329, 79] on div at bounding box center [325, 111] width 77 height 170
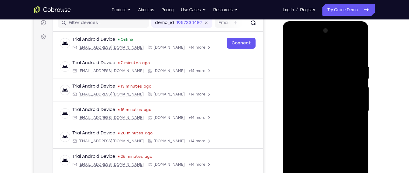
click at [328, 144] on div at bounding box center [325, 111] width 77 height 170
click at [293, 49] on div at bounding box center [325, 111] width 77 height 170
click at [292, 49] on div at bounding box center [325, 111] width 77 height 170
drag, startPoint x: 322, startPoint y: 109, endPoint x: 322, endPoint y: 84, distance: 24.3
click at [322, 84] on div at bounding box center [325, 111] width 77 height 170
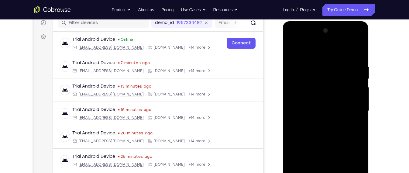
drag, startPoint x: 323, startPoint y: 135, endPoint x: 327, endPoint y: 103, distance: 31.9
click at [327, 103] on div at bounding box center [325, 111] width 77 height 170
drag, startPoint x: 322, startPoint y: 130, endPoint x: 326, endPoint y: 95, distance: 36.1
click at [326, 95] on div at bounding box center [325, 111] width 77 height 170
drag, startPoint x: 313, startPoint y: 145, endPoint x: 316, endPoint y: 96, distance: 48.7
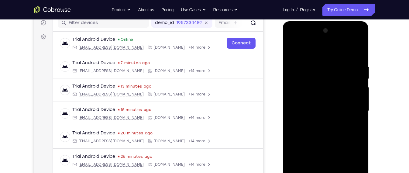
click at [316, 96] on div at bounding box center [325, 111] width 77 height 170
drag, startPoint x: 313, startPoint y: 120, endPoint x: 319, endPoint y: 76, distance: 43.9
click at [319, 76] on div at bounding box center [325, 111] width 77 height 170
drag, startPoint x: 315, startPoint y: 113, endPoint x: 320, endPoint y: 84, distance: 29.3
click at [320, 84] on div at bounding box center [325, 111] width 77 height 170
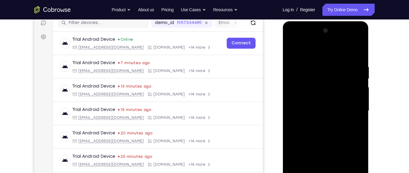
drag, startPoint x: 311, startPoint y: 144, endPoint x: 316, endPoint y: 117, distance: 28.1
click at [316, 117] on div at bounding box center [325, 111] width 77 height 170
drag, startPoint x: 314, startPoint y: 147, endPoint x: 318, endPoint y: 109, distance: 38.2
click at [318, 109] on div at bounding box center [325, 111] width 77 height 170
drag, startPoint x: 314, startPoint y: 143, endPoint x: 317, endPoint y: 111, distance: 31.8
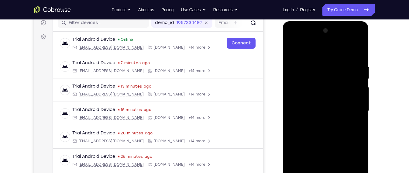
click at [317, 111] on div at bounding box center [325, 111] width 77 height 170
drag, startPoint x: 312, startPoint y: 136, endPoint x: 318, endPoint y: 102, distance: 35.2
click at [318, 102] on div at bounding box center [325, 111] width 77 height 170
drag, startPoint x: 332, startPoint y: 108, endPoint x: 335, endPoint y: 79, distance: 28.5
click at [335, 79] on div at bounding box center [325, 111] width 77 height 170
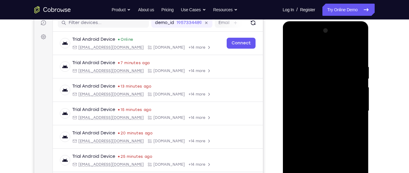
click at [350, 125] on div at bounding box center [325, 111] width 77 height 170
drag, startPoint x: 329, startPoint y: 129, endPoint x: 332, endPoint y: 95, distance: 34.5
click at [332, 95] on div at bounding box center [325, 111] width 77 height 170
click at [352, 91] on div at bounding box center [325, 111] width 77 height 170
click at [335, 122] on div at bounding box center [325, 111] width 77 height 170
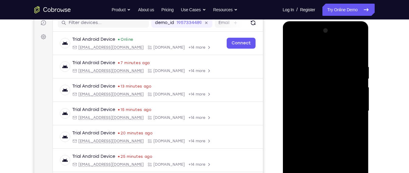
click at [324, 121] on div at bounding box center [325, 111] width 77 height 170
click at [353, 68] on div at bounding box center [325, 111] width 77 height 170
drag, startPoint x: 325, startPoint y: 108, endPoint x: 328, endPoint y: 85, distance: 23.2
click at [328, 85] on div at bounding box center [325, 111] width 77 height 170
drag, startPoint x: 324, startPoint y: 127, endPoint x: 330, endPoint y: 105, distance: 23.0
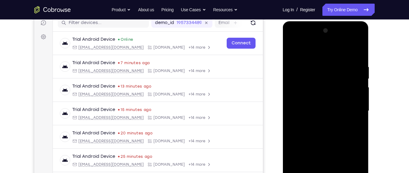
click at [330, 105] on div at bounding box center [325, 111] width 77 height 170
drag, startPoint x: 321, startPoint y: 127, endPoint x: 326, endPoint y: 90, distance: 37.5
click at [326, 90] on div at bounding box center [325, 111] width 77 height 170
drag, startPoint x: 325, startPoint y: 127, endPoint x: 330, endPoint y: 94, distance: 32.6
click at [330, 94] on div at bounding box center [325, 111] width 77 height 170
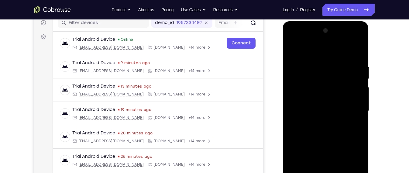
drag, startPoint x: 328, startPoint y: 121, endPoint x: 331, endPoint y: 99, distance: 22.1
click at [331, 99] on div at bounding box center [325, 111] width 77 height 170
drag, startPoint x: 327, startPoint y: 133, endPoint x: 332, endPoint y: 96, distance: 37.4
click at [332, 96] on div at bounding box center [325, 111] width 77 height 170
drag, startPoint x: 332, startPoint y: 126, endPoint x: 336, endPoint y: 96, distance: 29.5
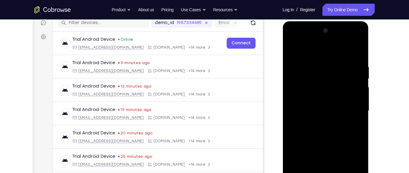
click at [336, 96] on div at bounding box center [325, 111] width 77 height 170
drag, startPoint x: 333, startPoint y: 108, endPoint x: 335, endPoint y: 74, distance: 34.7
click at [335, 74] on div at bounding box center [325, 111] width 77 height 170
drag, startPoint x: 331, startPoint y: 121, endPoint x: 332, endPoint y: 98, distance: 23.4
click at [332, 98] on div at bounding box center [325, 111] width 77 height 170
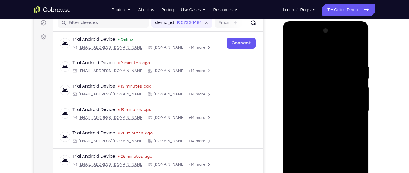
click at [357, 131] on div at bounding box center [325, 111] width 77 height 170
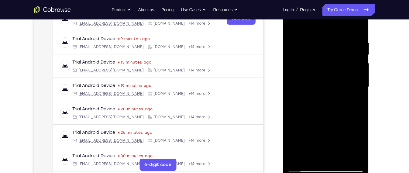
scroll to position [104, 0]
click at [331, 143] on div at bounding box center [325, 86] width 77 height 170
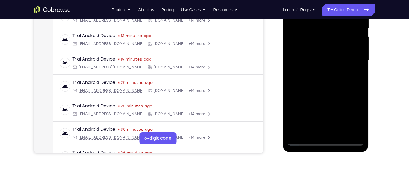
scroll to position [130, 0]
drag, startPoint x: 313, startPoint y: 102, endPoint x: 320, endPoint y: 64, distance: 38.6
click at [320, 64] on div at bounding box center [325, 60] width 77 height 170
drag, startPoint x: 326, startPoint y: 104, endPoint x: 327, endPoint y: 71, distance: 32.6
click at [327, 71] on div at bounding box center [325, 60] width 77 height 170
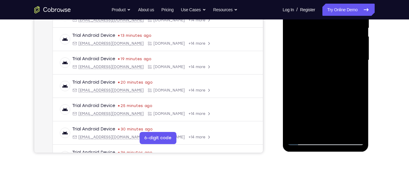
drag, startPoint x: 325, startPoint y: 113, endPoint x: 324, endPoint y: 71, distance: 41.7
click at [324, 71] on div at bounding box center [325, 60] width 77 height 170
drag, startPoint x: 319, startPoint y: 115, endPoint x: 323, endPoint y: 70, distance: 45.5
click at [323, 70] on div at bounding box center [325, 60] width 77 height 170
click at [343, 134] on div at bounding box center [325, 60] width 77 height 170
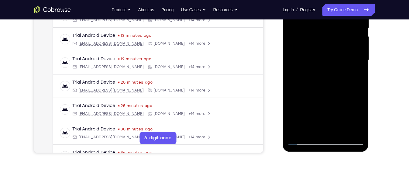
click at [333, 92] on div at bounding box center [325, 60] width 77 height 170
click at [326, 39] on div at bounding box center [325, 60] width 77 height 170
click at [318, 129] on div at bounding box center [325, 60] width 77 height 170
click at [318, 49] on div at bounding box center [325, 60] width 77 height 170
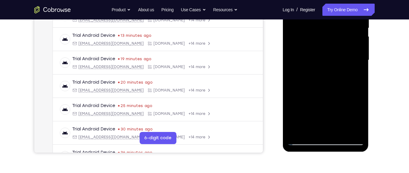
click at [318, 100] on div at bounding box center [325, 60] width 77 height 170
click at [309, 111] on div at bounding box center [325, 60] width 77 height 170
click at [322, 129] on div at bounding box center [325, 60] width 77 height 170
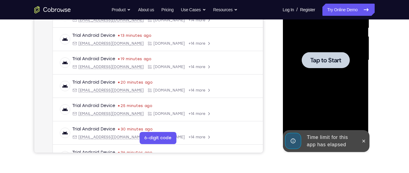
click at [317, 80] on div at bounding box center [325, 60] width 77 height 170
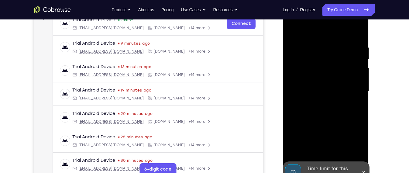
scroll to position [99, 0]
click at [328, 165] on div "Time limit for this app has elapsed" at bounding box center [330, 171] width 53 height 19
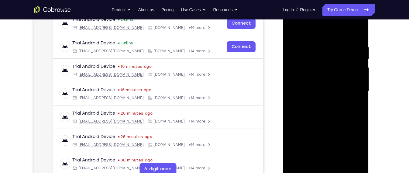
click at [327, 172] on div at bounding box center [325, 91] width 77 height 170
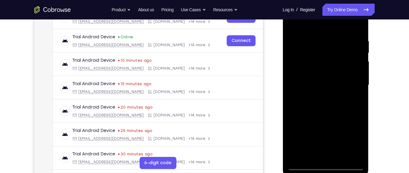
scroll to position [106, 0]
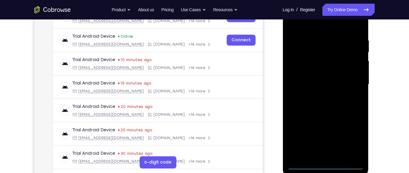
click at [347, 140] on div at bounding box center [325, 84] width 77 height 170
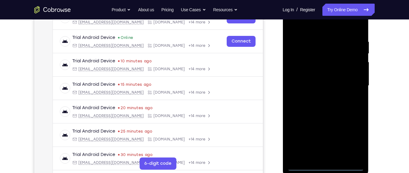
scroll to position [104, 0]
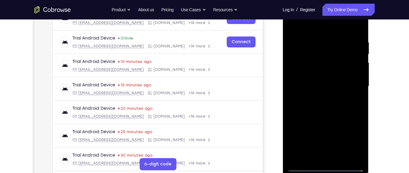
click at [355, 142] on div at bounding box center [325, 86] width 77 height 170
click at [319, 27] on div at bounding box center [325, 86] width 77 height 170
click at [350, 88] on div at bounding box center [325, 86] width 77 height 170
click at [320, 97] on div at bounding box center [325, 86] width 77 height 170
click at [322, 82] on div at bounding box center [325, 86] width 77 height 170
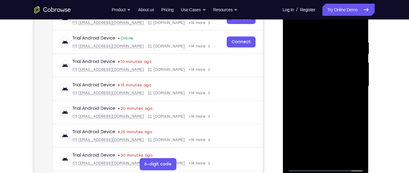
drag, startPoint x: 317, startPoint y: 28, endPoint x: 318, endPoint y: 9, distance: 19.2
click at [318, 9] on div at bounding box center [325, 86] width 77 height 170
click at [334, 116] on div at bounding box center [325, 86] width 77 height 170
click at [321, 39] on div at bounding box center [325, 86] width 77 height 170
click at [317, 155] on div at bounding box center [325, 86] width 77 height 170
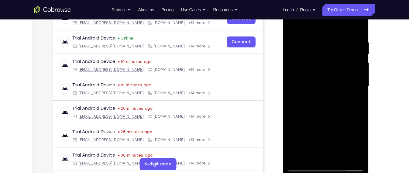
click at [323, 141] on div at bounding box center [325, 86] width 77 height 170
click at [345, 99] on div at bounding box center [325, 86] width 77 height 170
click at [339, 153] on div at bounding box center [325, 86] width 77 height 170
click at [356, 155] on div at bounding box center [325, 86] width 77 height 170
click at [357, 106] on div at bounding box center [325, 86] width 77 height 170
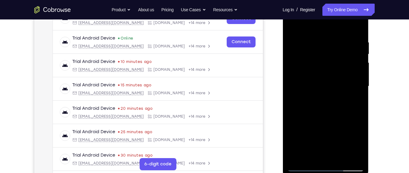
drag, startPoint x: 353, startPoint y: 43, endPoint x: 301, endPoint y: 43, distance: 51.7
click at [301, 43] on div at bounding box center [325, 86] width 77 height 170
drag, startPoint x: 353, startPoint y: 39, endPoint x: 301, endPoint y: 43, distance: 52.8
click at [301, 43] on div at bounding box center [325, 86] width 77 height 170
click at [340, 159] on div at bounding box center [325, 86] width 77 height 170
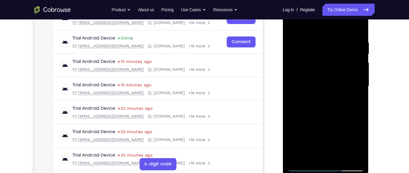
click at [322, 117] on div at bounding box center [325, 86] width 77 height 170
click at [332, 74] on div at bounding box center [325, 86] width 77 height 170
click at [355, 137] on div at bounding box center [325, 86] width 77 height 170
click at [356, 141] on div at bounding box center [325, 86] width 77 height 170
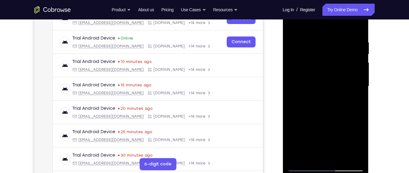
click at [356, 141] on div at bounding box center [325, 86] width 77 height 170
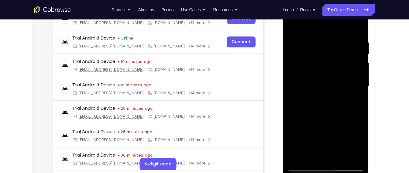
click at [356, 141] on div at bounding box center [325, 86] width 77 height 170
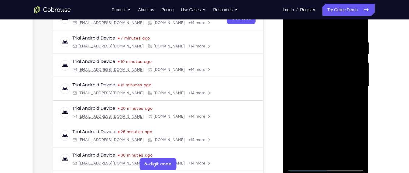
click at [360, 147] on div at bounding box center [325, 86] width 77 height 170
click at [292, 25] on div at bounding box center [325, 86] width 77 height 170
click at [290, 25] on div at bounding box center [325, 86] width 77 height 170
drag, startPoint x: 350, startPoint y: 40, endPoint x: 313, endPoint y: 47, distance: 38.2
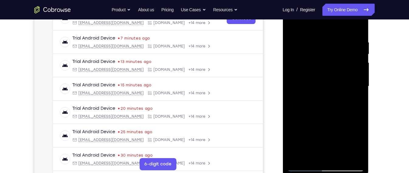
click at [313, 47] on div at bounding box center [325, 86] width 77 height 170
click at [346, 156] on div at bounding box center [325, 86] width 77 height 170
drag, startPoint x: 335, startPoint y: 108, endPoint x: 338, endPoint y: 89, distance: 19.1
click at [338, 89] on div at bounding box center [325, 86] width 77 height 170
drag, startPoint x: 320, startPoint y: 120, endPoint x: 316, endPoint y: 173, distance: 52.8
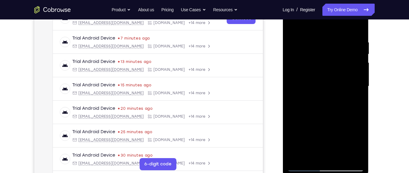
click at [316, 173] on div at bounding box center [326, 87] width 86 height 181
click at [320, 139] on div at bounding box center [325, 86] width 77 height 170
click at [294, 26] on div at bounding box center [325, 86] width 77 height 170
click at [353, 158] on div at bounding box center [325, 86] width 77 height 170
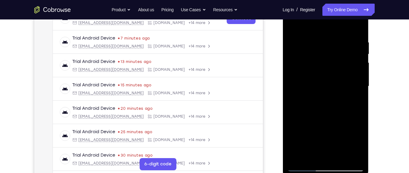
click at [294, 157] on div at bounding box center [325, 86] width 77 height 170
drag, startPoint x: 319, startPoint y: 112, endPoint x: 332, endPoint y: 31, distance: 82.4
click at [332, 31] on div at bounding box center [325, 86] width 77 height 170
drag, startPoint x: 327, startPoint y: 105, endPoint x: 334, endPoint y: 64, distance: 41.9
click at [334, 64] on div at bounding box center [325, 86] width 77 height 170
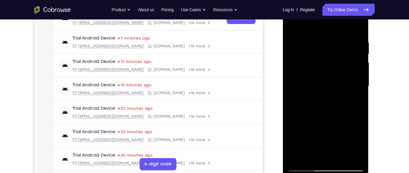
click at [353, 156] on div at bounding box center [325, 86] width 77 height 170
drag, startPoint x: 326, startPoint y: 48, endPoint x: 325, endPoint y: 105, distance: 56.3
click at [325, 105] on div at bounding box center [325, 86] width 77 height 170
drag, startPoint x: 308, startPoint y: 55, endPoint x: 311, endPoint y: 79, distance: 24.8
click at [311, 79] on div at bounding box center [325, 86] width 77 height 170
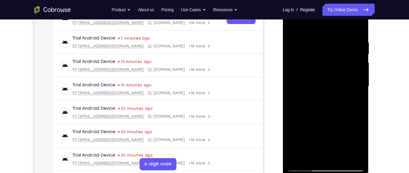
drag, startPoint x: 332, startPoint y: 67, endPoint x: 334, endPoint y: 45, distance: 21.4
click at [334, 45] on div at bounding box center [325, 86] width 77 height 170
drag, startPoint x: 321, startPoint y: 58, endPoint x: 314, endPoint y: 88, distance: 30.3
click at [314, 88] on div at bounding box center [325, 86] width 77 height 170
click at [337, 115] on div at bounding box center [325, 86] width 77 height 170
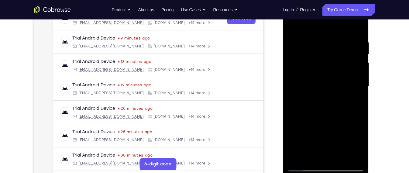
click at [299, 116] on div at bounding box center [325, 86] width 77 height 170
drag, startPoint x: 327, startPoint y: 79, endPoint x: 323, endPoint y: 104, distance: 25.4
click at [323, 104] on div at bounding box center [325, 86] width 77 height 170
click at [301, 159] on div at bounding box center [325, 86] width 77 height 170
click at [361, 26] on div at bounding box center [325, 86] width 77 height 170
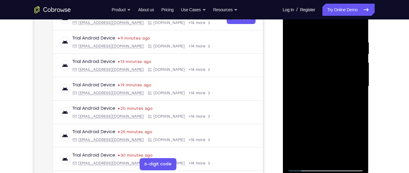
click at [334, 45] on div at bounding box center [325, 86] width 77 height 170
click at [332, 41] on div at bounding box center [325, 86] width 77 height 170
drag, startPoint x: 330, startPoint y: 124, endPoint x: 318, endPoint y: 14, distance: 110.7
click at [318, 14] on div at bounding box center [325, 86] width 77 height 170
drag, startPoint x: 311, startPoint y: 140, endPoint x: 312, endPoint y: 31, distance: 108.6
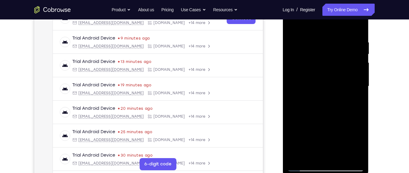
click at [312, 31] on div at bounding box center [325, 86] width 77 height 170
drag, startPoint x: 317, startPoint y: 117, endPoint x: 321, endPoint y: 59, distance: 58.6
click at [321, 59] on div at bounding box center [325, 86] width 77 height 170
drag, startPoint x: 325, startPoint y: 122, endPoint x: 331, endPoint y: 74, distance: 48.3
click at [331, 74] on div at bounding box center [325, 86] width 77 height 170
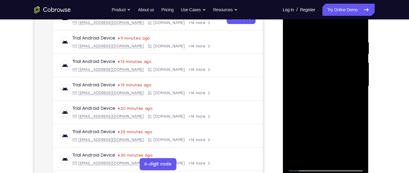
drag, startPoint x: 319, startPoint y: 128, endPoint x: 321, endPoint y: 34, distance: 94.0
click at [321, 34] on div at bounding box center [325, 86] width 77 height 170
drag, startPoint x: 321, startPoint y: 34, endPoint x: 318, endPoint y: 112, distance: 77.6
click at [318, 112] on div at bounding box center [325, 86] width 77 height 170
drag, startPoint x: 322, startPoint y: 79, endPoint x: 322, endPoint y: 103, distance: 24.3
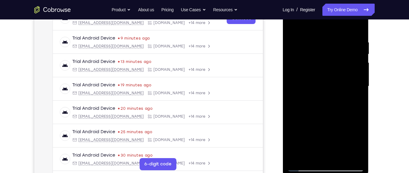
click at [322, 103] on div at bounding box center [325, 86] width 77 height 170
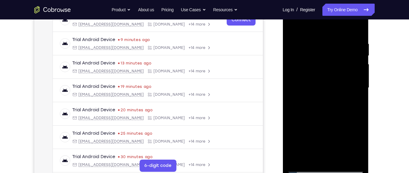
drag, startPoint x: 323, startPoint y: 79, endPoint x: 295, endPoint y: 77, distance: 28.0
click at [295, 77] on div at bounding box center [325, 88] width 77 height 170
click at [349, 74] on div at bounding box center [325, 88] width 77 height 170
drag, startPoint x: 325, startPoint y: 81, endPoint x: 325, endPoint y: 65, distance: 15.5
click at [325, 65] on div at bounding box center [325, 88] width 77 height 170
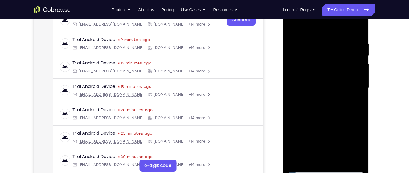
drag, startPoint x: 324, startPoint y: 85, endPoint x: 325, endPoint y: 66, distance: 19.3
click at [325, 66] on div at bounding box center [325, 88] width 77 height 170
drag, startPoint x: 320, startPoint y: 92, endPoint x: 320, endPoint y: 64, distance: 28.6
click at [320, 64] on div at bounding box center [325, 88] width 77 height 170
drag, startPoint x: 322, startPoint y: 80, endPoint x: 322, endPoint y: 72, distance: 7.3
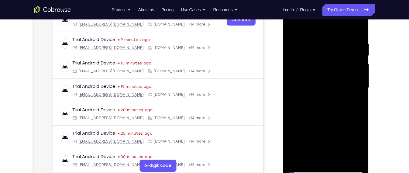
click at [322, 72] on div at bounding box center [325, 88] width 77 height 170
click at [350, 59] on div at bounding box center [325, 88] width 77 height 170
drag, startPoint x: 318, startPoint y: 86, endPoint x: 320, endPoint y: 65, distance: 21.7
click at [320, 65] on div at bounding box center [325, 88] width 77 height 170
drag, startPoint x: 320, startPoint y: 86, endPoint x: 323, endPoint y: 70, distance: 16.1
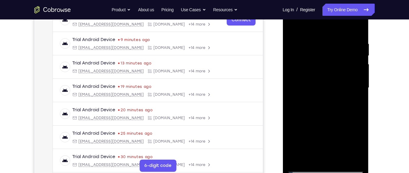
click at [323, 70] on div at bounding box center [325, 88] width 77 height 170
drag, startPoint x: 316, startPoint y: 87, endPoint x: 321, endPoint y: 68, distance: 20.2
click at [321, 68] on div at bounding box center [325, 88] width 77 height 170
drag, startPoint x: 315, startPoint y: 96, endPoint x: 320, endPoint y: 71, distance: 24.9
click at [320, 71] on div at bounding box center [325, 88] width 77 height 170
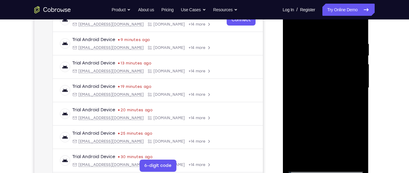
drag, startPoint x: 317, startPoint y: 97, endPoint x: 320, endPoint y: 76, distance: 21.2
click at [320, 76] on div at bounding box center [325, 88] width 77 height 170
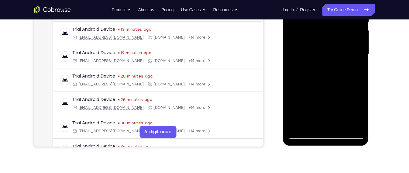
scroll to position [145, 0]
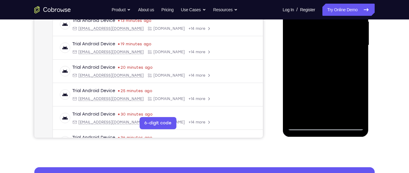
click at [324, 103] on div at bounding box center [325, 45] width 77 height 170
drag, startPoint x: 325, startPoint y: 92, endPoint x: 330, endPoint y: 63, distance: 29.0
click at [330, 63] on div at bounding box center [325, 45] width 77 height 170
drag, startPoint x: 321, startPoint y: 83, endPoint x: 328, endPoint y: 54, distance: 30.5
click at [328, 54] on div at bounding box center [325, 45] width 77 height 170
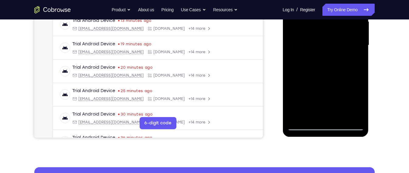
drag, startPoint x: 328, startPoint y: 54, endPoint x: 322, endPoint y: 84, distance: 30.6
click at [322, 84] on div at bounding box center [325, 45] width 77 height 170
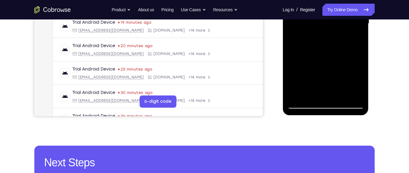
scroll to position [157, 0]
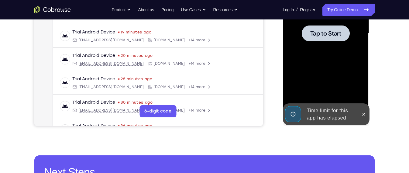
drag, startPoint x: 322, startPoint y: 72, endPoint x: 327, endPoint y: 40, distance: 32.3
click at [327, 40] on div "Tap to Start" at bounding box center [325, 33] width 77 height 170
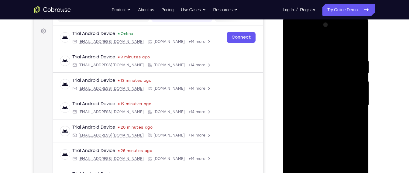
scroll to position [98, 0]
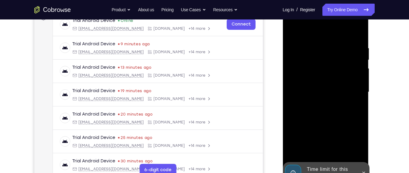
click at [327, 168] on div "Time limit for this app has elapsed" at bounding box center [330, 172] width 53 height 19
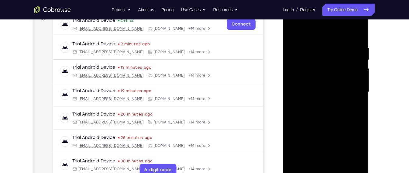
click at [327, 168] on div at bounding box center [325, 92] width 77 height 170
click at [327, 171] on div at bounding box center [325, 92] width 77 height 170
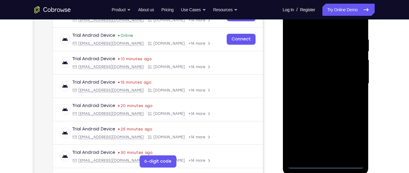
scroll to position [102, 0]
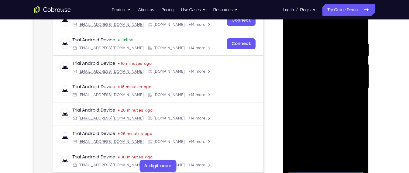
click at [352, 135] on div at bounding box center [325, 88] width 77 height 170
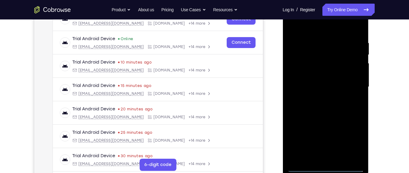
scroll to position [103, 0]
click at [352, 140] on div at bounding box center [325, 87] width 77 height 170
click at [321, 29] on div at bounding box center [325, 87] width 77 height 170
click at [350, 80] on div at bounding box center [325, 87] width 77 height 170
drag, startPoint x: 350, startPoint y: 80, endPoint x: 318, endPoint y: 160, distance: 86.1
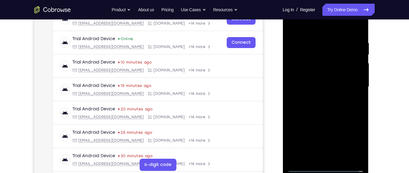
click at [318, 160] on div at bounding box center [325, 87] width 77 height 170
click at [321, 159] on div at bounding box center [325, 87] width 77 height 170
click at [334, 82] on div at bounding box center [325, 87] width 77 height 170
click at [341, 158] on div at bounding box center [325, 87] width 77 height 170
click at [332, 114] on div at bounding box center [325, 87] width 77 height 170
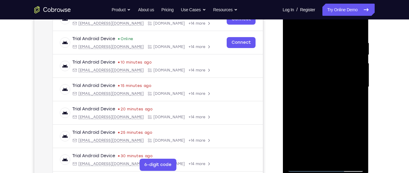
click at [341, 158] on div at bounding box center [325, 87] width 77 height 170
click at [326, 123] on div at bounding box center [325, 87] width 77 height 170
click at [293, 25] on div at bounding box center [325, 87] width 77 height 170
click at [337, 117] on div at bounding box center [325, 87] width 77 height 170
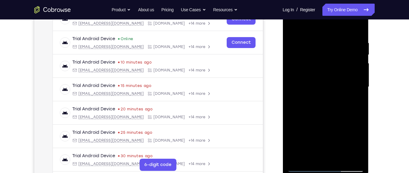
click at [360, 105] on div at bounding box center [325, 87] width 77 height 170
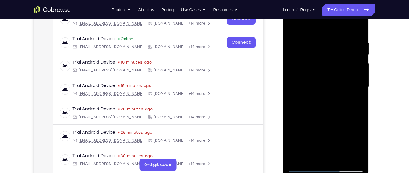
drag, startPoint x: 351, startPoint y: 110, endPoint x: 350, endPoint y: 83, distance: 26.8
click at [350, 83] on div at bounding box center [325, 87] width 77 height 170
click at [300, 118] on div at bounding box center [325, 87] width 77 height 170
click at [309, 141] on div at bounding box center [325, 87] width 77 height 170
click at [312, 156] on div at bounding box center [325, 87] width 77 height 170
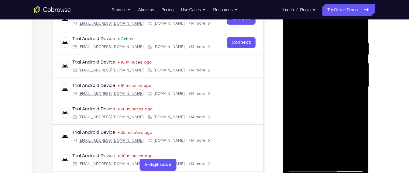
click at [343, 129] on div at bounding box center [325, 87] width 77 height 170
click at [326, 131] on div at bounding box center [325, 87] width 77 height 170
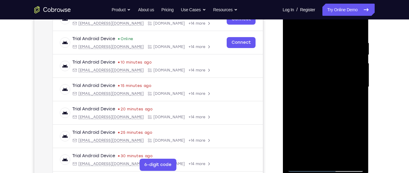
click at [293, 26] on div at bounding box center [325, 87] width 77 height 170
click at [339, 159] on div at bounding box center [325, 87] width 77 height 170
click at [343, 156] on div at bounding box center [325, 87] width 77 height 170
click at [318, 65] on div at bounding box center [325, 87] width 77 height 170
click at [292, 28] on div at bounding box center [325, 87] width 77 height 170
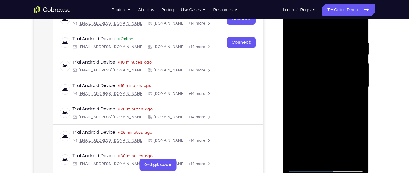
click at [294, 24] on div at bounding box center [325, 87] width 77 height 170
click at [329, 65] on div at bounding box center [325, 87] width 77 height 170
click at [326, 106] on div at bounding box center [325, 87] width 77 height 170
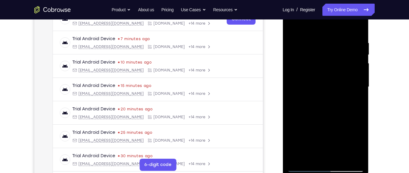
click at [330, 117] on div at bounding box center [325, 87] width 77 height 170
click at [353, 113] on div at bounding box center [325, 87] width 77 height 170
drag, startPoint x: 351, startPoint y: 55, endPoint x: 343, endPoint y: 79, distance: 25.7
click at [343, 79] on div at bounding box center [325, 87] width 77 height 170
drag, startPoint x: 343, startPoint y: 79, endPoint x: 344, endPoint y: 57, distance: 22.2
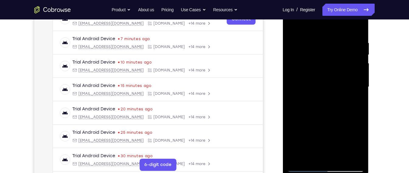
click at [344, 57] on div at bounding box center [325, 87] width 77 height 170
drag, startPoint x: 335, startPoint y: 70, endPoint x: 341, endPoint y: 47, distance: 24.1
click at [341, 47] on div at bounding box center [325, 87] width 77 height 170
click at [321, 68] on div at bounding box center [325, 87] width 77 height 170
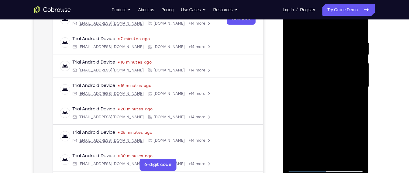
click at [345, 117] on div at bounding box center [325, 87] width 77 height 170
click at [353, 115] on div at bounding box center [325, 87] width 77 height 170
click at [355, 147] on div at bounding box center [325, 87] width 77 height 170
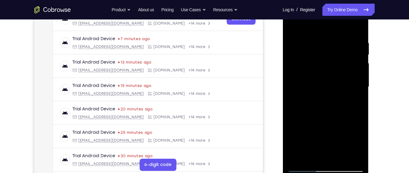
click at [309, 156] on div at bounding box center [325, 87] width 77 height 170
click at [344, 134] on div at bounding box center [325, 87] width 77 height 170
click at [301, 120] on div at bounding box center [325, 87] width 77 height 170
click at [293, 29] on div at bounding box center [325, 87] width 77 height 170
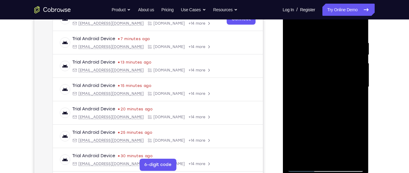
drag, startPoint x: 318, startPoint y: 51, endPoint x: 317, endPoint y: 94, distance: 42.6
click at [317, 94] on div at bounding box center [325, 87] width 77 height 170
drag, startPoint x: 324, startPoint y: 71, endPoint x: 318, endPoint y: 123, distance: 52.3
click at [318, 123] on div at bounding box center [325, 87] width 77 height 170
drag, startPoint x: 343, startPoint y: 63, endPoint x: 320, endPoint y: 61, distance: 22.3
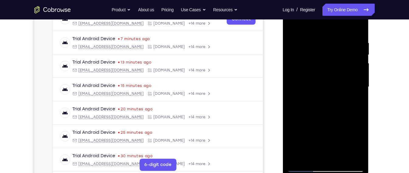
click at [320, 61] on div at bounding box center [325, 87] width 77 height 170
click at [305, 169] on div at bounding box center [325, 87] width 77 height 170
click at [294, 26] on div at bounding box center [325, 87] width 77 height 170
click at [293, 26] on div at bounding box center [325, 87] width 77 height 170
click at [317, 48] on div at bounding box center [325, 87] width 77 height 170
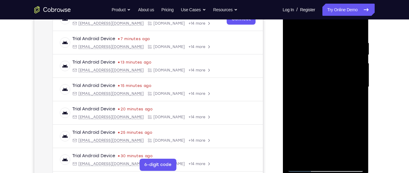
click at [359, 75] on div at bounding box center [325, 87] width 77 height 170
click at [357, 27] on div at bounding box center [325, 87] width 77 height 170
click at [372, 111] on div at bounding box center [326, 86] width 97 height 187
click at [358, 104] on div at bounding box center [325, 87] width 77 height 170
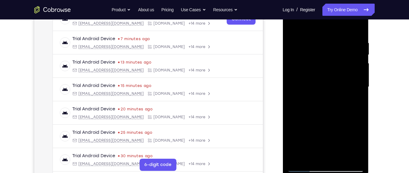
drag, startPoint x: 341, startPoint y: 108, endPoint x: 348, endPoint y: 54, distance: 54.3
click at [348, 54] on div at bounding box center [325, 87] width 77 height 170
drag, startPoint x: 322, startPoint y: 88, endPoint x: 334, endPoint y: 38, distance: 51.3
click at [334, 38] on div at bounding box center [325, 87] width 77 height 170
drag, startPoint x: 335, startPoint y: 94, endPoint x: 337, endPoint y: 73, distance: 21.4
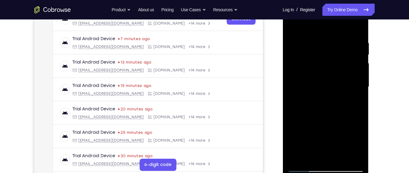
click at [337, 73] on div at bounding box center [325, 87] width 77 height 170
drag, startPoint x: 331, startPoint y: 103, endPoint x: 337, endPoint y: 73, distance: 30.4
click at [337, 73] on div at bounding box center [325, 87] width 77 height 170
drag, startPoint x: 311, startPoint y: 134, endPoint x: 319, endPoint y: 64, distance: 70.7
click at [319, 64] on div at bounding box center [325, 87] width 77 height 170
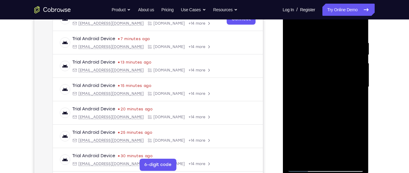
drag, startPoint x: 332, startPoint y: 126, endPoint x: 344, endPoint y: 72, distance: 54.5
click at [344, 72] on div at bounding box center [325, 87] width 77 height 170
drag, startPoint x: 346, startPoint y: 115, endPoint x: 347, endPoint y: 106, distance: 9.5
click at [347, 106] on div at bounding box center [325, 87] width 77 height 170
drag, startPoint x: 346, startPoint y: 111, endPoint x: 353, endPoint y: 61, distance: 51.3
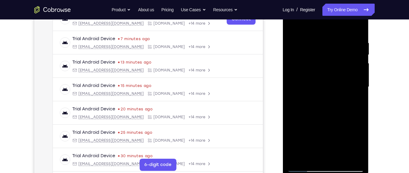
click at [353, 61] on div at bounding box center [325, 87] width 77 height 170
drag, startPoint x: 349, startPoint y: 122, endPoint x: 350, endPoint y: 64, distance: 57.2
click at [350, 64] on div at bounding box center [325, 87] width 77 height 170
drag, startPoint x: 342, startPoint y: 117, endPoint x: 350, endPoint y: 74, distance: 43.5
click at [350, 74] on div at bounding box center [325, 87] width 77 height 170
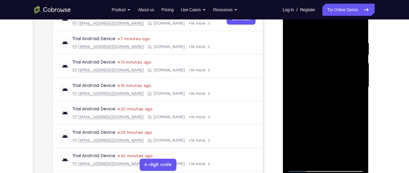
drag, startPoint x: 350, startPoint y: 74, endPoint x: 348, endPoint y: 99, distance: 25.6
click at [348, 99] on div at bounding box center [325, 87] width 77 height 170
click at [358, 88] on div at bounding box center [325, 87] width 77 height 170
click at [359, 87] on div at bounding box center [325, 87] width 77 height 170
drag, startPoint x: 351, startPoint y: 99, endPoint x: 349, endPoint y: 108, distance: 9.7
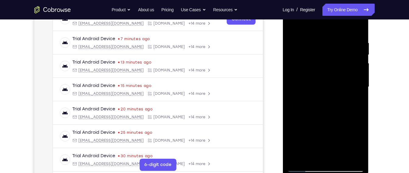
click at [349, 108] on div at bounding box center [325, 87] width 77 height 170
drag, startPoint x: 349, startPoint y: 108, endPoint x: 355, endPoint y: 92, distance: 17.1
click at [355, 92] on div at bounding box center [325, 87] width 77 height 170
click at [357, 95] on div at bounding box center [325, 87] width 77 height 170
click at [360, 81] on div at bounding box center [325, 87] width 77 height 170
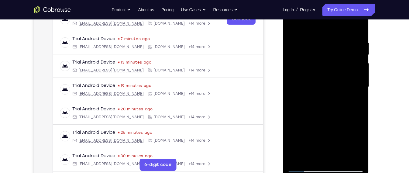
click at [360, 81] on div at bounding box center [325, 87] width 77 height 170
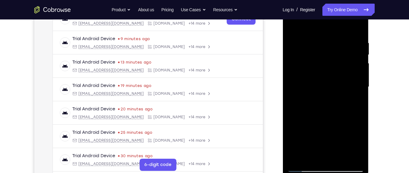
click at [360, 81] on div at bounding box center [325, 87] width 77 height 170
drag, startPoint x: 343, startPoint y: 110, endPoint x: 346, endPoint y: 91, distance: 19.9
click at [346, 91] on div at bounding box center [325, 87] width 77 height 170
click at [295, 129] on div at bounding box center [325, 87] width 77 height 170
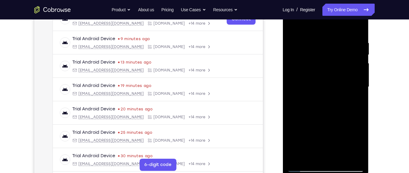
drag, startPoint x: 333, startPoint y: 138, endPoint x: 337, endPoint y: 127, distance: 12.2
click at [337, 127] on div at bounding box center [325, 87] width 77 height 170
drag, startPoint x: 337, startPoint y: 127, endPoint x: 340, endPoint y: 83, distance: 44.0
click at [340, 83] on div at bounding box center [325, 87] width 77 height 170
drag, startPoint x: 340, startPoint y: 101, endPoint x: 336, endPoint y: 142, distance: 41.0
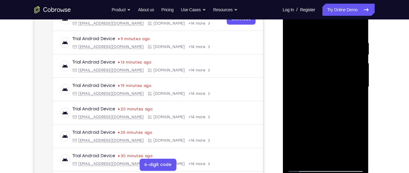
click at [336, 142] on div at bounding box center [325, 87] width 77 height 170
drag, startPoint x: 354, startPoint y: 70, endPoint x: 353, endPoint y: 93, distance: 23.7
click at [353, 93] on div at bounding box center [325, 87] width 77 height 170
click at [360, 94] on div at bounding box center [325, 87] width 77 height 170
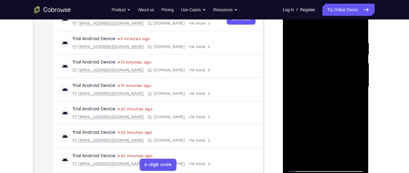
click at [360, 94] on div at bounding box center [325, 87] width 77 height 170
drag, startPoint x: 296, startPoint y: 104, endPoint x: 301, endPoint y: 75, distance: 29.1
click at [301, 75] on div at bounding box center [325, 87] width 77 height 170
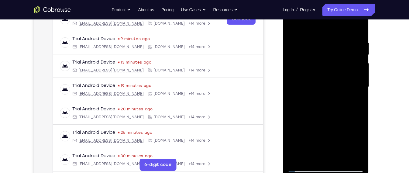
drag, startPoint x: 291, startPoint y: 104, endPoint x: 323, endPoint y: 25, distance: 85.1
click at [323, 25] on div at bounding box center [325, 87] width 77 height 170
drag, startPoint x: 338, startPoint y: 91, endPoint x: 340, endPoint y: 52, distance: 39.0
click at [340, 52] on div at bounding box center [325, 87] width 77 height 170
drag, startPoint x: 332, startPoint y: 121, endPoint x: 346, endPoint y: 51, distance: 71.9
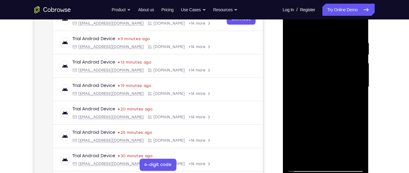
click at [346, 51] on div at bounding box center [325, 87] width 77 height 170
drag, startPoint x: 334, startPoint y: 110, endPoint x: 340, endPoint y: 82, distance: 28.6
click at [340, 82] on div at bounding box center [325, 87] width 77 height 170
drag, startPoint x: 338, startPoint y: 101, endPoint x: 343, endPoint y: 85, distance: 16.6
click at [343, 85] on div at bounding box center [325, 87] width 77 height 170
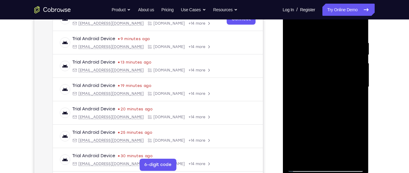
drag, startPoint x: 344, startPoint y: 118, endPoint x: 361, endPoint y: 43, distance: 76.3
click at [361, 43] on div at bounding box center [325, 87] width 77 height 170
drag, startPoint x: 353, startPoint y: 115, endPoint x: 366, endPoint y: 48, distance: 68.4
click at [366, 48] on div at bounding box center [326, 87] width 86 height 181
drag, startPoint x: 336, startPoint y: 120, endPoint x: 322, endPoint y: 164, distance: 45.7
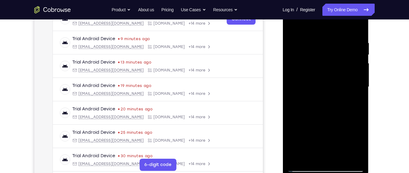
click at [322, 164] on div at bounding box center [325, 87] width 77 height 170
drag, startPoint x: 334, startPoint y: 84, endPoint x: 331, endPoint y: 94, distance: 10.8
click at [331, 94] on div at bounding box center [325, 87] width 77 height 170
drag, startPoint x: 331, startPoint y: 94, endPoint x: 330, endPoint y: 106, distance: 12.3
click at [330, 106] on div at bounding box center [325, 87] width 77 height 170
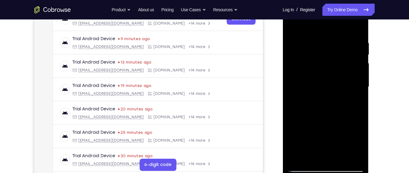
drag, startPoint x: 353, startPoint y: 78, endPoint x: 349, endPoint y: 99, distance: 21.8
click at [349, 99] on div at bounding box center [325, 87] width 77 height 170
drag, startPoint x: 349, startPoint y: 99, endPoint x: 351, endPoint y: 37, distance: 61.5
click at [351, 37] on div at bounding box center [325, 87] width 77 height 170
drag, startPoint x: 343, startPoint y: 86, endPoint x: 347, endPoint y: 69, distance: 17.6
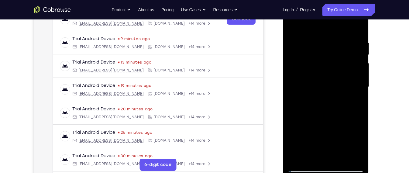
click at [347, 69] on div at bounding box center [325, 87] width 77 height 170
drag, startPoint x: 347, startPoint y: 102, endPoint x: 353, endPoint y: 80, distance: 22.2
click at [353, 80] on div at bounding box center [325, 87] width 77 height 170
drag, startPoint x: 348, startPoint y: 123, endPoint x: 355, endPoint y: 89, distance: 35.0
click at [355, 89] on div at bounding box center [325, 87] width 77 height 170
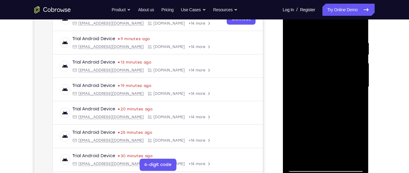
drag, startPoint x: 350, startPoint y: 92, endPoint x: 343, endPoint y: 130, distance: 38.8
click at [343, 130] on div at bounding box center [325, 87] width 77 height 170
click at [360, 100] on div at bounding box center [325, 87] width 77 height 170
click at [297, 103] on div at bounding box center [325, 87] width 77 height 170
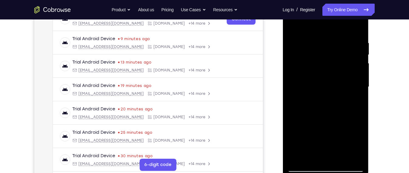
click at [295, 102] on div at bounding box center [325, 87] width 77 height 170
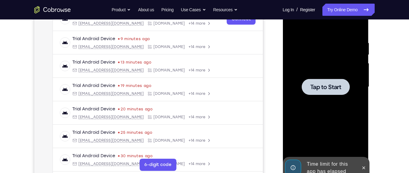
drag, startPoint x: 346, startPoint y: 84, endPoint x: 349, endPoint y: 78, distance: 7.1
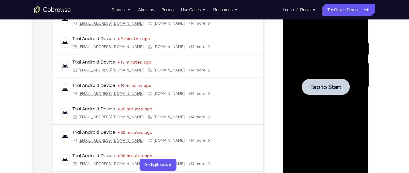
click at [304, 99] on div at bounding box center [325, 87] width 77 height 170
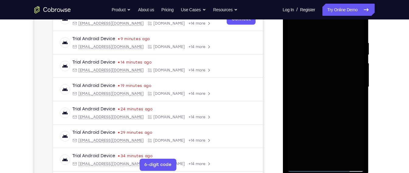
click at [325, 170] on div at bounding box center [325, 87] width 77 height 170
click at [323, 172] on div at bounding box center [326, 87] width 86 height 181
click at [325, 170] on div at bounding box center [325, 87] width 77 height 170
click at [351, 155] on div at bounding box center [325, 87] width 77 height 170
click at [353, 148] on div at bounding box center [325, 87] width 77 height 170
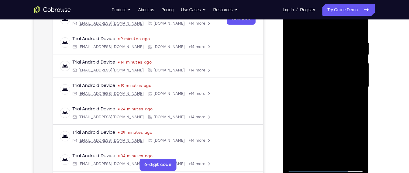
click at [323, 167] on div at bounding box center [325, 87] width 77 height 170
click at [358, 140] on div at bounding box center [325, 87] width 77 height 170
click at [315, 26] on div at bounding box center [325, 87] width 77 height 170
click at [332, 30] on div at bounding box center [325, 87] width 77 height 170
drag, startPoint x: 347, startPoint y: 79, endPoint x: 351, endPoint y: 85, distance: 6.9
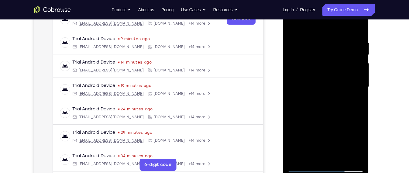
click at [351, 85] on div at bounding box center [325, 87] width 77 height 170
click at [324, 99] on div at bounding box center [325, 87] width 77 height 170
click at [324, 80] on div at bounding box center [325, 87] width 77 height 170
click at [306, 115] on div at bounding box center [325, 87] width 77 height 170
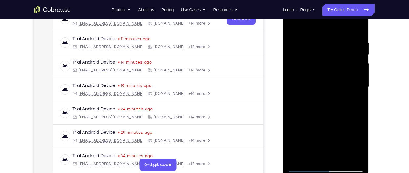
click at [341, 162] on div at bounding box center [325, 87] width 77 height 170
click at [344, 124] on div at bounding box center [325, 87] width 77 height 170
click at [349, 69] on div at bounding box center [325, 87] width 77 height 170
click at [327, 144] on div at bounding box center [325, 87] width 77 height 170
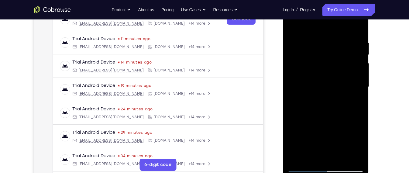
click at [294, 27] on div at bounding box center [325, 87] width 77 height 170
click at [292, 24] on div at bounding box center [325, 87] width 77 height 170
click at [360, 25] on div at bounding box center [325, 87] width 77 height 170
click at [362, 57] on div at bounding box center [325, 87] width 77 height 170
click at [360, 56] on div at bounding box center [325, 87] width 77 height 170
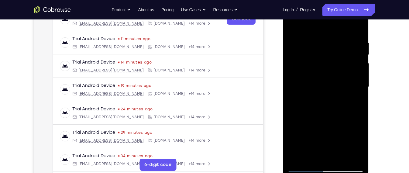
click at [349, 54] on div at bounding box center [325, 87] width 77 height 170
click at [297, 59] on div at bounding box center [325, 87] width 77 height 170
click at [361, 26] on div at bounding box center [325, 87] width 77 height 170
click at [345, 58] on div at bounding box center [325, 87] width 77 height 170
click at [332, 58] on div at bounding box center [325, 87] width 77 height 170
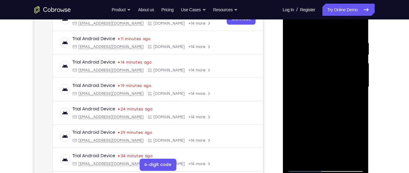
click at [352, 57] on div at bounding box center [325, 87] width 77 height 170
click at [294, 25] on div at bounding box center [325, 87] width 77 height 170
click at [320, 39] on div at bounding box center [325, 87] width 77 height 170
click at [355, 97] on div at bounding box center [325, 87] width 77 height 170
drag, startPoint x: 356, startPoint y: 37, endPoint x: 280, endPoint y: 36, distance: 75.7
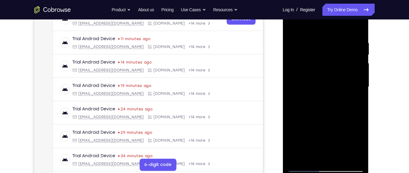
click at [283, 36] on html "Online web based iOS Simulators and Android Emulators. Run iPhone, iPad, Mobile…" at bounding box center [326, 88] width 87 height 183
drag, startPoint x: 328, startPoint y: 53, endPoint x: 337, endPoint y: 190, distance: 137.5
click at [337, 173] on html "Online web based iOS Simulators and Android Emulators. Run iPhone, iPad, Mobile…" at bounding box center [326, 88] width 87 height 183
drag, startPoint x: 334, startPoint y: 59, endPoint x: 332, endPoint y: 124, distance: 64.8
click at [332, 124] on div at bounding box center [325, 87] width 77 height 170
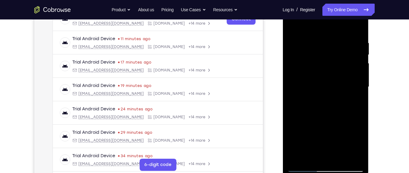
click at [343, 156] on div at bounding box center [325, 87] width 77 height 170
click at [295, 21] on div at bounding box center [325, 87] width 77 height 170
click at [301, 70] on div at bounding box center [325, 87] width 77 height 170
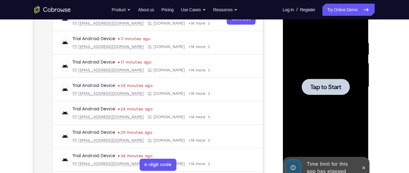
click at [310, 140] on div at bounding box center [325, 87] width 77 height 170
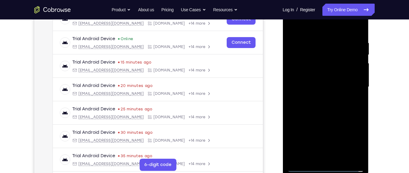
click at [326, 168] on div at bounding box center [325, 87] width 77 height 170
click at [355, 144] on div at bounding box center [325, 87] width 77 height 170
click at [328, 26] on div at bounding box center [325, 87] width 77 height 170
click at [350, 84] on div at bounding box center [325, 87] width 77 height 170
click at [322, 158] on div at bounding box center [325, 87] width 77 height 170
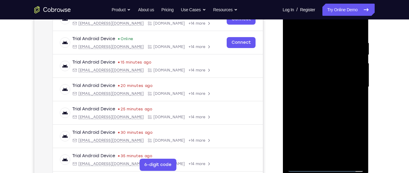
click at [328, 85] on div at bounding box center [325, 87] width 77 height 170
click at [331, 59] on div at bounding box center [325, 87] width 77 height 170
drag, startPoint x: 326, startPoint y: 27, endPoint x: 329, endPoint y: 15, distance: 12.5
click at [329, 15] on div at bounding box center [325, 87] width 77 height 170
click at [340, 157] on div at bounding box center [325, 87] width 77 height 170
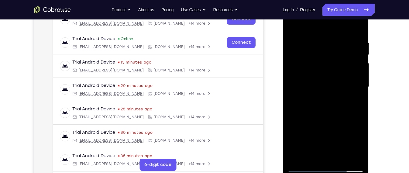
click at [349, 112] on div at bounding box center [325, 87] width 77 height 170
click at [360, 31] on div at bounding box center [325, 87] width 77 height 170
click at [359, 33] on div at bounding box center [325, 87] width 77 height 170
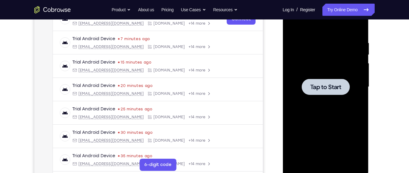
click at [301, 102] on div at bounding box center [325, 87] width 77 height 170
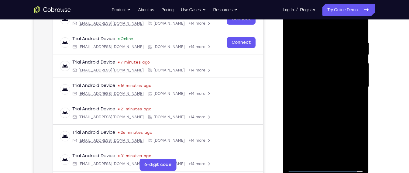
click at [324, 170] on div at bounding box center [325, 87] width 77 height 170
click at [352, 146] on div at bounding box center [325, 87] width 77 height 170
click at [319, 28] on div at bounding box center [325, 87] width 77 height 170
click at [353, 84] on div at bounding box center [325, 87] width 77 height 170
click at [321, 97] on div at bounding box center [325, 87] width 77 height 170
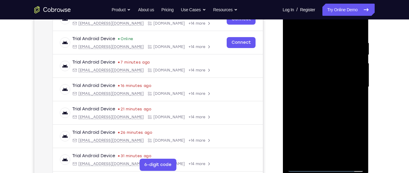
click at [326, 77] on div at bounding box center [325, 87] width 77 height 170
drag, startPoint x: 318, startPoint y: 33, endPoint x: 332, endPoint y: 2, distance: 33.0
click at [332, 2] on div at bounding box center [325, 87] width 77 height 170
click at [335, 106] on div at bounding box center [325, 87] width 77 height 170
drag, startPoint x: 341, startPoint y: 61, endPoint x: 338, endPoint y: 110, distance: 48.8
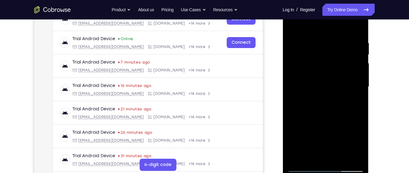
click at [338, 110] on div at bounding box center [325, 87] width 77 height 170
click at [333, 114] on div at bounding box center [325, 87] width 77 height 170
click at [338, 156] on div at bounding box center [325, 87] width 77 height 170
click at [343, 120] on div at bounding box center [325, 87] width 77 height 170
click at [350, 71] on div at bounding box center [325, 87] width 77 height 170
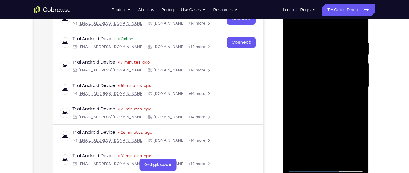
click at [315, 153] on div at bounding box center [325, 87] width 77 height 170
click at [293, 28] on div at bounding box center [325, 87] width 77 height 170
drag, startPoint x: 328, startPoint y: 71, endPoint x: 324, endPoint y: 97, distance: 25.6
click at [324, 97] on div at bounding box center [325, 87] width 77 height 170
click at [294, 24] on div at bounding box center [325, 87] width 77 height 170
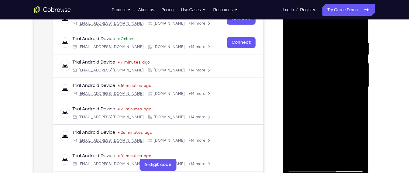
drag, startPoint x: 345, startPoint y: 138, endPoint x: 344, endPoint y: 67, distance: 70.9
click at [344, 67] on div at bounding box center [325, 87] width 77 height 170
drag, startPoint x: 337, startPoint y: 116, endPoint x: 336, endPoint y: 66, distance: 49.9
click at [336, 66] on div at bounding box center [325, 87] width 77 height 170
click at [342, 162] on div at bounding box center [325, 87] width 77 height 170
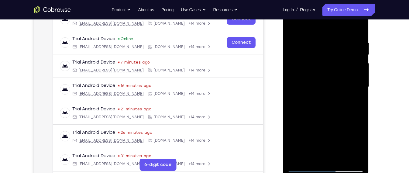
click at [342, 160] on div at bounding box center [325, 87] width 77 height 170
click at [292, 28] on div at bounding box center [325, 87] width 77 height 170
click at [329, 71] on div at bounding box center [325, 87] width 77 height 170
click at [291, 28] on div at bounding box center [325, 87] width 77 height 170
drag, startPoint x: 329, startPoint y: 99, endPoint x: 335, endPoint y: 73, distance: 27.0
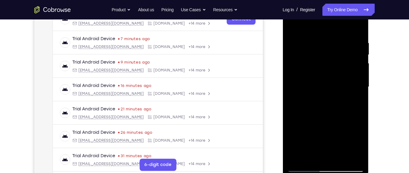
click at [335, 73] on div at bounding box center [325, 87] width 77 height 170
drag, startPoint x: 322, startPoint y: 137, endPoint x: 334, endPoint y: 71, distance: 66.8
click at [334, 71] on div at bounding box center [325, 87] width 77 height 170
drag, startPoint x: 327, startPoint y: 134, endPoint x: 336, endPoint y: 102, distance: 33.2
click at [336, 102] on div at bounding box center [325, 87] width 77 height 170
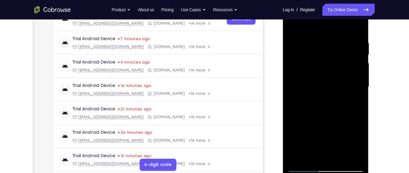
drag, startPoint x: 334, startPoint y: 117, endPoint x: 331, endPoint y: 172, distance: 55.1
click at [331, 173] on div at bounding box center [326, 87] width 86 height 181
drag, startPoint x: 334, startPoint y: 99, endPoint x: 330, endPoint y: 143, distance: 44.6
click at [330, 143] on div at bounding box center [325, 87] width 77 height 170
click at [296, 26] on div at bounding box center [325, 87] width 77 height 170
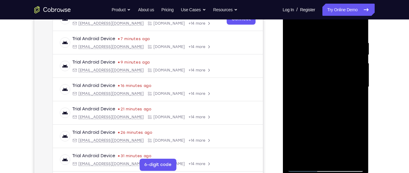
drag, startPoint x: 343, startPoint y: 90, endPoint x: 342, endPoint y: 122, distance: 32.6
click at [342, 122] on div at bounding box center [325, 87] width 77 height 170
drag, startPoint x: 353, startPoint y: 59, endPoint x: 350, endPoint y: 137, distance: 77.6
click at [350, 137] on div at bounding box center [325, 87] width 77 height 170
drag, startPoint x: 348, startPoint y: 44, endPoint x: 319, endPoint y: 52, distance: 30.1
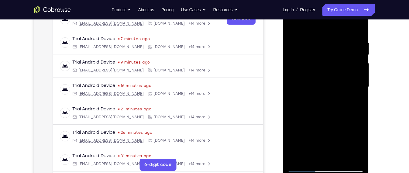
click at [319, 52] on div at bounding box center [325, 87] width 77 height 170
drag, startPoint x: 345, startPoint y: 38, endPoint x: 307, endPoint y: 43, distance: 38.9
click at [307, 43] on div at bounding box center [325, 87] width 77 height 170
drag, startPoint x: 355, startPoint y: 34, endPoint x: 307, endPoint y: 40, distance: 48.4
click at [307, 40] on div at bounding box center [325, 87] width 77 height 170
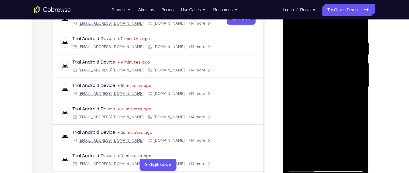
click at [361, 23] on div at bounding box center [325, 87] width 77 height 170
click at [331, 54] on div at bounding box center [325, 87] width 77 height 170
click at [314, 57] on div at bounding box center [325, 87] width 77 height 170
drag, startPoint x: 333, startPoint y: 88, endPoint x: 338, endPoint y: 64, distance: 23.6
click at [338, 64] on div at bounding box center [325, 87] width 77 height 170
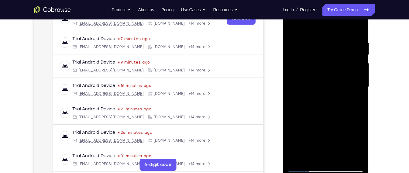
click at [311, 135] on div at bounding box center [325, 87] width 77 height 170
click at [309, 116] on div at bounding box center [325, 87] width 77 height 170
drag, startPoint x: 327, startPoint y: 61, endPoint x: 327, endPoint y: 90, distance: 28.9
click at [327, 90] on div at bounding box center [325, 87] width 77 height 170
click at [318, 88] on div at bounding box center [325, 87] width 77 height 170
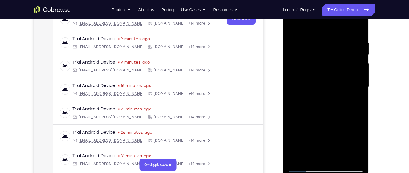
click at [360, 95] on div at bounding box center [325, 87] width 77 height 170
click at [293, 24] on div at bounding box center [325, 87] width 77 height 170
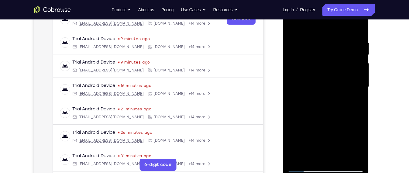
click at [293, 24] on div at bounding box center [325, 87] width 77 height 170
drag, startPoint x: 343, startPoint y: 84, endPoint x: 337, endPoint y: 166, distance: 82.9
click at [337, 166] on div at bounding box center [325, 87] width 77 height 170
click at [341, 158] on div at bounding box center [325, 87] width 77 height 170
drag, startPoint x: 334, startPoint y: 126, endPoint x: 337, endPoint y: 106, distance: 20.8
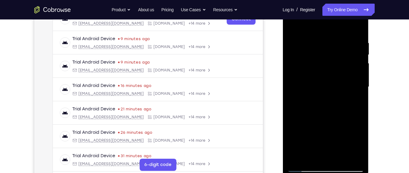
click at [337, 106] on div at bounding box center [325, 87] width 77 height 170
drag, startPoint x: 333, startPoint y: 93, endPoint x: 328, endPoint y: 123, distance: 30.2
click at [328, 123] on div at bounding box center [325, 87] width 77 height 170
click at [326, 151] on div at bounding box center [325, 87] width 77 height 170
drag, startPoint x: 323, startPoint y: 106, endPoint x: 322, endPoint y: 147, distance: 40.2
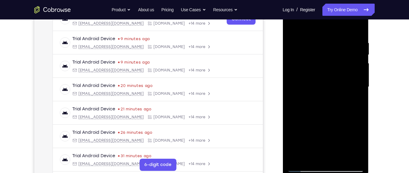
click at [322, 147] on div at bounding box center [325, 87] width 77 height 170
drag, startPoint x: 315, startPoint y: 75, endPoint x: 315, endPoint y: 124, distance: 48.1
click at [315, 124] on div at bounding box center [325, 87] width 77 height 170
drag, startPoint x: 324, startPoint y: 71, endPoint x: 332, endPoint y: 37, distance: 35.3
click at [332, 37] on div at bounding box center [325, 87] width 77 height 170
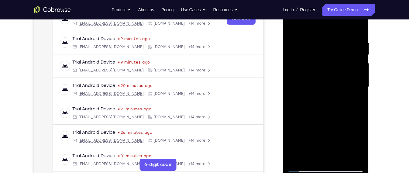
drag, startPoint x: 324, startPoint y: 124, endPoint x: 327, endPoint y: 70, distance: 53.3
click at [327, 70] on div at bounding box center [325, 87] width 77 height 170
drag, startPoint x: 327, startPoint y: 70, endPoint x: 326, endPoint y: 120, distance: 49.9
click at [326, 120] on div at bounding box center [325, 87] width 77 height 170
drag, startPoint x: 332, startPoint y: 79, endPoint x: 331, endPoint y: 118, distance: 38.3
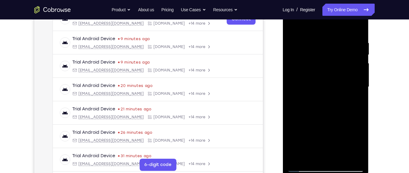
click at [331, 118] on div at bounding box center [325, 87] width 77 height 170
drag, startPoint x: 329, startPoint y: 64, endPoint x: 329, endPoint y: 107, distance: 43.5
click at [329, 107] on div at bounding box center [325, 87] width 77 height 170
drag, startPoint x: 329, startPoint y: 107, endPoint x: 332, endPoint y: 4, distance: 103.5
click at [332, 4] on div at bounding box center [325, 87] width 77 height 170
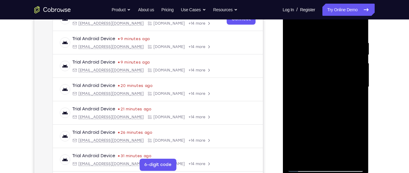
drag, startPoint x: 323, startPoint y: 102, endPoint x: 323, endPoint y: 162, distance: 60.2
click at [323, 162] on div at bounding box center [325, 87] width 77 height 170
drag, startPoint x: 302, startPoint y: 83, endPoint x: 299, endPoint y: 117, distance: 33.9
click at [299, 117] on div at bounding box center [325, 87] width 77 height 170
drag, startPoint x: 305, startPoint y: 61, endPoint x: 307, endPoint y: 99, distance: 38.4
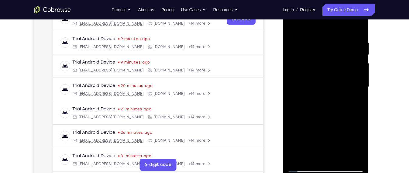
click at [307, 99] on div at bounding box center [325, 87] width 77 height 170
click at [310, 65] on div at bounding box center [325, 87] width 77 height 170
drag, startPoint x: 328, startPoint y: 126, endPoint x: 333, endPoint y: 81, distance: 45.4
click at [333, 81] on div at bounding box center [325, 87] width 77 height 170
click at [305, 122] on div at bounding box center [325, 87] width 77 height 170
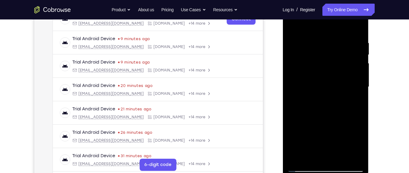
drag, startPoint x: 341, startPoint y: 92, endPoint x: 340, endPoint y: 117, distance: 25.0
click at [340, 117] on div at bounding box center [325, 87] width 77 height 170
click at [307, 129] on div at bounding box center [325, 87] width 77 height 170
click at [305, 55] on div at bounding box center [325, 87] width 77 height 170
click at [321, 147] on div at bounding box center [325, 87] width 77 height 170
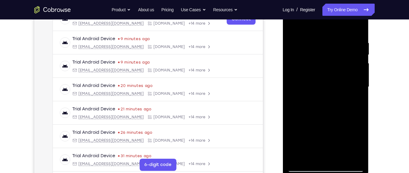
click at [335, 92] on div at bounding box center [325, 87] width 77 height 170
click at [339, 158] on div at bounding box center [325, 87] width 77 height 170
click at [329, 72] on div at bounding box center [325, 87] width 77 height 170
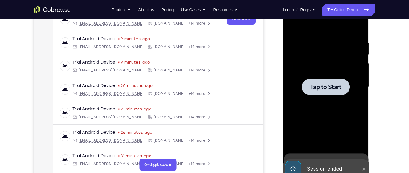
click at [329, 98] on div at bounding box center [325, 87] width 77 height 170
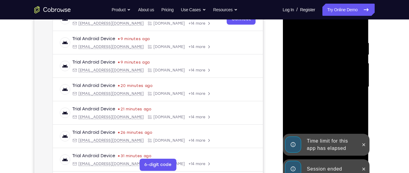
click at [332, 154] on div at bounding box center [326, 155] width 87 height 2
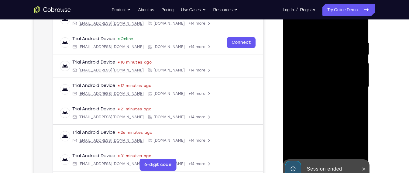
click at [328, 166] on div "Session ended" at bounding box center [330, 169] width 53 height 12
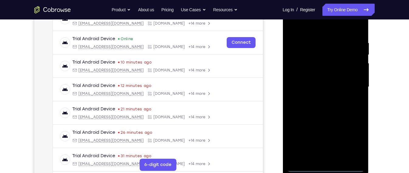
click at [328, 166] on div at bounding box center [325, 87] width 77 height 170
click at [333, 166] on div at bounding box center [325, 87] width 77 height 170
click at [353, 144] on div at bounding box center [325, 87] width 77 height 170
click at [316, 30] on div at bounding box center [325, 87] width 77 height 170
click at [354, 84] on div at bounding box center [325, 87] width 77 height 170
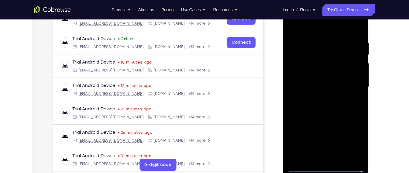
click at [323, 97] on div at bounding box center [325, 87] width 77 height 170
click at [325, 84] on div at bounding box center [325, 87] width 77 height 170
click at [338, 158] on div at bounding box center [325, 87] width 77 height 170
click at [332, 115] on div at bounding box center [325, 87] width 77 height 170
click at [352, 157] on div at bounding box center [325, 87] width 77 height 170
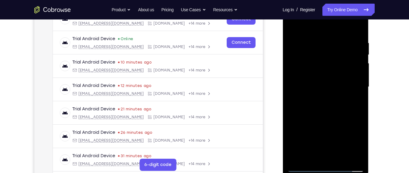
click at [352, 157] on div at bounding box center [325, 87] width 77 height 170
click at [303, 46] on div at bounding box center [325, 87] width 77 height 170
click at [329, 111] on div at bounding box center [325, 87] width 77 height 170
click at [325, 45] on div at bounding box center [325, 87] width 77 height 170
drag, startPoint x: 321, startPoint y: 97, endPoint x: 328, endPoint y: 69, distance: 28.8
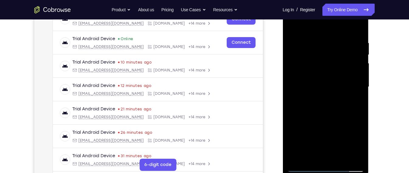
click at [328, 69] on div at bounding box center [325, 87] width 77 height 170
drag, startPoint x: 326, startPoint y: 92, endPoint x: 331, endPoint y: 71, distance: 22.2
click at [331, 71] on div at bounding box center [325, 87] width 77 height 170
drag, startPoint x: 321, startPoint y: 106, endPoint x: 326, endPoint y: 84, distance: 22.8
click at [326, 84] on div at bounding box center [325, 87] width 77 height 170
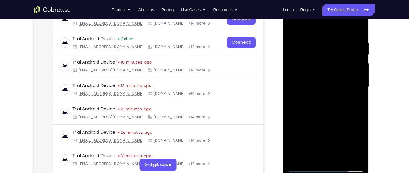
drag, startPoint x: 327, startPoint y: 118, endPoint x: 333, endPoint y: 82, distance: 35.9
click at [333, 82] on div at bounding box center [325, 87] width 77 height 170
drag, startPoint x: 333, startPoint y: 124, endPoint x: 335, endPoint y: 95, distance: 29.3
click at [335, 95] on div at bounding box center [325, 87] width 77 height 170
drag, startPoint x: 335, startPoint y: 95, endPoint x: 335, endPoint y: 143, distance: 48.7
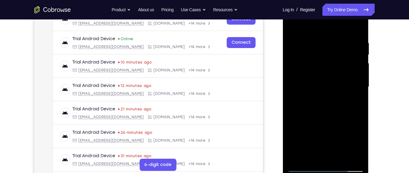
click at [335, 143] on div at bounding box center [325, 87] width 77 height 170
drag, startPoint x: 328, startPoint y: 77, endPoint x: 325, endPoint y: 101, distance: 24.6
click at [325, 101] on div at bounding box center [325, 87] width 77 height 170
click at [293, 26] on div at bounding box center [325, 87] width 77 height 170
click at [339, 155] on div at bounding box center [325, 87] width 77 height 170
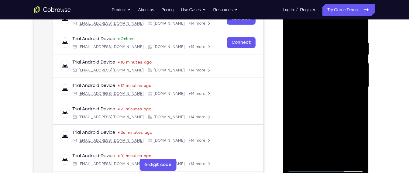
click at [322, 119] on div at bounding box center [325, 87] width 77 height 170
click at [333, 71] on div at bounding box center [325, 87] width 77 height 170
click at [331, 76] on div at bounding box center [325, 87] width 77 height 170
click at [305, 33] on div at bounding box center [325, 87] width 77 height 170
click at [337, 123] on div at bounding box center [325, 87] width 77 height 170
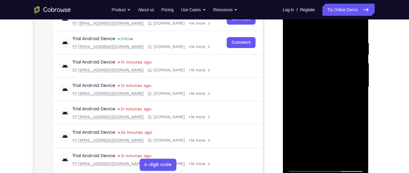
drag, startPoint x: 337, startPoint y: 123, endPoint x: 341, endPoint y: 85, distance: 38.6
click at [341, 85] on div at bounding box center [325, 87] width 77 height 170
click at [300, 160] on div at bounding box center [325, 87] width 77 height 170
click at [311, 158] on div at bounding box center [325, 87] width 77 height 170
drag, startPoint x: 331, startPoint y: 114, endPoint x: 346, endPoint y: 58, distance: 57.5
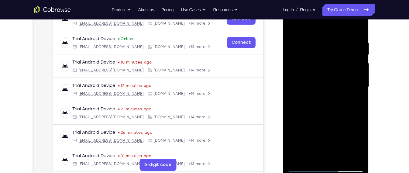
click at [346, 58] on div at bounding box center [325, 87] width 77 height 170
drag, startPoint x: 338, startPoint y: 115, endPoint x: 343, endPoint y: 62, distance: 53.7
click at [343, 62] on div at bounding box center [325, 87] width 77 height 170
drag, startPoint x: 336, startPoint y: 120, endPoint x: 341, endPoint y: 73, distance: 47.1
click at [341, 73] on div at bounding box center [325, 87] width 77 height 170
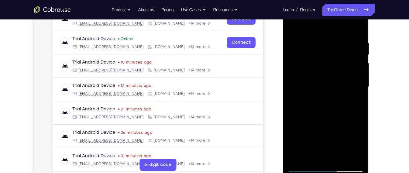
drag, startPoint x: 334, startPoint y: 128, endPoint x: 335, endPoint y: 82, distance: 46.5
click at [335, 82] on div at bounding box center [325, 87] width 77 height 170
click at [325, 25] on div at bounding box center [325, 87] width 77 height 170
drag, startPoint x: 325, startPoint y: 42, endPoint x: 324, endPoint y: 85, distance: 43.2
click at [324, 85] on div at bounding box center [325, 87] width 77 height 170
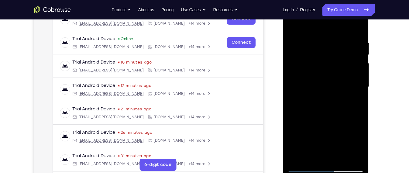
click at [319, 35] on div at bounding box center [325, 87] width 77 height 170
click at [294, 22] on div at bounding box center [325, 87] width 77 height 170
click at [312, 49] on div at bounding box center [325, 87] width 77 height 170
click at [293, 25] on div at bounding box center [325, 87] width 77 height 170
click at [311, 68] on div at bounding box center [325, 87] width 77 height 170
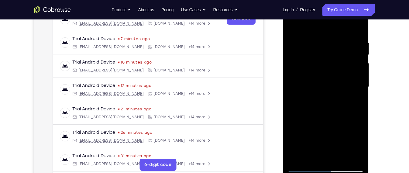
click at [295, 27] on div at bounding box center [325, 87] width 77 height 170
click at [292, 25] on div at bounding box center [325, 87] width 77 height 170
click at [313, 65] on div at bounding box center [325, 87] width 77 height 170
drag, startPoint x: 339, startPoint y: 96, endPoint x: 343, endPoint y: 61, distance: 34.7
click at [343, 61] on div at bounding box center [325, 87] width 77 height 170
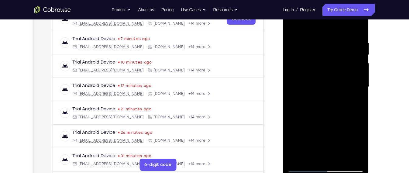
drag, startPoint x: 330, startPoint y: 121, endPoint x: 336, endPoint y: 87, distance: 34.4
click at [336, 87] on div at bounding box center [325, 87] width 77 height 170
drag, startPoint x: 326, startPoint y: 117, endPoint x: 335, endPoint y: 71, distance: 47.1
click at [335, 71] on div at bounding box center [325, 87] width 77 height 170
drag, startPoint x: 333, startPoint y: 95, endPoint x: 338, endPoint y: 62, distance: 33.5
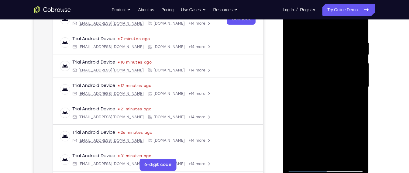
click at [338, 62] on div at bounding box center [325, 87] width 77 height 170
drag, startPoint x: 339, startPoint y: 100, endPoint x: 343, endPoint y: 71, distance: 29.6
click at [343, 71] on div at bounding box center [325, 87] width 77 height 170
drag, startPoint x: 349, startPoint y: 94, endPoint x: 353, endPoint y: 72, distance: 22.9
click at [353, 72] on div at bounding box center [325, 87] width 77 height 170
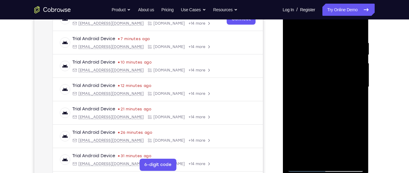
click at [348, 74] on div at bounding box center [325, 87] width 77 height 170
drag, startPoint x: 338, startPoint y: 99, endPoint x: 334, endPoint y: 137, distance: 37.9
click at [334, 137] on div at bounding box center [325, 87] width 77 height 170
click at [294, 25] on div at bounding box center [325, 87] width 77 height 170
drag, startPoint x: 311, startPoint y: 94, endPoint x: 322, endPoint y: 45, distance: 50.5
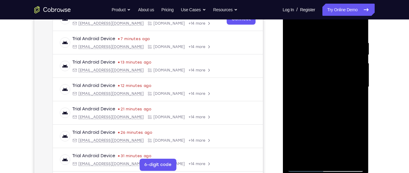
click at [322, 45] on div at bounding box center [325, 87] width 77 height 170
drag, startPoint x: 313, startPoint y: 117, endPoint x: 324, endPoint y: 67, distance: 51.7
click at [324, 67] on div at bounding box center [325, 87] width 77 height 170
drag, startPoint x: 322, startPoint y: 123, endPoint x: 327, endPoint y: 71, distance: 52.3
click at [327, 71] on div at bounding box center [325, 87] width 77 height 170
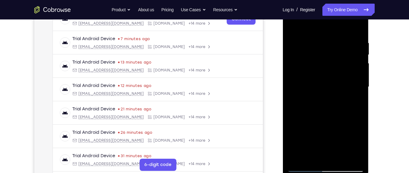
drag, startPoint x: 330, startPoint y: 126, endPoint x: 332, endPoint y: 64, distance: 61.5
click at [332, 64] on div at bounding box center [325, 87] width 77 height 170
drag, startPoint x: 323, startPoint y: 129, endPoint x: 333, endPoint y: 74, distance: 56.0
click at [333, 74] on div at bounding box center [325, 87] width 77 height 170
drag, startPoint x: 333, startPoint y: 102, endPoint x: 340, endPoint y: 70, distance: 32.8
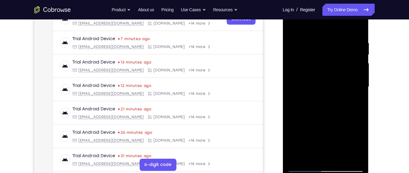
click at [340, 70] on div at bounding box center [325, 87] width 77 height 170
drag, startPoint x: 347, startPoint y: 100, endPoint x: 350, endPoint y: 58, distance: 41.4
click at [350, 58] on div at bounding box center [325, 87] width 77 height 170
drag, startPoint x: 321, startPoint y: 117, endPoint x: 331, endPoint y: 83, distance: 34.9
click at [331, 83] on div at bounding box center [325, 87] width 77 height 170
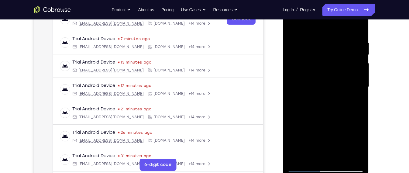
click at [349, 107] on div at bounding box center [325, 87] width 77 height 170
drag, startPoint x: 356, startPoint y: 72, endPoint x: 350, endPoint y: 126, distance: 53.5
click at [350, 126] on div at bounding box center [325, 87] width 77 height 170
click at [361, 88] on div at bounding box center [325, 87] width 77 height 170
click at [360, 88] on div at bounding box center [325, 87] width 77 height 170
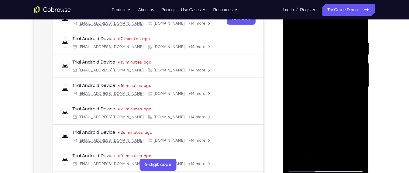
click at [294, 23] on div at bounding box center [325, 87] width 77 height 170
click at [307, 79] on div at bounding box center [325, 87] width 77 height 170
drag, startPoint x: 334, startPoint y: 97, endPoint x: 345, endPoint y: 54, distance: 44.6
click at [345, 54] on div at bounding box center [325, 87] width 77 height 170
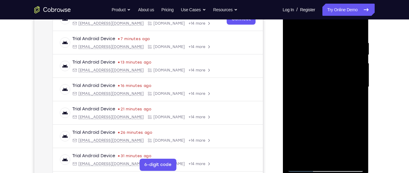
drag, startPoint x: 336, startPoint y: 109, endPoint x: 349, endPoint y: 59, distance: 51.3
click at [349, 59] on div at bounding box center [325, 87] width 77 height 170
drag, startPoint x: 345, startPoint y: 93, endPoint x: 348, endPoint y: 71, distance: 22.8
click at [348, 71] on div at bounding box center [325, 87] width 77 height 170
drag, startPoint x: 339, startPoint y: 96, endPoint x: 349, endPoint y: 56, distance: 41.2
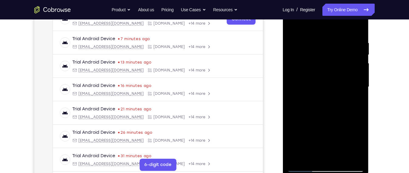
click at [349, 56] on div at bounding box center [325, 87] width 77 height 170
drag, startPoint x: 346, startPoint y: 126, endPoint x: 345, endPoint y: 59, distance: 66.9
click at [345, 59] on div at bounding box center [325, 87] width 77 height 170
click at [331, 125] on div at bounding box center [325, 87] width 77 height 170
drag, startPoint x: 347, startPoint y: 78, endPoint x: 340, endPoint y: 120, distance: 42.3
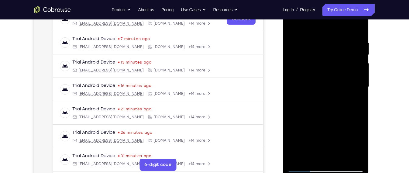
click at [340, 120] on div at bounding box center [325, 87] width 77 height 170
drag, startPoint x: 340, startPoint y: 96, endPoint x: 339, endPoint y: 112, distance: 15.6
click at [339, 112] on div at bounding box center [325, 87] width 77 height 170
click at [293, 27] on div at bounding box center [325, 87] width 77 height 170
drag, startPoint x: 336, startPoint y: 105, endPoint x: 345, endPoint y: 59, distance: 46.7
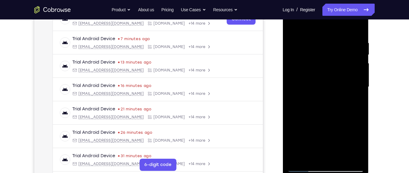
click at [345, 59] on div at bounding box center [325, 87] width 77 height 170
drag, startPoint x: 327, startPoint y: 94, endPoint x: 333, endPoint y: 63, distance: 31.4
click at [333, 63] on div at bounding box center [325, 87] width 77 height 170
drag, startPoint x: 335, startPoint y: 115, endPoint x: 344, endPoint y: 79, distance: 37.0
click at [344, 79] on div at bounding box center [325, 87] width 77 height 170
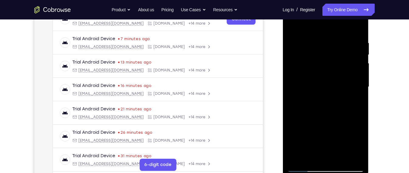
click at [355, 87] on div at bounding box center [325, 87] width 77 height 170
drag, startPoint x: 355, startPoint y: 87, endPoint x: 352, endPoint y: 122, distance: 34.8
click at [352, 122] on div at bounding box center [325, 87] width 77 height 170
click at [292, 29] on div at bounding box center [325, 87] width 77 height 170
click at [297, 36] on div at bounding box center [325, 87] width 77 height 170
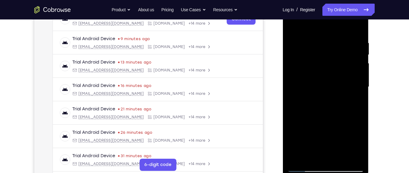
click at [358, 28] on div at bounding box center [325, 87] width 77 height 170
click at [292, 26] on div at bounding box center [325, 87] width 77 height 170
click at [319, 34] on div at bounding box center [325, 87] width 77 height 170
drag, startPoint x: 333, startPoint y: 125, endPoint x: 341, endPoint y: 90, distance: 35.9
click at [341, 90] on div at bounding box center [325, 87] width 77 height 170
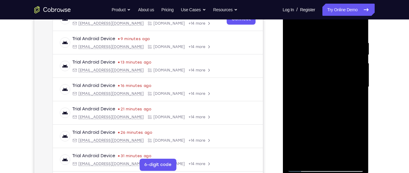
drag, startPoint x: 325, startPoint y: 126, endPoint x: 337, endPoint y: 81, distance: 47.3
click at [337, 81] on div at bounding box center [325, 87] width 77 height 170
drag, startPoint x: 334, startPoint y: 108, endPoint x: 343, endPoint y: 76, distance: 33.3
click at [343, 76] on div at bounding box center [325, 87] width 77 height 170
drag, startPoint x: 348, startPoint y: 125, endPoint x: 356, endPoint y: 96, distance: 29.8
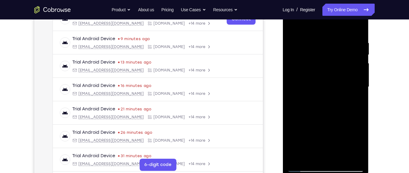
click at [356, 96] on div at bounding box center [325, 87] width 77 height 170
click at [343, 135] on div at bounding box center [325, 87] width 77 height 170
drag, startPoint x: 343, startPoint y: 135, endPoint x: 353, endPoint y: 84, distance: 51.7
click at [353, 84] on div at bounding box center [325, 87] width 77 height 170
click at [309, 110] on div at bounding box center [325, 87] width 77 height 170
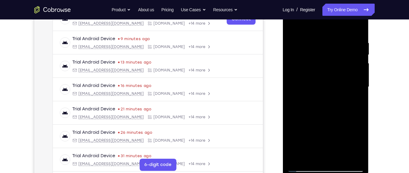
drag, startPoint x: 332, startPoint y: 83, endPoint x: 331, endPoint y: 109, distance: 25.9
click at [331, 109] on div at bounding box center [325, 87] width 77 height 170
click at [311, 133] on div at bounding box center [325, 87] width 77 height 170
click at [309, 52] on div at bounding box center [325, 87] width 77 height 170
click at [320, 145] on div at bounding box center [325, 87] width 77 height 170
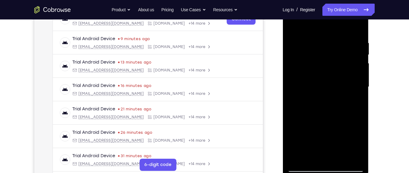
click at [329, 91] on div at bounding box center [325, 87] width 77 height 170
click at [341, 158] on div at bounding box center [325, 87] width 77 height 170
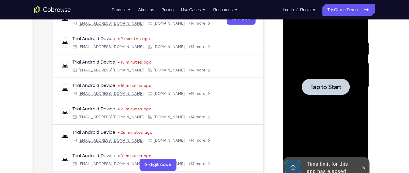
click at [328, 103] on div at bounding box center [325, 87] width 77 height 170
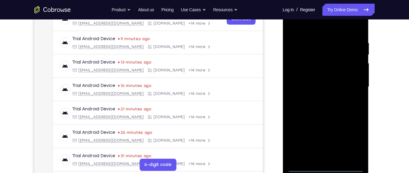
click at [327, 168] on div at bounding box center [325, 87] width 77 height 170
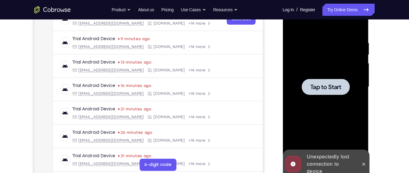
click at [352, 118] on div at bounding box center [325, 87] width 77 height 170
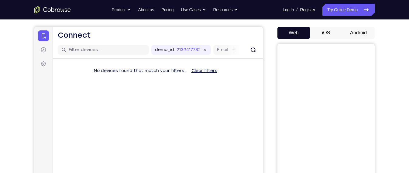
scroll to position [52, 0]
drag, startPoint x: 362, startPoint y: 41, endPoint x: 366, endPoint y: 39, distance: 4.6
click at [366, 39] on div "Web iOS Android" at bounding box center [326, 129] width 97 height 204
click at [366, 39] on button "Android" at bounding box center [359, 33] width 33 height 12
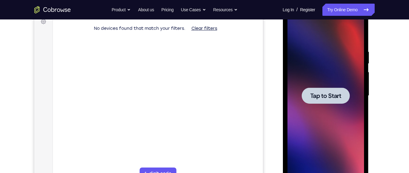
scroll to position [0, 0]
click at [328, 98] on span "Tap to Start" at bounding box center [325, 96] width 31 height 6
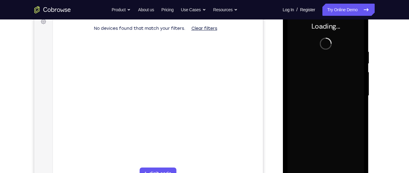
click at [328, 98] on div at bounding box center [325, 96] width 77 height 170
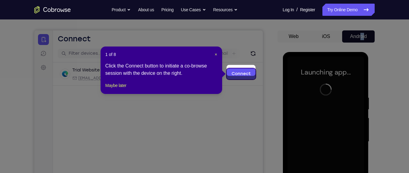
scroll to position [44, 0]
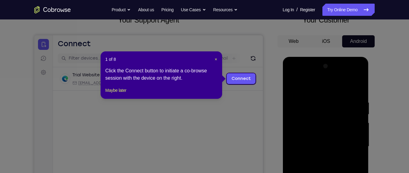
click at [217, 56] on div "1 of 8 × Click the Connect button to initiate a co-browse session with the devi…" at bounding box center [162, 74] width 122 height 47
click at [217, 58] on span "×" at bounding box center [216, 59] width 2 height 5
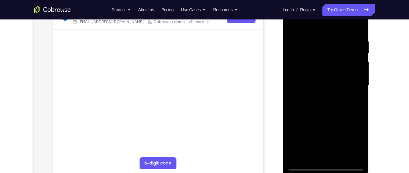
scroll to position [105, 0]
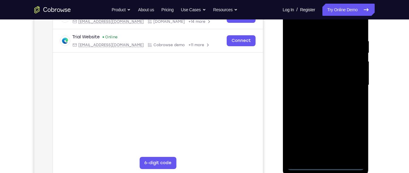
click at [322, 162] on div at bounding box center [325, 85] width 77 height 170
click at [332, 169] on div at bounding box center [325, 85] width 77 height 170
click at [354, 147] on div at bounding box center [325, 85] width 77 height 170
click at [354, 143] on div at bounding box center [325, 85] width 77 height 170
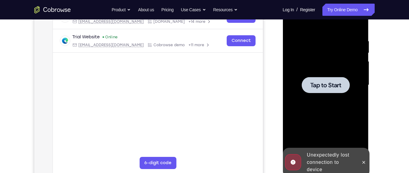
click at [354, 143] on div at bounding box center [325, 85] width 77 height 170
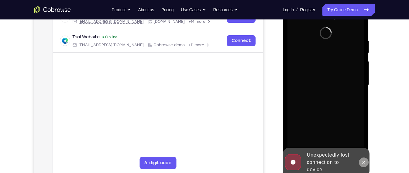
click at [362, 165] on button at bounding box center [364, 163] width 10 height 10
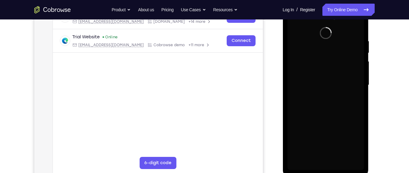
click at [355, 138] on div at bounding box center [325, 85] width 77 height 170
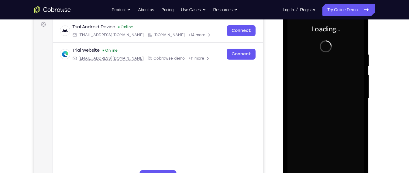
scroll to position [95, 0]
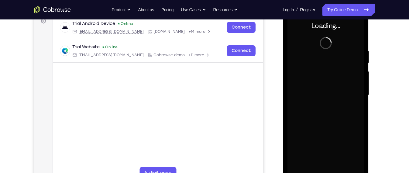
click at [355, 138] on div at bounding box center [325, 95] width 77 height 170
click at [354, 137] on div at bounding box center [325, 95] width 77 height 170
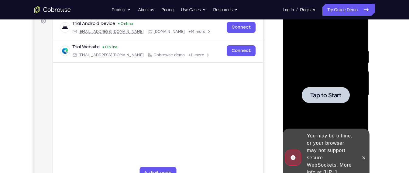
click at [325, 92] on span "Tap to Start" at bounding box center [325, 95] width 31 height 6
click at [358, 151] on div "You may be offline, or your browser may not support secure WebSockets. More inf…" at bounding box center [321, 158] width 75 height 58
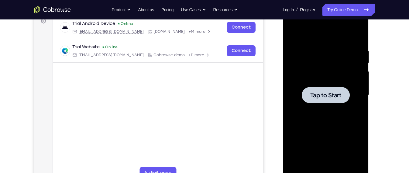
click at [318, 70] on div at bounding box center [325, 95] width 77 height 170
click at [306, 96] on div at bounding box center [326, 95] width 48 height 16
click at [335, 96] on span "Tap to Start" at bounding box center [325, 95] width 31 height 6
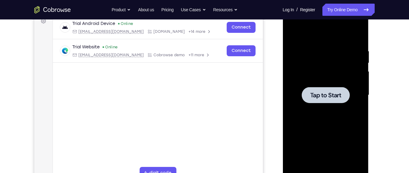
click at [335, 96] on span "Tap to Start" at bounding box center [325, 95] width 31 height 6
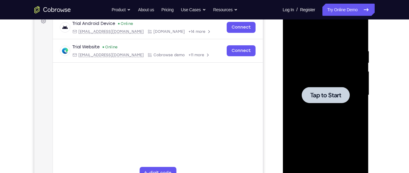
click at [332, 66] on div at bounding box center [325, 95] width 77 height 170
click at [252, 67] on div "Trial Android Device Online android@example.com Cobrowse.io +14 more android@ex…" at bounding box center [158, 54] width 210 height 76
click at [314, 59] on div at bounding box center [325, 95] width 77 height 170
click at [347, 99] on div at bounding box center [326, 95] width 48 height 16
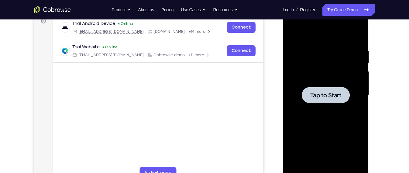
click at [347, 99] on div at bounding box center [326, 95] width 48 height 16
click at [359, 127] on div at bounding box center [325, 95] width 77 height 170
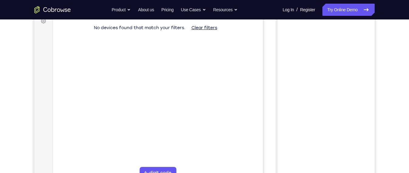
scroll to position [34, 0]
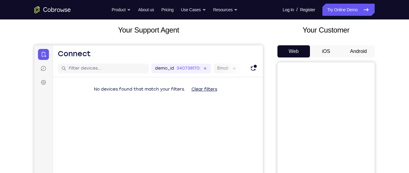
click at [370, 53] on button "Android" at bounding box center [359, 51] width 33 height 12
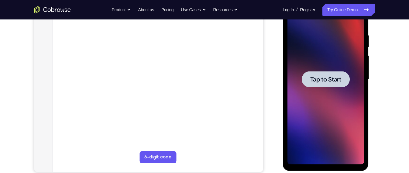
scroll to position [117, 0]
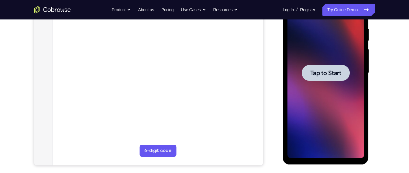
click at [313, 124] on div at bounding box center [325, 73] width 77 height 170
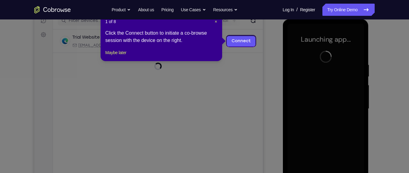
scroll to position [80, 0]
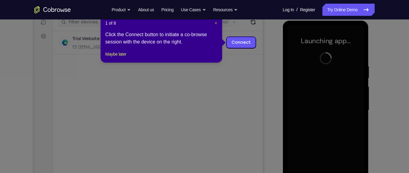
click at [215, 22] on span "×" at bounding box center [216, 23] width 2 height 5
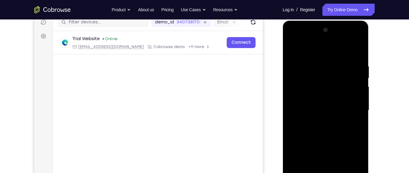
scroll to position [101, 0]
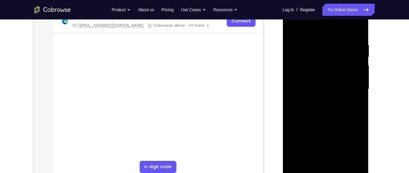
click at [328, 171] on div at bounding box center [325, 89] width 77 height 170
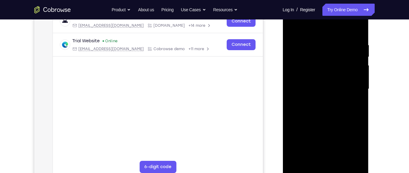
click at [350, 149] on div at bounding box center [325, 89] width 77 height 170
click at [313, 32] on div at bounding box center [325, 89] width 77 height 170
click at [349, 78] on div at bounding box center [325, 89] width 77 height 170
click at [354, 87] on div at bounding box center [325, 89] width 77 height 170
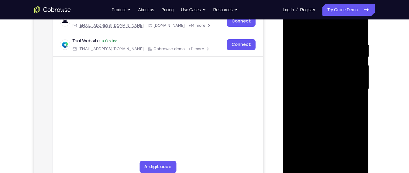
click at [305, 170] on div at bounding box center [325, 89] width 77 height 170
click at [353, 83] on div at bounding box center [325, 89] width 77 height 170
click at [319, 103] on div at bounding box center [325, 89] width 77 height 170
click at [317, 80] on div at bounding box center [325, 89] width 77 height 170
click at [318, 47] on div at bounding box center [325, 89] width 77 height 170
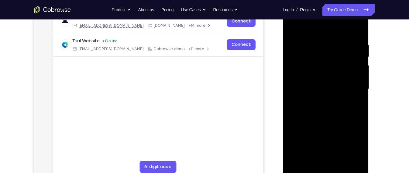
click at [361, 82] on div at bounding box center [325, 89] width 77 height 170
click at [359, 36] on div at bounding box center [325, 89] width 77 height 170
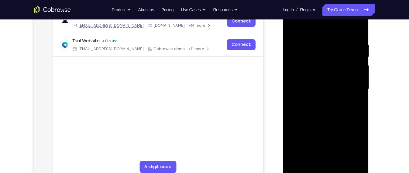
click at [359, 29] on div at bounding box center [325, 89] width 77 height 170
click at [342, 161] on div at bounding box center [325, 89] width 77 height 170
click at [327, 118] on div at bounding box center [325, 89] width 77 height 170
click at [337, 97] on div at bounding box center [325, 89] width 77 height 170
click at [330, 101] on div at bounding box center [325, 89] width 77 height 170
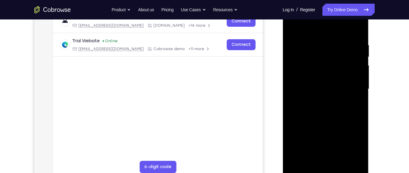
click at [315, 158] on div at bounding box center [325, 89] width 77 height 170
click at [359, 148] on div at bounding box center [325, 89] width 77 height 170
click at [292, 29] on div at bounding box center [325, 89] width 77 height 170
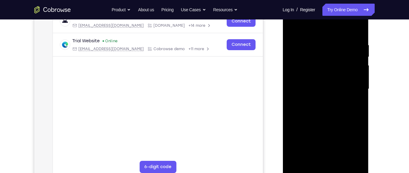
click at [333, 80] on div at bounding box center [325, 89] width 77 height 170
click at [315, 157] on div at bounding box center [325, 89] width 77 height 170
click at [320, 103] on div at bounding box center [325, 89] width 77 height 170
click at [291, 26] on div at bounding box center [325, 89] width 77 height 170
click at [293, 27] on div at bounding box center [325, 89] width 77 height 170
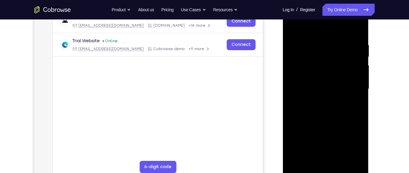
drag, startPoint x: 354, startPoint y: 47, endPoint x: 321, endPoint y: 49, distance: 33.2
click at [321, 49] on div at bounding box center [325, 89] width 77 height 170
drag, startPoint x: 309, startPoint y: 46, endPoint x: 324, endPoint y: 43, distance: 15.8
click at [324, 43] on div at bounding box center [325, 89] width 77 height 170
click at [313, 41] on div at bounding box center [325, 89] width 77 height 170
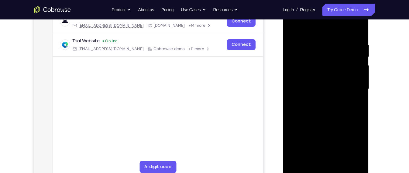
click at [357, 33] on div at bounding box center [325, 89] width 77 height 170
click at [304, 36] on div at bounding box center [325, 89] width 77 height 170
click at [361, 55] on div at bounding box center [325, 89] width 77 height 170
drag, startPoint x: 363, startPoint y: 38, endPoint x: 354, endPoint y: 102, distance: 64.7
click at [354, 102] on div at bounding box center [325, 89] width 77 height 170
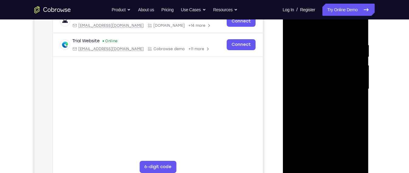
drag, startPoint x: 343, startPoint y: 76, endPoint x: 330, endPoint y: 168, distance: 92.5
click at [330, 168] on div at bounding box center [325, 89] width 77 height 170
drag, startPoint x: 338, startPoint y: 99, endPoint x: 333, endPoint y: 151, distance: 53.2
click at [333, 151] on div at bounding box center [325, 89] width 77 height 170
click at [339, 160] on div at bounding box center [325, 89] width 77 height 170
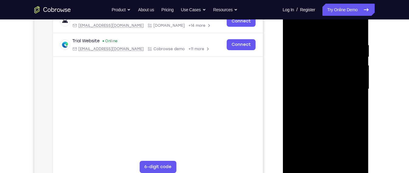
click at [323, 99] on div at bounding box center [325, 89] width 77 height 170
click at [304, 114] on div at bounding box center [325, 89] width 77 height 170
drag, startPoint x: 311, startPoint y: 92, endPoint x: 301, endPoint y: 130, distance: 39.6
click at [301, 130] on div at bounding box center [325, 89] width 77 height 170
drag, startPoint x: 311, startPoint y: 80, endPoint x: 306, endPoint y: 124, distance: 44.1
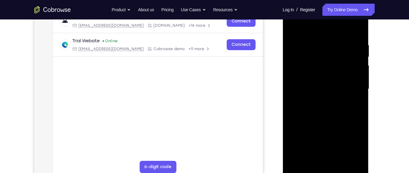
click at [306, 124] on div at bounding box center [325, 89] width 77 height 170
drag, startPoint x: 306, startPoint y: 124, endPoint x: 318, endPoint y: 62, distance: 62.6
click at [318, 62] on div at bounding box center [325, 89] width 77 height 170
drag, startPoint x: 312, startPoint y: 114, endPoint x: 321, endPoint y: 75, distance: 39.6
click at [321, 75] on div at bounding box center [325, 89] width 77 height 170
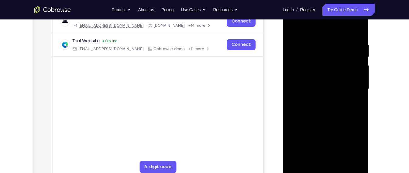
drag, startPoint x: 313, startPoint y: 116, endPoint x: 318, endPoint y: 74, distance: 41.7
click at [318, 74] on div at bounding box center [325, 89] width 77 height 170
drag, startPoint x: 308, startPoint y: 120, endPoint x: 315, endPoint y: 77, distance: 43.2
click at [315, 77] on div at bounding box center [325, 89] width 77 height 170
drag, startPoint x: 305, startPoint y: 119, endPoint x: 312, endPoint y: 88, distance: 32.5
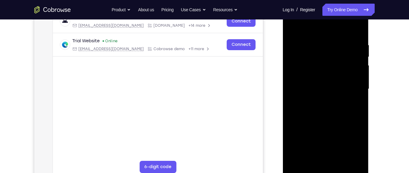
click at [312, 88] on div at bounding box center [325, 89] width 77 height 170
click at [330, 158] on div at bounding box center [325, 89] width 77 height 170
click at [310, 158] on div at bounding box center [325, 89] width 77 height 170
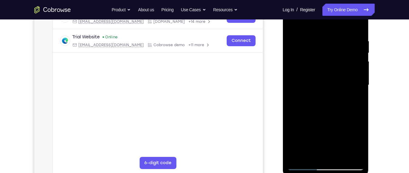
scroll to position [105, 0]
drag, startPoint x: 352, startPoint y: 107, endPoint x: 305, endPoint y: 110, distance: 46.6
click at [305, 110] on div at bounding box center [325, 85] width 77 height 170
click at [354, 107] on div at bounding box center [325, 85] width 77 height 170
click at [294, 122] on div at bounding box center [325, 85] width 77 height 170
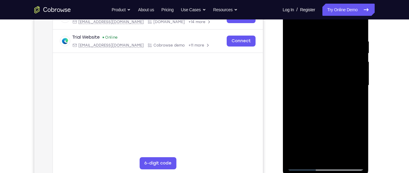
click at [292, 122] on div at bounding box center [325, 85] width 77 height 170
click at [307, 107] on div at bounding box center [325, 85] width 77 height 170
click at [344, 128] on div at bounding box center [325, 85] width 77 height 170
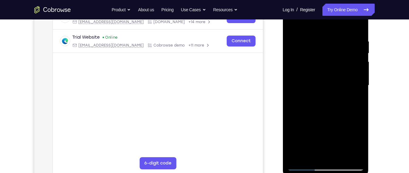
click at [344, 128] on div at bounding box center [325, 85] width 77 height 170
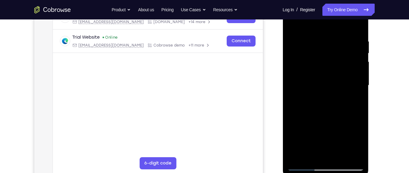
click at [356, 95] on div at bounding box center [325, 85] width 77 height 170
click at [294, 28] on div at bounding box center [325, 85] width 77 height 170
click at [294, 21] on div at bounding box center [325, 85] width 77 height 170
click at [343, 155] on div at bounding box center [325, 85] width 77 height 170
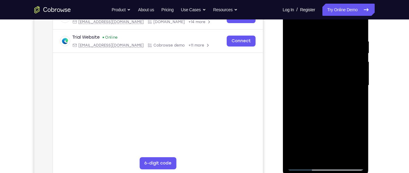
click at [341, 71] on div at bounding box center [325, 85] width 77 height 170
click at [357, 145] on div at bounding box center [325, 85] width 77 height 170
click at [305, 158] on div at bounding box center [325, 85] width 77 height 170
click at [309, 157] on div at bounding box center [325, 85] width 77 height 170
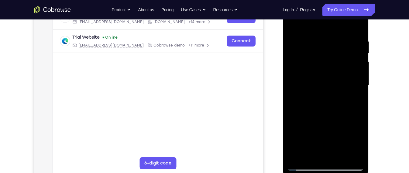
click at [299, 120] on div at bounding box center [325, 85] width 77 height 170
click at [294, 119] on div at bounding box center [325, 85] width 77 height 170
click at [307, 96] on div at bounding box center [325, 85] width 77 height 170
click at [319, 78] on div at bounding box center [325, 85] width 77 height 170
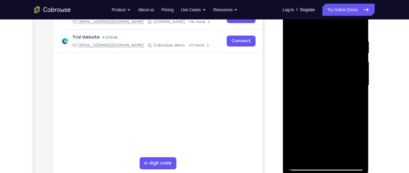
click at [319, 78] on div at bounding box center [325, 85] width 77 height 170
click at [315, 131] on div at bounding box center [325, 85] width 77 height 170
click at [317, 154] on div at bounding box center [325, 85] width 77 height 170
click at [356, 100] on div at bounding box center [325, 85] width 77 height 170
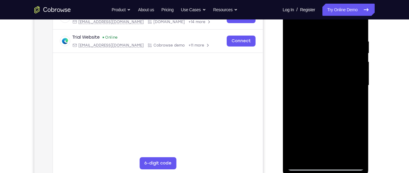
click at [312, 99] on div at bounding box center [325, 85] width 77 height 170
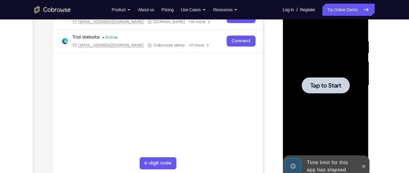
click at [312, 99] on div at bounding box center [325, 85] width 77 height 170
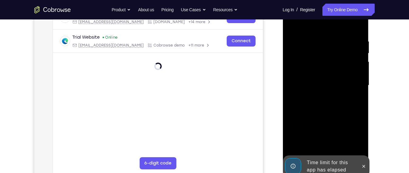
click at [331, 158] on div "Time limit for this app has elapsed" at bounding box center [330, 166] width 53 height 19
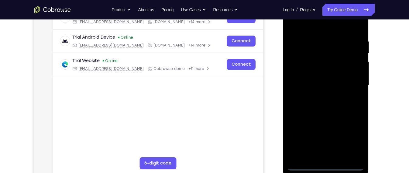
click at [327, 167] on div at bounding box center [325, 85] width 77 height 170
click at [352, 139] on div at bounding box center [325, 85] width 77 height 170
click at [311, 32] on div at bounding box center [325, 85] width 77 height 170
click at [318, 29] on div at bounding box center [325, 85] width 77 height 170
click at [352, 80] on div at bounding box center [325, 85] width 77 height 170
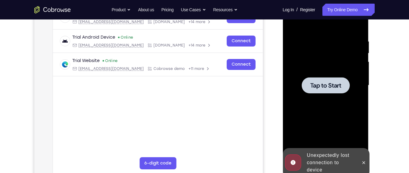
click at [322, 89] on div at bounding box center [326, 85] width 48 height 16
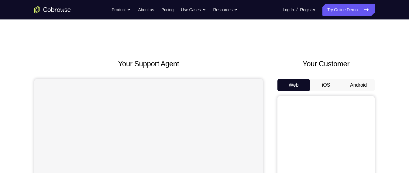
click at [362, 85] on button "Android" at bounding box center [359, 85] width 33 height 12
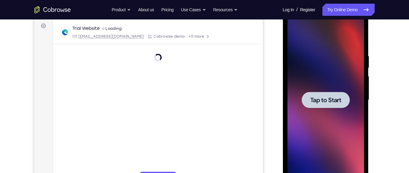
click at [321, 99] on span "Tap to Start" at bounding box center [325, 100] width 31 height 6
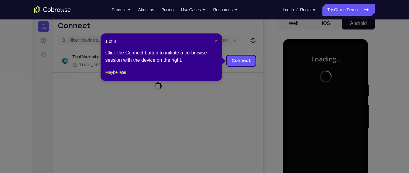
scroll to position [61, 0]
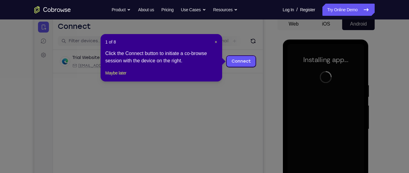
click at [217, 44] on div "1 of 8 × Click the Connect button to initiate a co-browse session with the devi…" at bounding box center [162, 57] width 122 height 47
click at [215, 43] on span "×" at bounding box center [216, 42] width 2 height 5
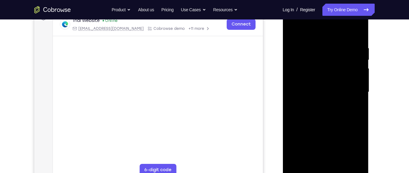
scroll to position [103, 0]
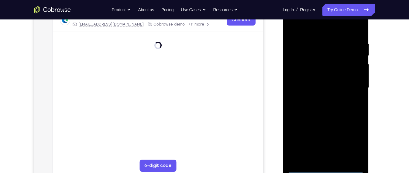
click at [328, 170] on div at bounding box center [325, 88] width 77 height 170
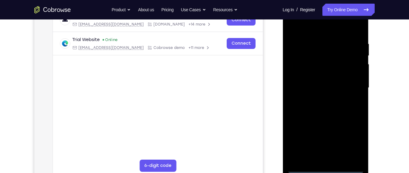
click at [352, 136] on div at bounding box center [325, 88] width 77 height 170
click at [357, 142] on div at bounding box center [325, 88] width 77 height 170
click at [316, 27] on div at bounding box center [325, 88] width 77 height 170
click at [353, 87] on div at bounding box center [325, 88] width 77 height 170
click at [319, 161] on div at bounding box center [325, 88] width 77 height 170
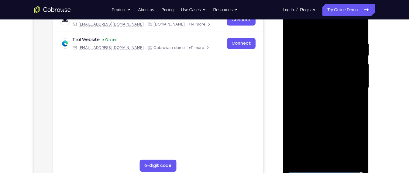
click at [314, 83] on div at bounding box center [325, 88] width 77 height 170
click at [329, 113] on div at bounding box center [325, 88] width 77 height 170
click at [339, 160] on div at bounding box center [325, 88] width 77 height 170
click at [320, 119] on div at bounding box center [325, 88] width 77 height 170
click at [326, 74] on div at bounding box center [325, 88] width 77 height 170
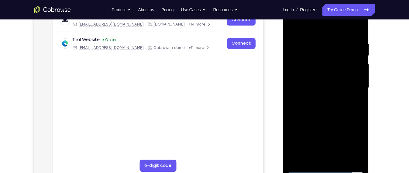
click at [317, 146] on div at bounding box center [325, 88] width 77 height 170
click at [353, 139] on div at bounding box center [325, 88] width 77 height 170
click at [313, 158] on div at bounding box center [325, 88] width 77 height 170
click at [343, 130] on div at bounding box center [325, 88] width 77 height 170
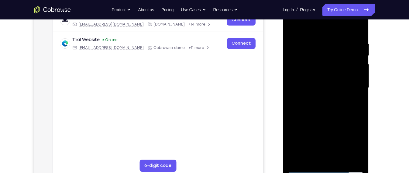
click at [343, 130] on div at bounding box center [325, 88] width 77 height 170
click at [292, 26] on div at bounding box center [325, 88] width 77 height 170
click at [295, 24] on div at bounding box center [325, 88] width 77 height 170
click at [317, 34] on div at bounding box center [325, 88] width 77 height 170
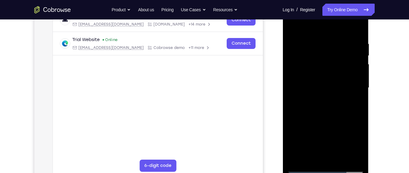
click at [361, 113] on div at bounding box center [325, 88] width 77 height 170
click at [360, 111] on div at bounding box center [325, 88] width 77 height 170
drag, startPoint x: 345, startPoint y: 107, endPoint x: 348, endPoint y: 53, distance: 54.2
click at [348, 53] on div at bounding box center [325, 88] width 77 height 170
drag, startPoint x: 357, startPoint y: 112, endPoint x: 360, endPoint y: 67, distance: 45.1
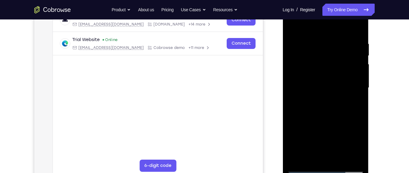
click at [360, 67] on div at bounding box center [325, 88] width 77 height 170
drag, startPoint x: 349, startPoint y: 118, endPoint x: 353, endPoint y: 68, distance: 49.8
click at [353, 68] on div at bounding box center [325, 88] width 77 height 170
drag, startPoint x: 339, startPoint y: 110, endPoint x: 352, endPoint y: 39, distance: 72.4
click at [352, 39] on div at bounding box center [325, 88] width 77 height 170
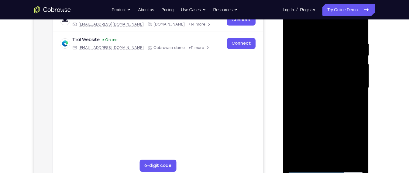
drag, startPoint x: 338, startPoint y: 137, endPoint x: 341, endPoint y: 83, distance: 53.9
click at [341, 83] on div at bounding box center [325, 88] width 77 height 170
drag, startPoint x: 333, startPoint y: 122, endPoint x: 347, endPoint y: 63, distance: 60.9
click at [347, 63] on div at bounding box center [325, 88] width 77 height 170
click at [355, 161] on div at bounding box center [325, 88] width 77 height 170
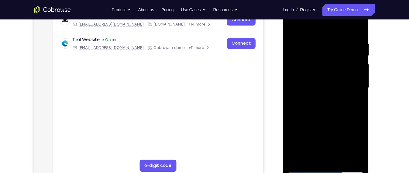
drag, startPoint x: 348, startPoint y: 127, endPoint x: 352, endPoint y: 98, distance: 29.4
click at [352, 98] on div at bounding box center [325, 88] width 77 height 170
drag, startPoint x: 345, startPoint y: 70, endPoint x: 334, endPoint y: 117, distance: 47.7
click at [334, 117] on div at bounding box center [325, 88] width 77 height 170
drag, startPoint x: 334, startPoint y: 117, endPoint x: 338, endPoint y: 70, distance: 47.3
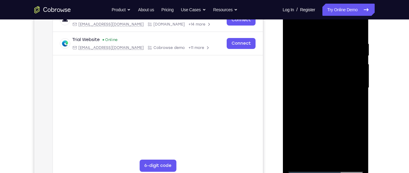
click at [338, 70] on div at bounding box center [325, 88] width 77 height 170
click at [356, 130] on div at bounding box center [325, 88] width 77 height 170
click at [294, 27] on div at bounding box center [325, 88] width 77 height 170
click at [319, 115] on div at bounding box center [325, 88] width 77 height 170
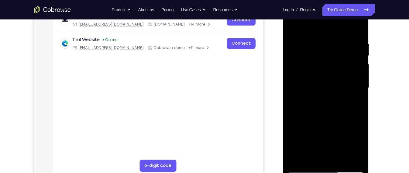
click at [291, 27] on div at bounding box center [325, 88] width 77 height 170
click at [307, 119] on div at bounding box center [325, 88] width 77 height 170
click at [294, 25] on div at bounding box center [325, 88] width 77 height 170
drag, startPoint x: 323, startPoint y: 61, endPoint x: 315, endPoint y: 113, distance: 53.2
click at [315, 113] on div at bounding box center [325, 88] width 77 height 170
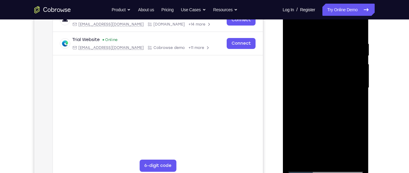
click at [307, 105] on div at bounding box center [325, 88] width 77 height 170
click at [297, 161] on div at bounding box center [325, 88] width 77 height 170
drag, startPoint x: 332, startPoint y: 107, endPoint x: 339, endPoint y: 67, distance: 41.0
click at [339, 67] on div at bounding box center [325, 88] width 77 height 170
drag, startPoint x: 348, startPoint y: 139, endPoint x: 349, endPoint y: 67, distance: 72.1
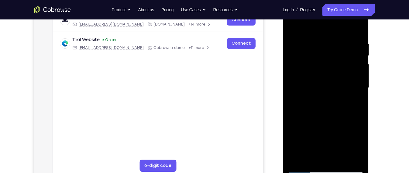
click at [349, 67] on div at bounding box center [325, 88] width 77 height 170
drag, startPoint x: 345, startPoint y: 124, endPoint x: 349, endPoint y: 57, distance: 67.1
click at [349, 57] on div at bounding box center [325, 88] width 77 height 170
drag, startPoint x: 340, startPoint y: 124, endPoint x: 344, endPoint y: 68, distance: 56.1
click at [344, 68] on div at bounding box center [325, 88] width 77 height 170
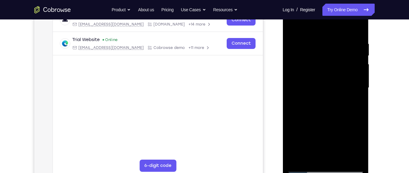
drag, startPoint x: 327, startPoint y: 122, endPoint x: 339, endPoint y: 70, distance: 53.1
click at [339, 70] on div at bounding box center [325, 88] width 77 height 170
click at [353, 161] on div at bounding box center [325, 88] width 77 height 170
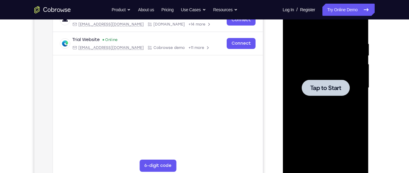
click at [313, 82] on div at bounding box center [326, 88] width 48 height 16
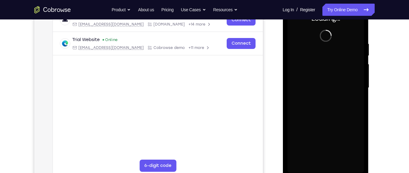
click at [345, 101] on div at bounding box center [325, 88] width 77 height 170
